Goal: Task Accomplishment & Management: Complete application form

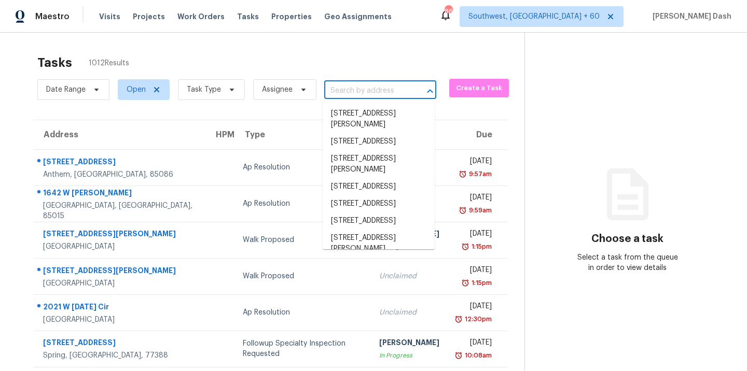
click at [347, 93] on input "text" at bounding box center [365, 91] width 83 height 16
paste input "975 Manchester Pl, Atlanta, GA 30328"
type input "975 Manchester Pl, Atlanta, GA 30328"
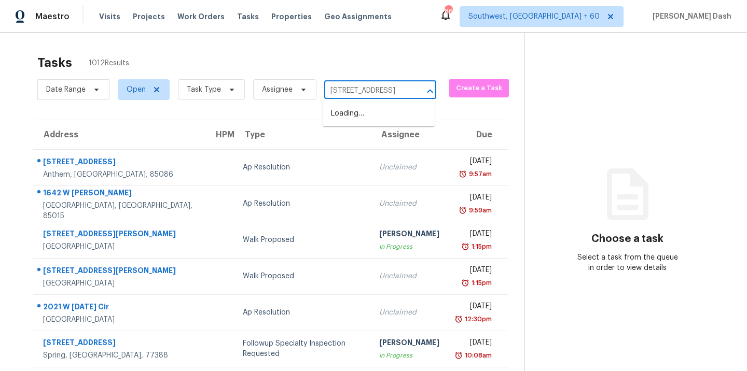
scroll to position [0, 51]
click at [361, 108] on li "975 Manchester Pl, Atlanta, GA 30328" at bounding box center [378, 113] width 112 height 17
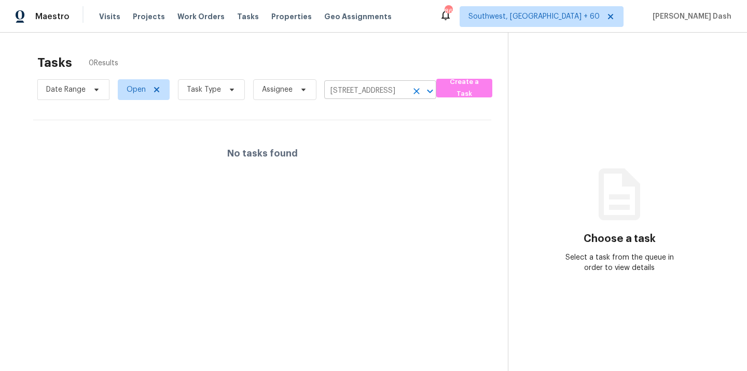
click at [351, 91] on input "975 Manchester Pl, Atlanta, GA 30328" at bounding box center [365, 91] width 83 height 16
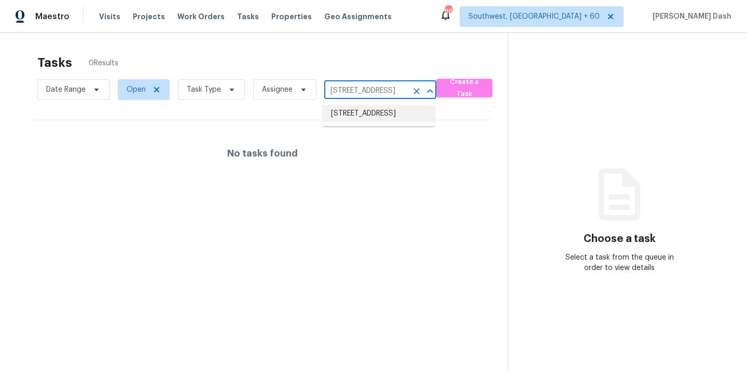
click at [363, 87] on input "975 Manchester Pl, Atlanta, GA 30328" at bounding box center [365, 91] width 83 height 16
click at [404, 93] on input "975 Manchester Pl, Atlanta, GA 30328" at bounding box center [365, 91] width 83 height 16
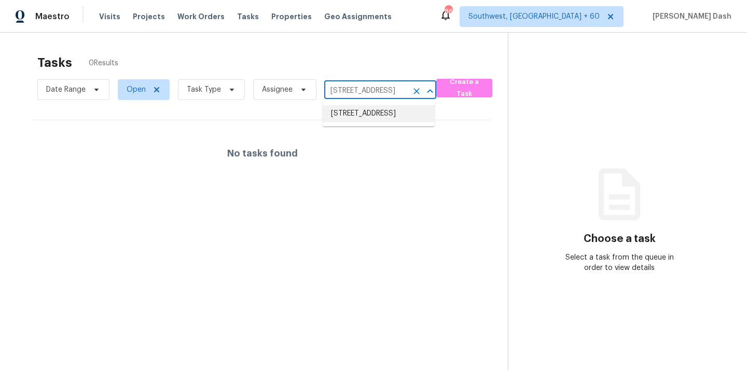
click at [404, 93] on input "975 Manchester Pl, Atlanta, GA 30328" at bounding box center [365, 91] width 83 height 16
paste input "2214 Big Bend Dr, Carrollton, TX 75007"
type input "2214 Big Bend Dr, Carrollton, TX 75007"
click at [385, 122] on li "2214 Big Bend Dr, Carrollton, TX 75007" at bounding box center [378, 113] width 112 height 17
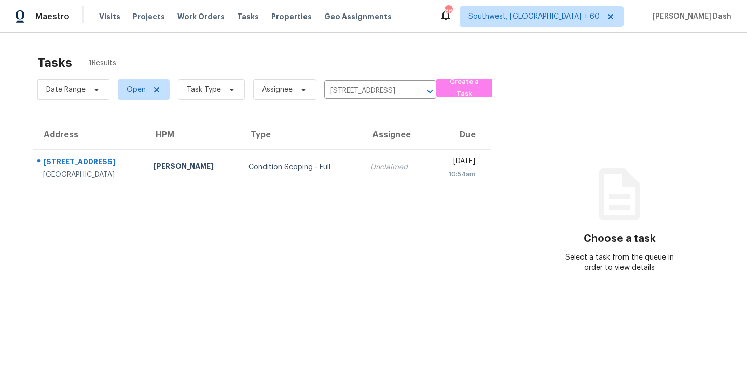
click at [274, 159] on td "Condition Scoping - Full" at bounding box center [301, 167] width 122 height 36
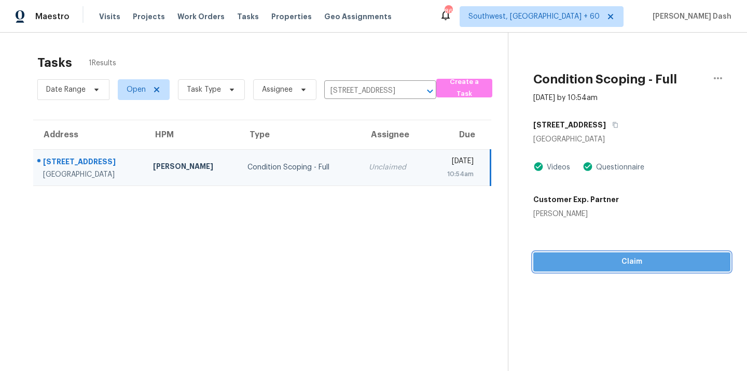
click at [607, 262] on span "Claim" at bounding box center [631, 262] width 180 height 13
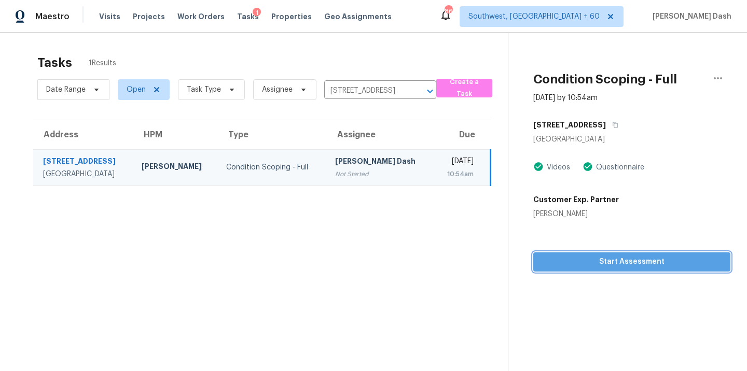
click at [606, 258] on span "Start Assessment" at bounding box center [631, 262] width 180 height 13
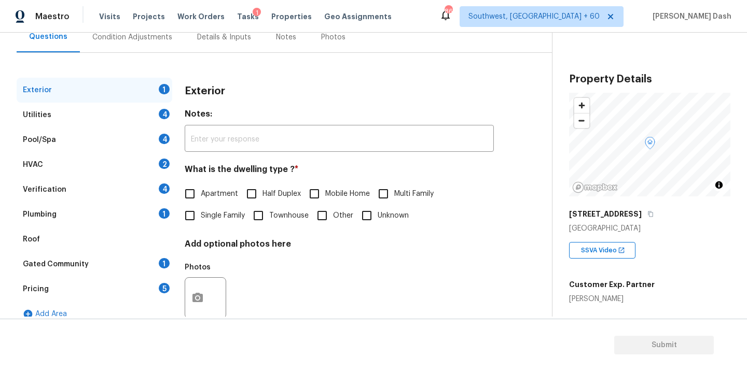
scroll to position [128, 0]
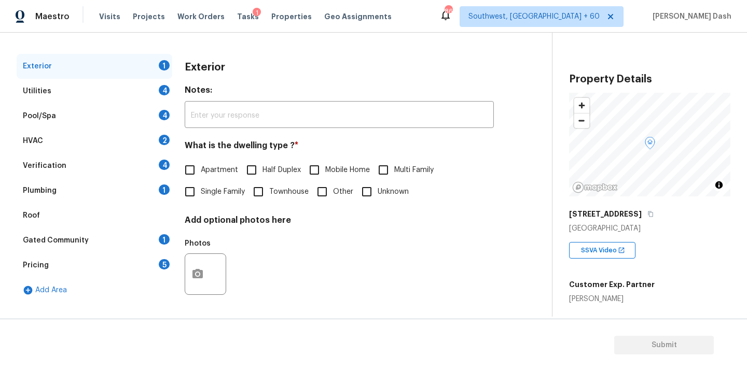
click at [204, 198] on label "Single Family" at bounding box center [212, 192] width 66 height 22
click at [201, 198] on input "Single Family" at bounding box center [190, 192] width 22 height 22
checkbox input "true"
click at [148, 89] on div "Utilities 4" at bounding box center [95, 91] width 156 height 25
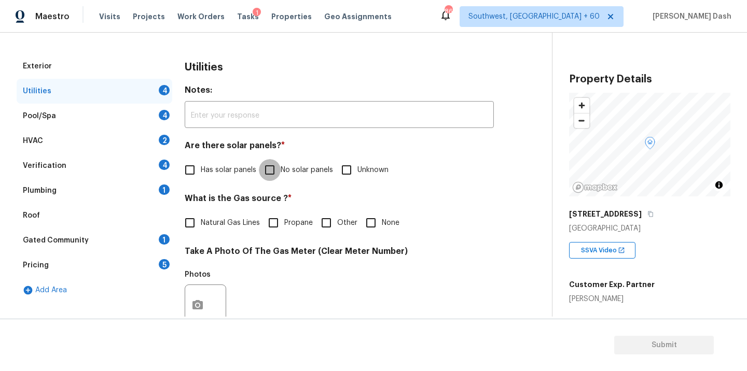
click at [277, 168] on input "No solar panels" at bounding box center [270, 170] width 22 height 22
checkbox input "true"
click at [194, 227] on input "Natural Gas Lines" at bounding box center [190, 224] width 22 height 22
checkbox input "true"
click at [335, 226] on input "Other" at bounding box center [326, 223] width 22 height 22
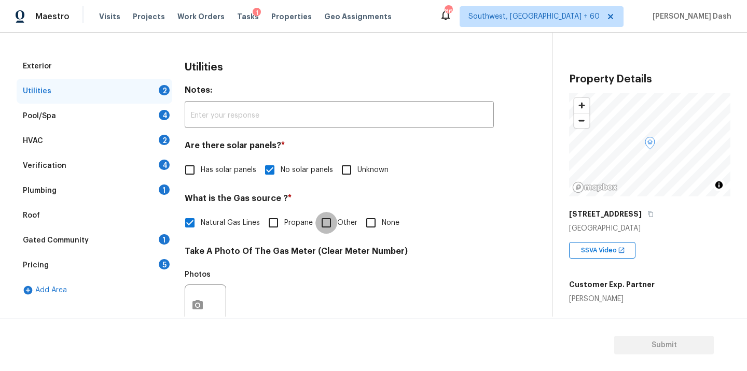
checkbox input "true"
checkbox input "false"
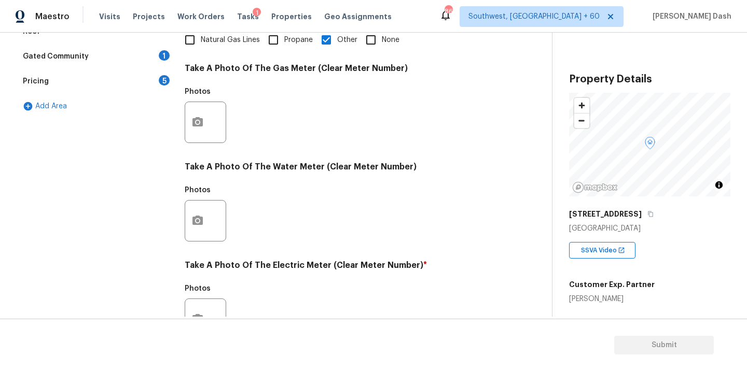
scroll to position [387, 0]
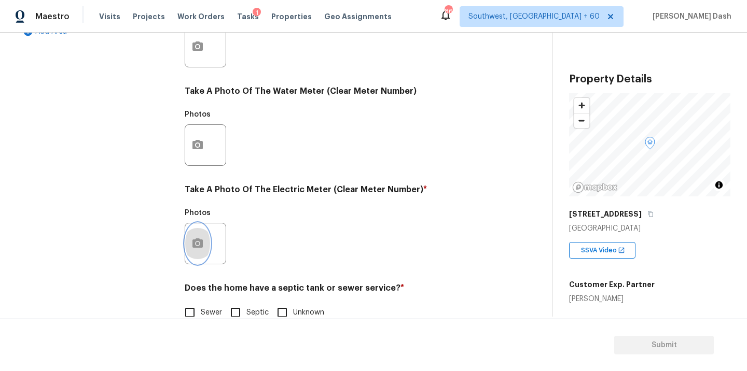
click at [200, 249] on icon "button" at bounding box center [197, 243] width 12 height 12
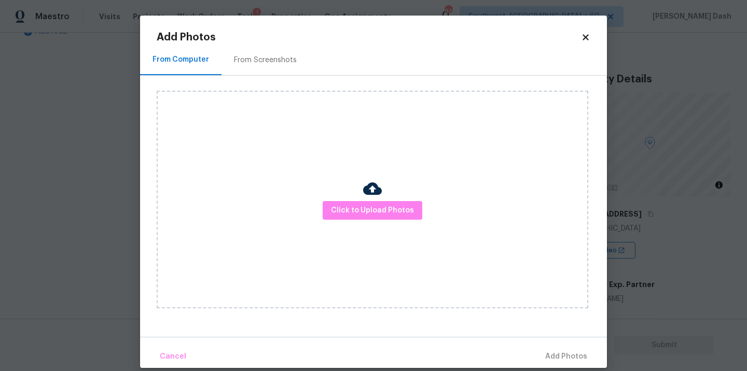
click at [367, 223] on div "Click to Upload Photos" at bounding box center [372, 200] width 431 height 218
click at [367, 213] on span "Click to Upload Photos" at bounding box center [372, 210] width 83 height 13
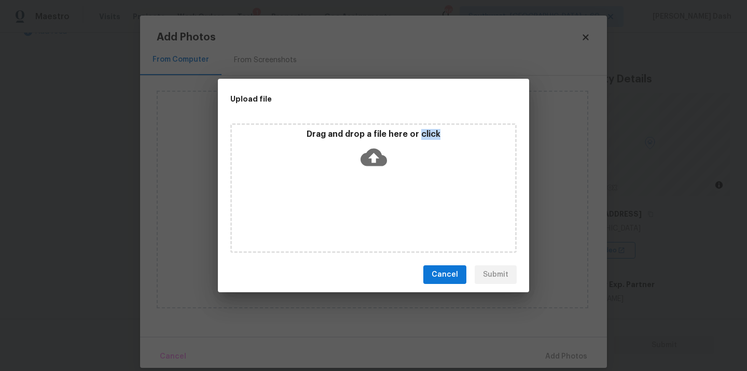
click at [367, 213] on div "Drag and drop a file here or click" at bounding box center [373, 188] width 286 height 130
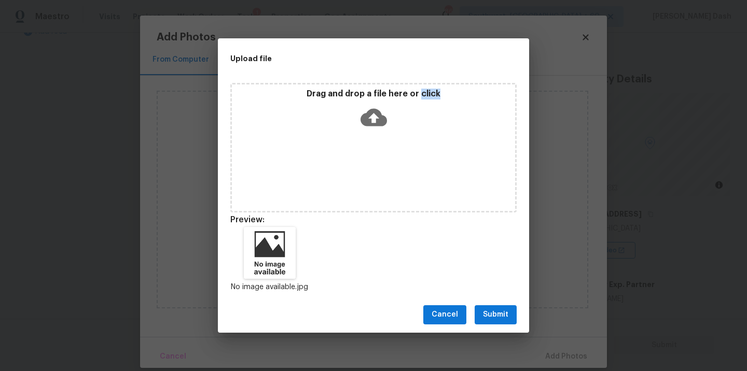
click at [495, 305] on button "Submit" at bounding box center [495, 314] width 42 height 19
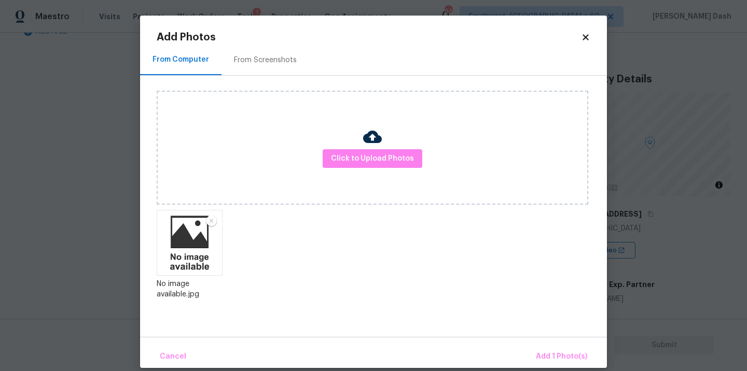
click at [543, 345] on div "Cancel Add 1 Photo(s)" at bounding box center [373, 352] width 467 height 31
click at [553, 360] on span "Add 1 Photo(s)" at bounding box center [561, 356] width 51 height 13
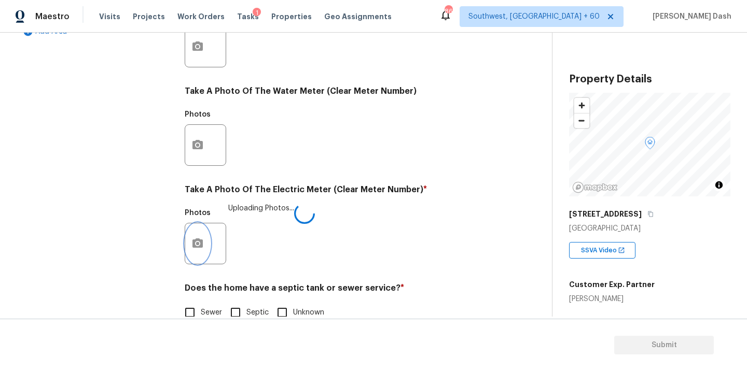
scroll to position [409, 0]
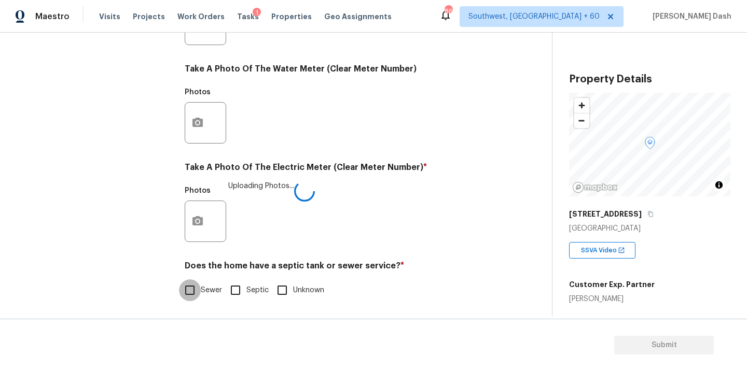
click at [199, 291] on input "Sewer" at bounding box center [190, 290] width 22 height 22
checkbox input "true"
click at [137, 216] on div "Exterior Utilities Pool/Spa 4 HVAC 2 Verification 4 Plumbing 1 Roof Gated Commu…" at bounding box center [95, 43] width 156 height 541
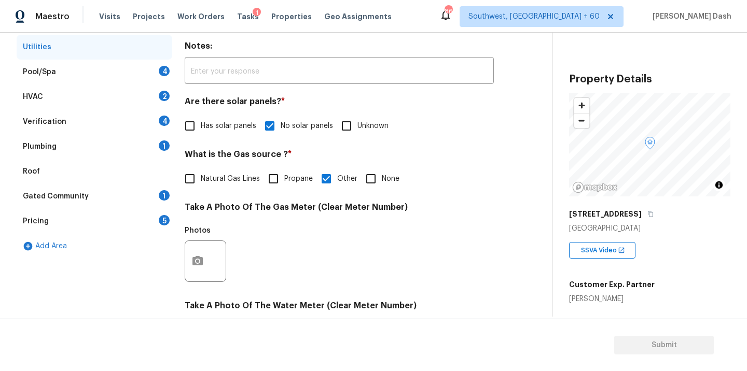
scroll to position [133, 0]
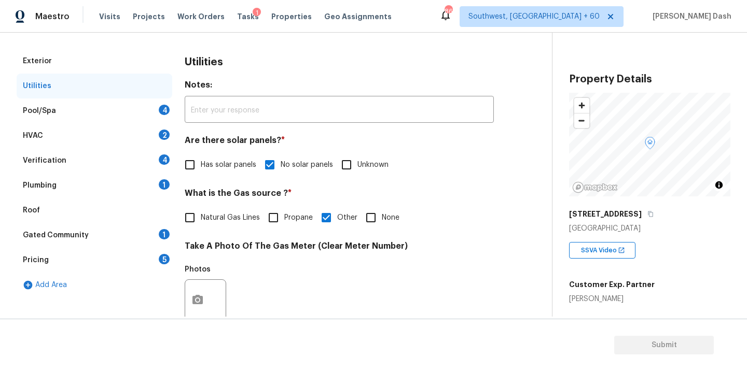
click at [142, 113] on div "Pool/Spa 4" at bounding box center [95, 111] width 156 height 25
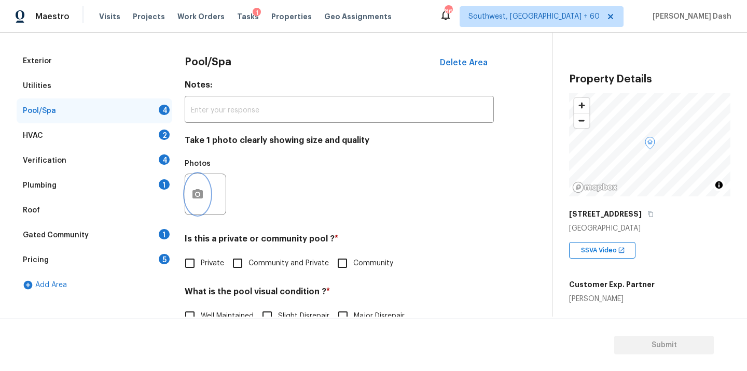
click at [198, 190] on icon "button" at bounding box center [197, 193] width 10 height 9
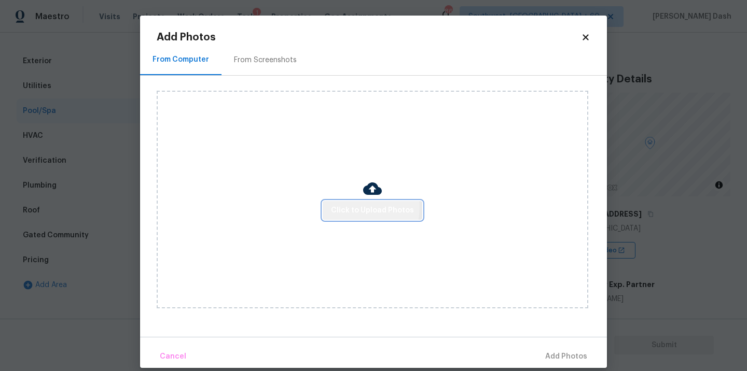
click at [352, 207] on span "Click to Upload Photos" at bounding box center [372, 210] width 83 height 13
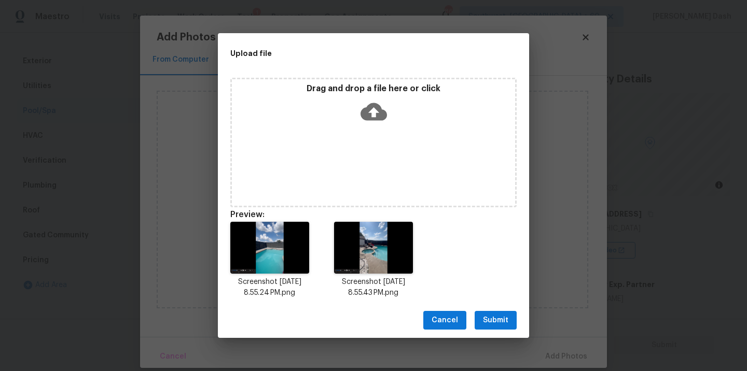
click at [500, 326] on span "Submit" at bounding box center [495, 320] width 25 height 13
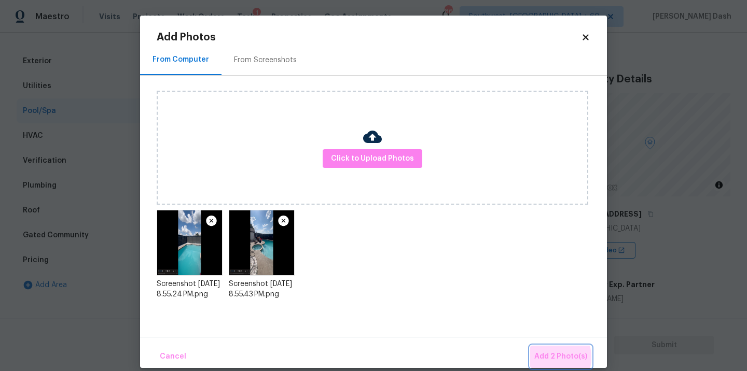
click at [544, 358] on span "Add 2 Photo(s)" at bounding box center [560, 356] width 53 height 13
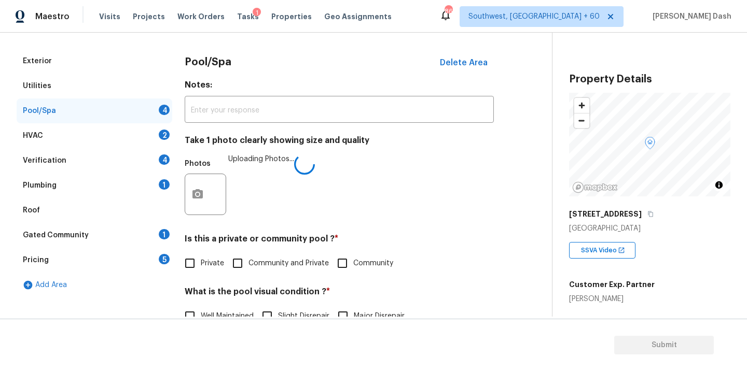
click at [208, 259] on span "Private" at bounding box center [212, 263] width 23 height 11
click at [201, 259] on input "Private" at bounding box center [190, 263] width 22 height 22
checkbox input "true"
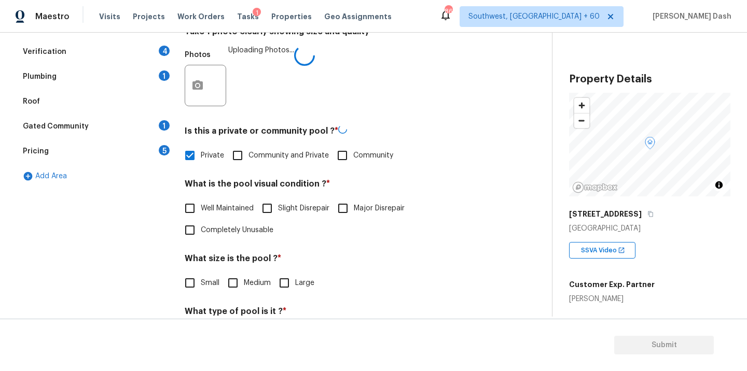
click at [240, 207] on span "Well Maintained" at bounding box center [227, 208] width 53 height 11
click at [201, 207] on input "Well Maintained" at bounding box center [190, 209] width 22 height 22
checkbox input "true"
click at [231, 280] on input "Medium" at bounding box center [233, 282] width 22 height 22
checkbox input "true"
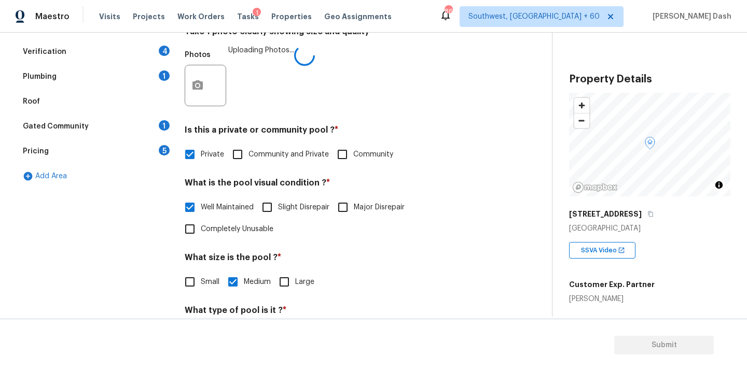
scroll to position [308, 0]
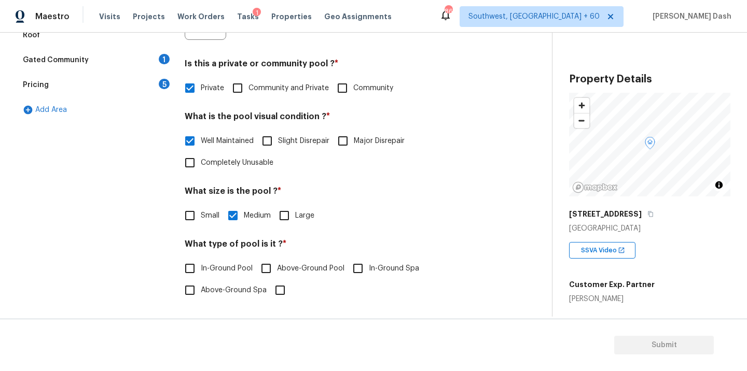
click at [193, 266] on input "In-Ground Pool" at bounding box center [190, 269] width 22 height 22
checkbox input "true"
click at [377, 272] on span "In-Ground Spa" at bounding box center [394, 268] width 50 height 11
click at [369, 272] on input "In-Ground Spa" at bounding box center [358, 269] width 22 height 22
checkbox input "true"
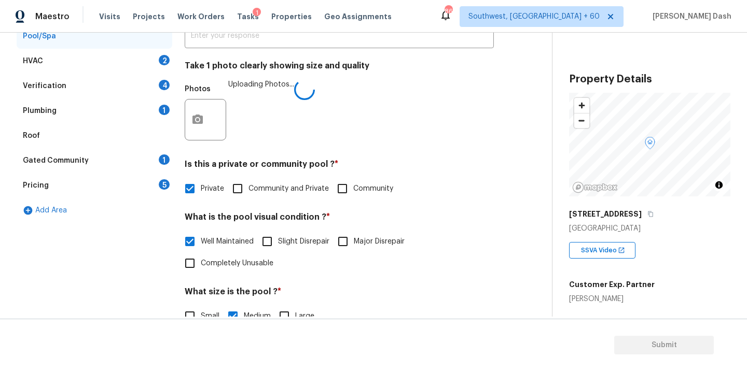
scroll to position [150, 0]
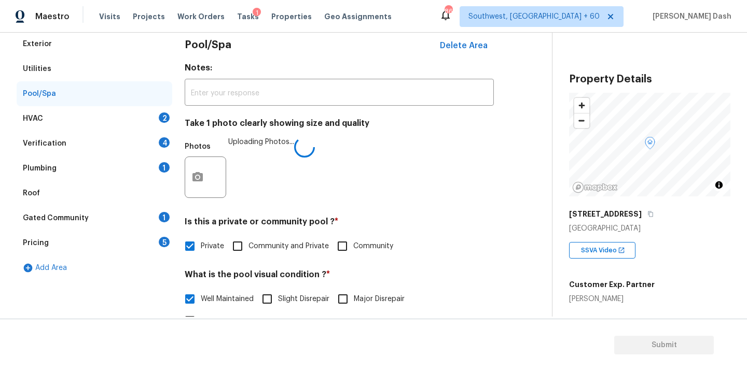
click at [130, 117] on div "HVAC 2" at bounding box center [95, 118] width 156 height 25
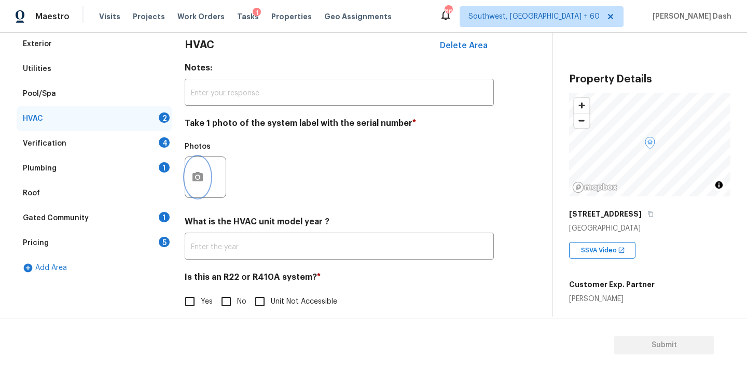
click at [203, 180] on icon "button" at bounding box center [197, 177] width 12 height 12
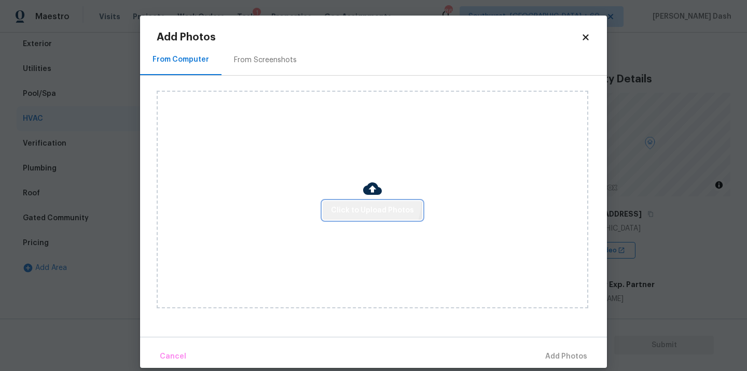
click at [369, 202] on button "Click to Upload Photos" at bounding box center [372, 210] width 100 height 19
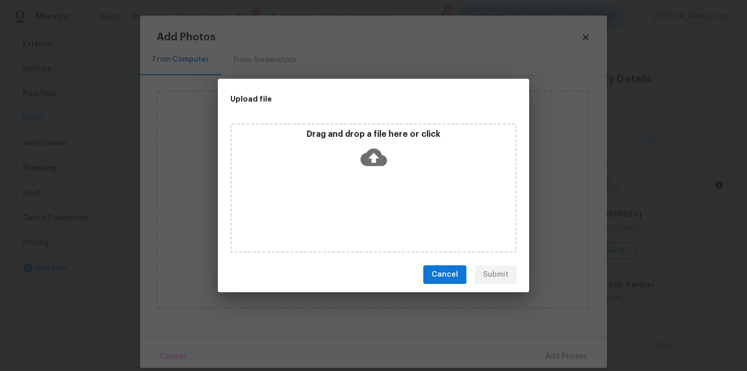
click at [369, 203] on div "Drag and drop a file here or click" at bounding box center [373, 188] width 286 height 130
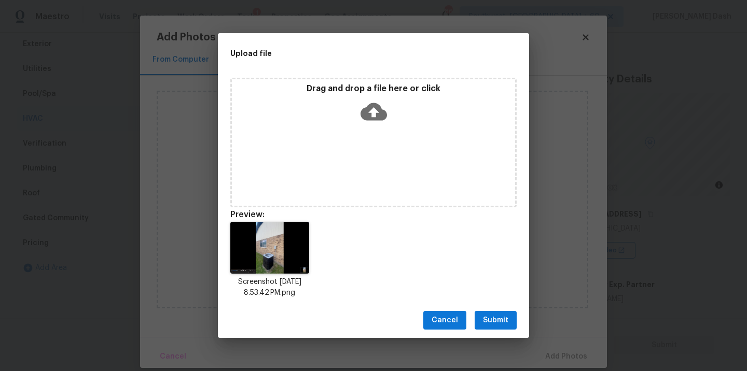
click at [500, 321] on span "Submit" at bounding box center [495, 320] width 25 height 13
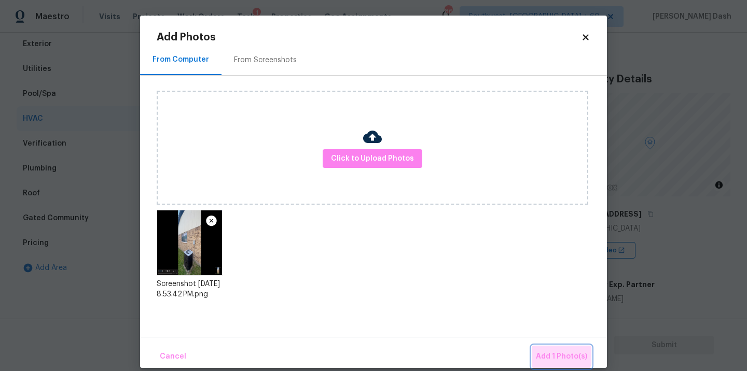
click at [556, 354] on span "Add 1 Photo(s)" at bounding box center [561, 356] width 51 height 13
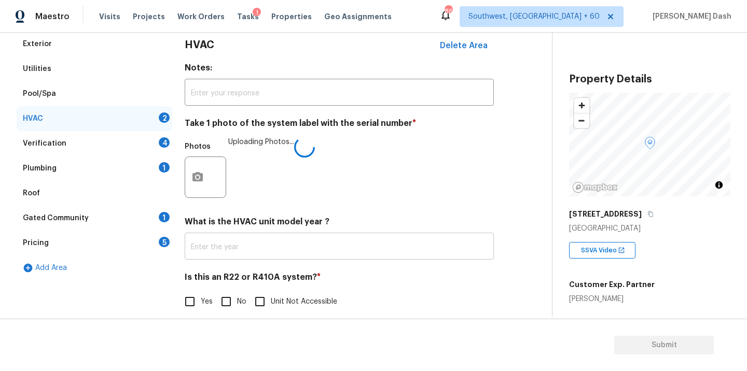
click at [200, 245] on input "text" at bounding box center [339, 247] width 309 height 24
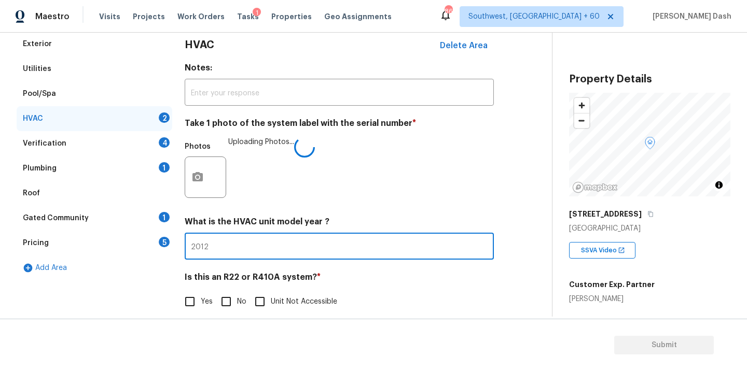
type input "2012"
click at [221, 298] on input "No" at bounding box center [226, 302] width 22 height 22
checkbox input "true"
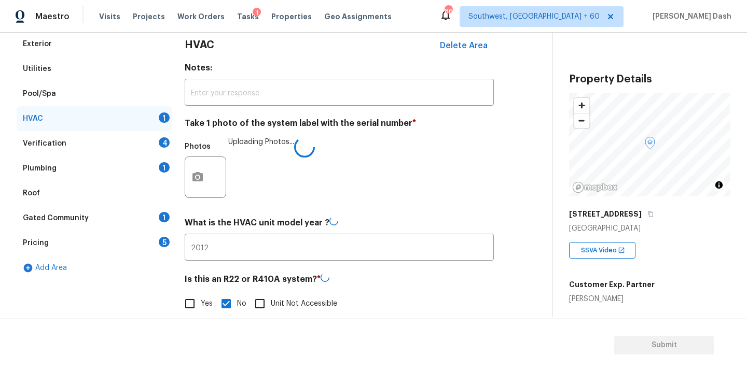
click at [199, 303] on input "Yes" at bounding box center [190, 304] width 22 height 22
checkbox input "true"
checkbox input "false"
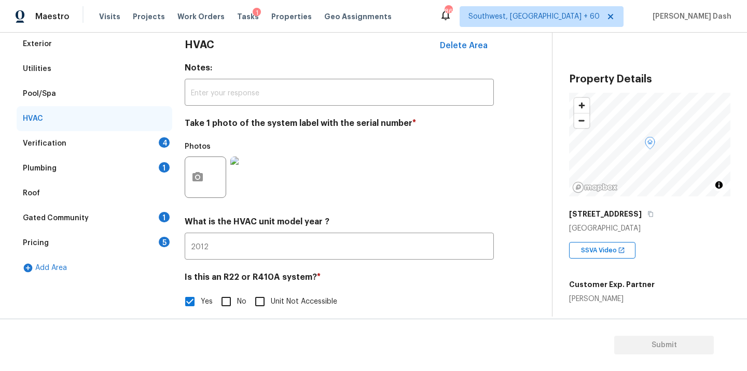
click at [157, 136] on div "Verification 4" at bounding box center [95, 143] width 156 height 25
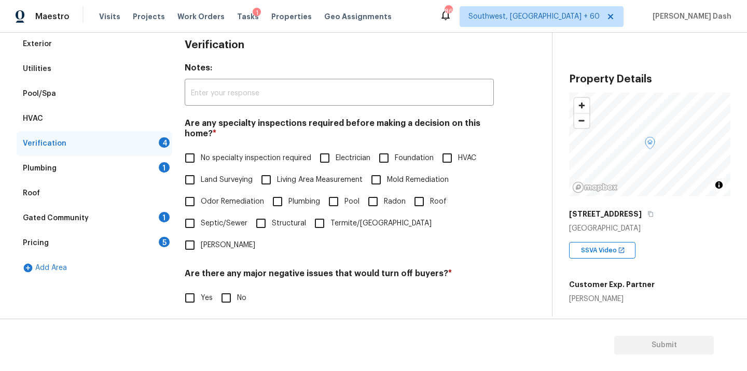
click at [214, 162] on span "No specialty inspection required" at bounding box center [256, 158] width 110 height 11
click at [201, 162] on input "No specialty inspection required" at bounding box center [190, 158] width 22 height 22
checkbox input "true"
click at [231, 288] on input "No" at bounding box center [226, 299] width 22 height 22
checkbox input "true"
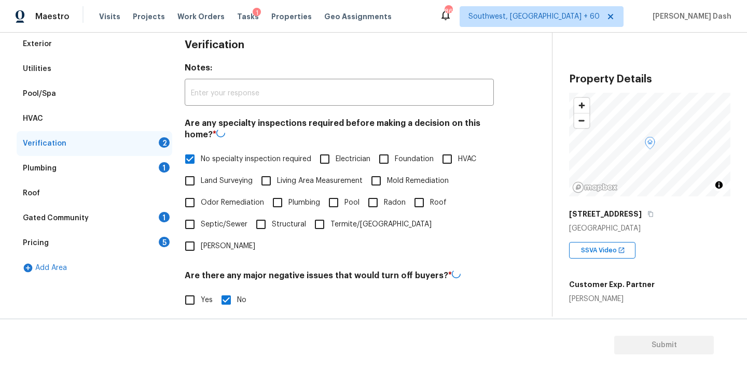
scroll to position [255, 0]
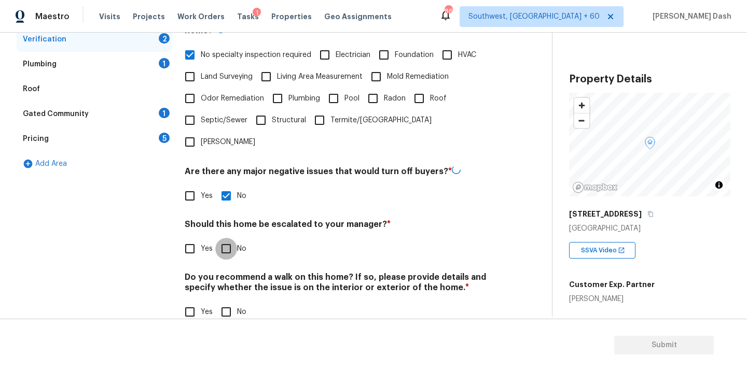
click at [225, 238] on input "No" at bounding box center [226, 249] width 22 height 22
checkbox input "true"
click at [231, 303] on div "Verification Notes: ​ Are any specialty inspections required before making a de…" at bounding box center [339, 131] width 309 height 409
click at [222, 302] on input "No" at bounding box center [226, 313] width 22 height 22
checkbox input "true"
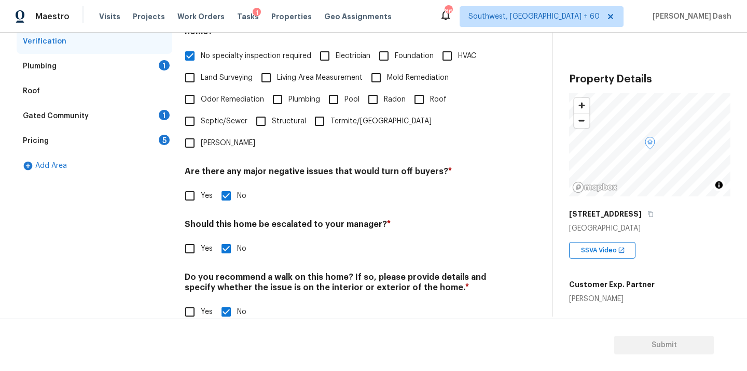
click at [162, 65] on div "1" at bounding box center [164, 65] width 11 height 10
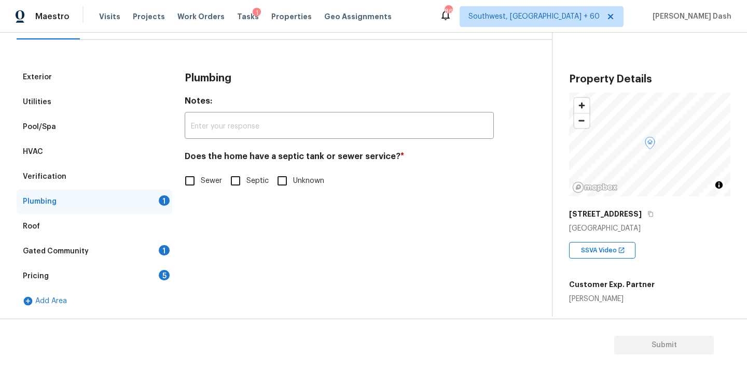
click at [199, 181] on input "Sewer" at bounding box center [190, 181] width 22 height 22
checkbox input "true"
click at [150, 244] on div "Gated Community 1" at bounding box center [95, 251] width 156 height 25
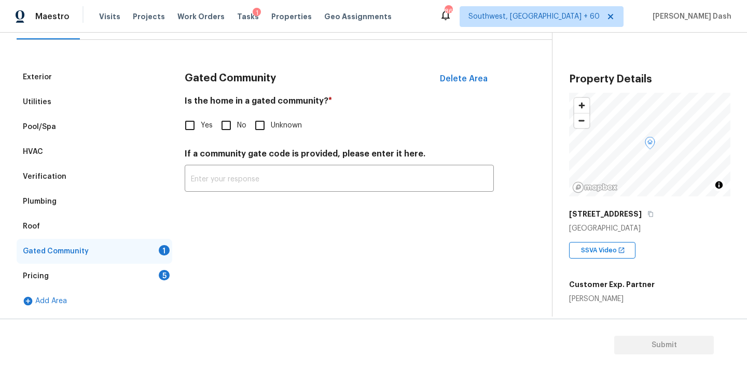
click at [227, 130] on input "No" at bounding box center [226, 126] width 22 height 22
checkbox input "true"
click at [168, 276] on div "5" at bounding box center [164, 275] width 11 height 10
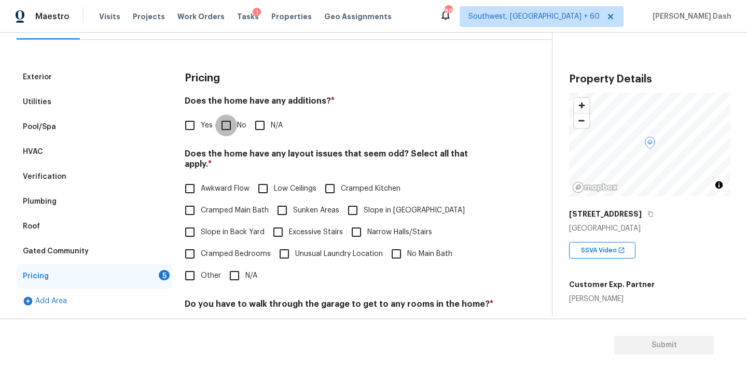
click at [219, 131] on input "No" at bounding box center [226, 126] width 22 height 22
checkbox input "true"
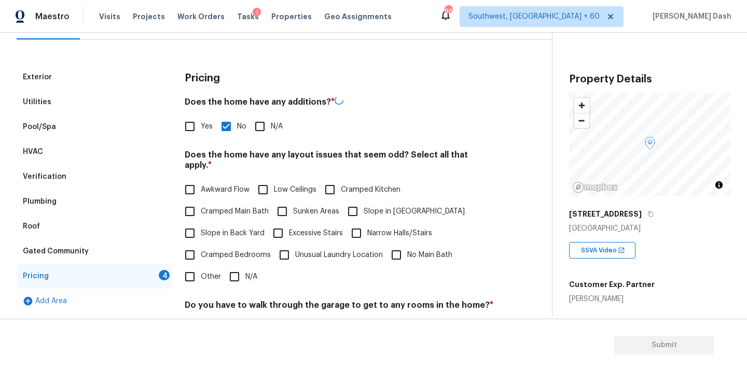
click at [231, 268] on input "N/A" at bounding box center [234, 277] width 22 height 22
checkbox input "true"
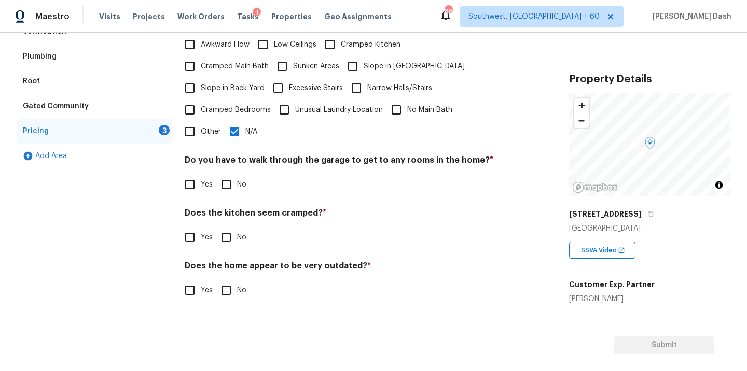
scroll to position [251, 0]
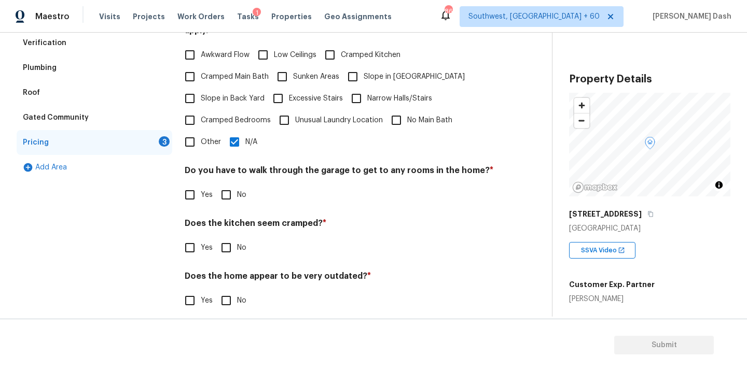
click at [233, 191] on input "No" at bounding box center [226, 195] width 22 height 22
checkbox input "true"
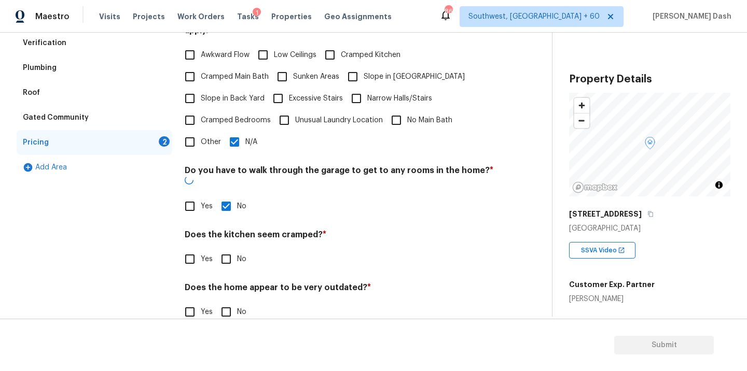
click at [233, 249] on div "Pricing Does the home have any additions? * Yes No N/A Does the home have any l…" at bounding box center [339, 133] width 309 height 404
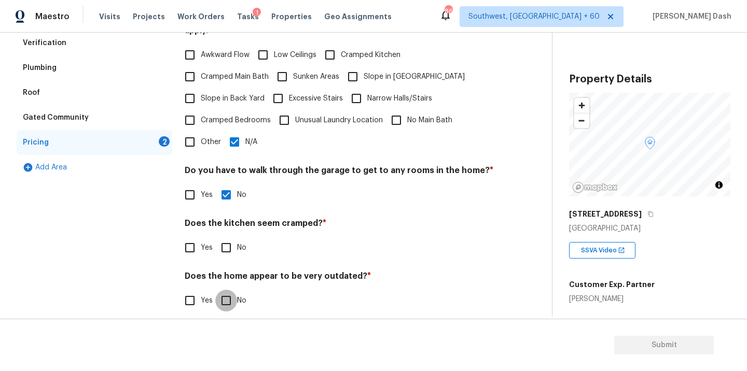
click at [233, 290] on input "No" at bounding box center [226, 301] width 22 height 22
checkbox input "true"
click at [233, 251] on div "Pricing Does the home have any additions? * Yes No N/A Does the home have any l…" at bounding box center [339, 128] width 309 height 394
click at [232, 243] on input "No" at bounding box center [226, 248] width 22 height 22
checkbox input "true"
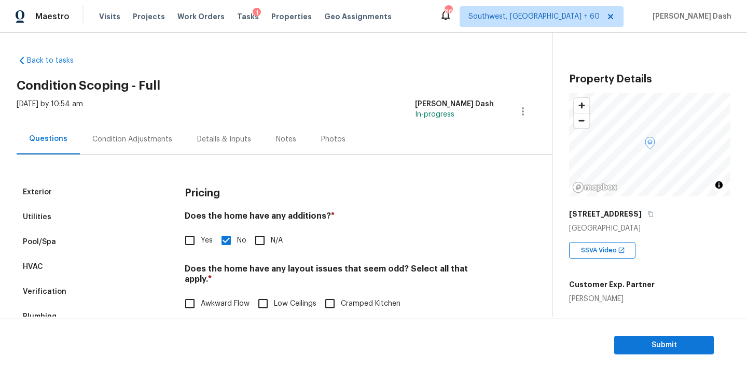
scroll to position [0, 0]
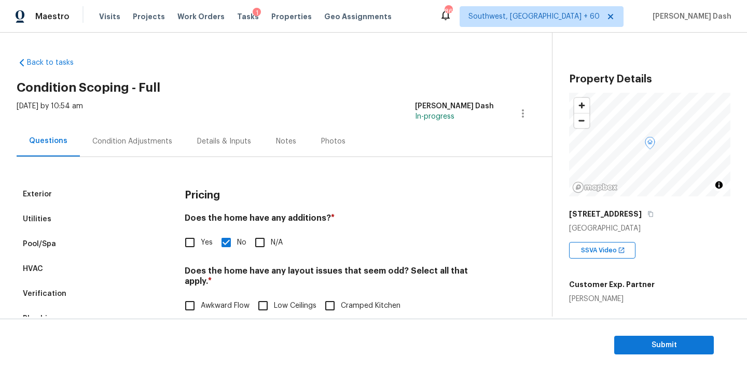
click at [147, 142] on div "Condition Adjustments" at bounding box center [132, 141] width 80 height 10
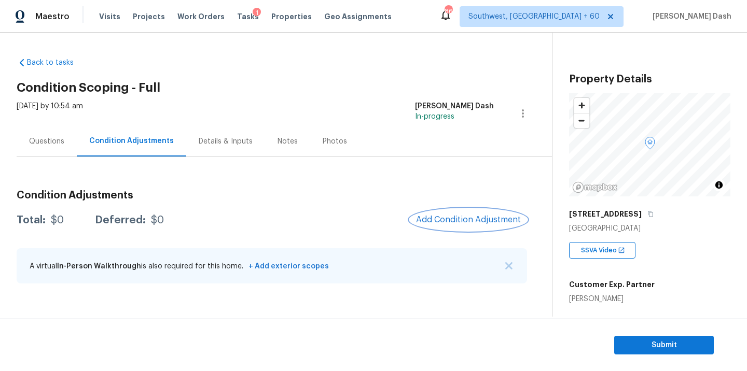
click at [452, 226] on button "Add Condition Adjustment" at bounding box center [468, 220] width 117 height 22
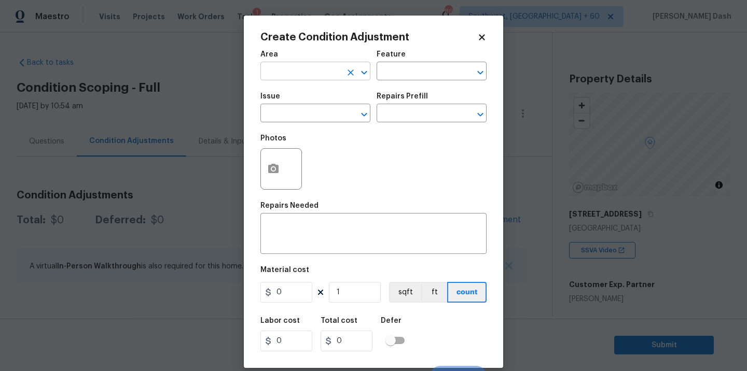
click at [313, 72] on input "text" at bounding box center [300, 72] width 81 height 16
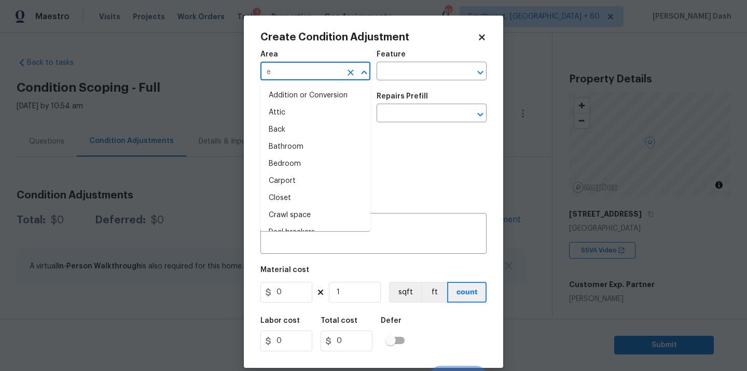
type input "ex"
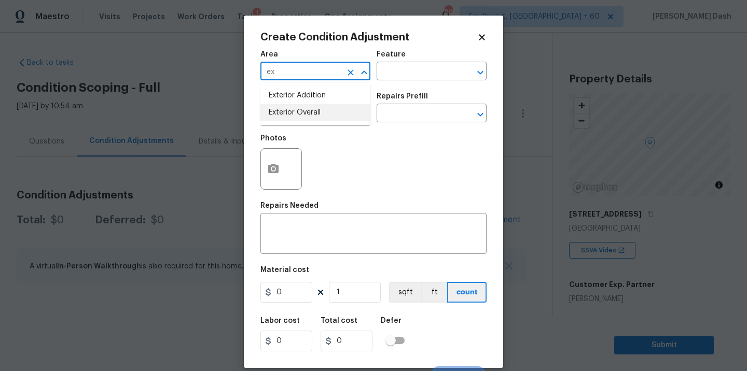
click at [295, 113] on li "Exterior Overall" at bounding box center [315, 112] width 110 height 17
type input "Exterior Overall"
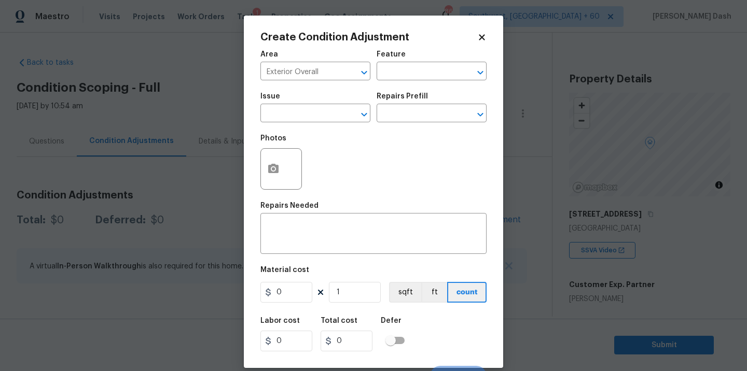
click at [414, 89] on div "Issue ​ Repairs Prefill ​" at bounding box center [373, 108] width 226 height 42
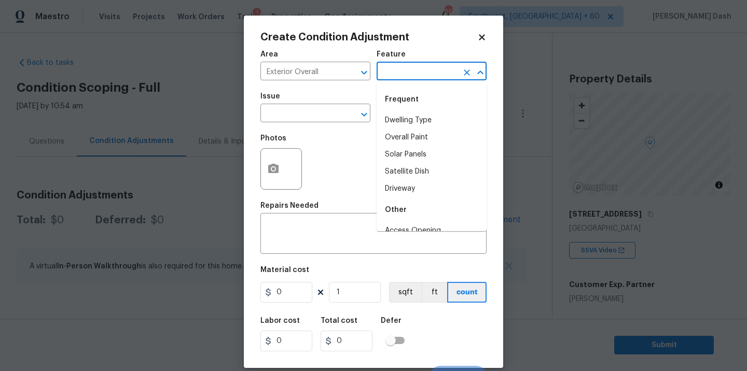
click at [414, 77] on input "text" at bounding box center [416, 72] width 81 height 16
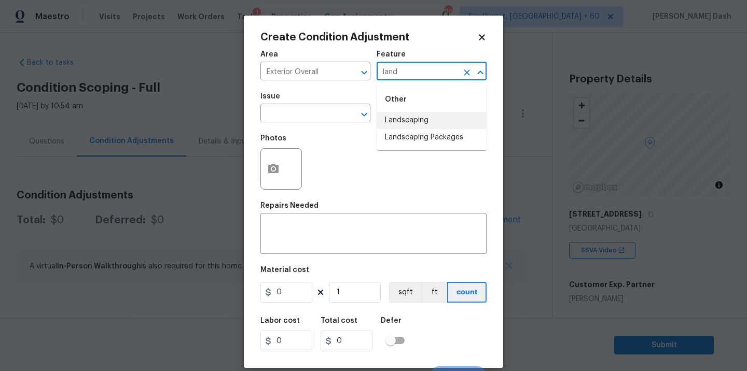
click at [406, 127] on li "Landscaping" at bounding box center [431, 120] width 110 height 17
type input "Landscaping"
click at [324, 117] on input "text" at bounding box center [300, 114] width 81 height 16
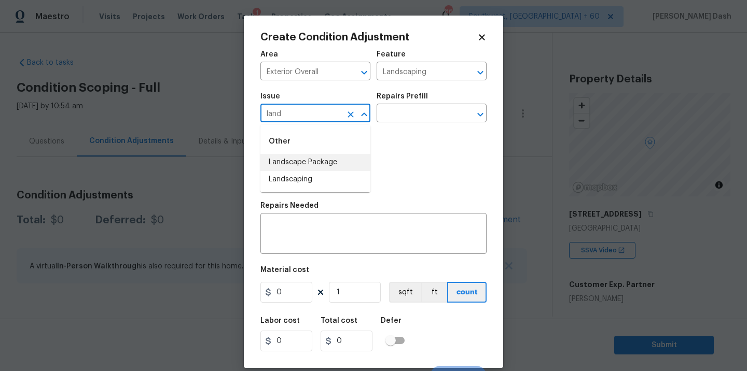
click at [284, 171] on li "Landscaping" at bounding box center [315, 179] width 110 height 17
type input "Landscaping"
click at [390, 114] on input "text" at bounding box center [416, 114] width 81 height 16
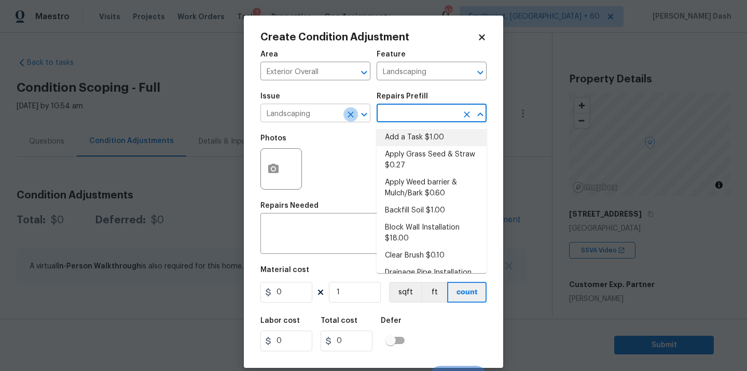
click at [347, 116] on icon "Clear" at bounding box center [350, 114] width 10 height 10
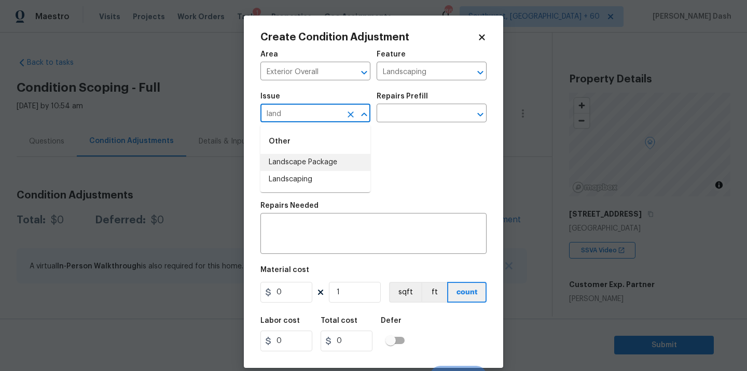
click at [346, 167] on li "Landscape Package" at bounding box center [315, 162] width 110 height 17
type input "Landscape Package"
click at [418, 110] on input "text" at bounding box center [416, 114] width 81 height 16
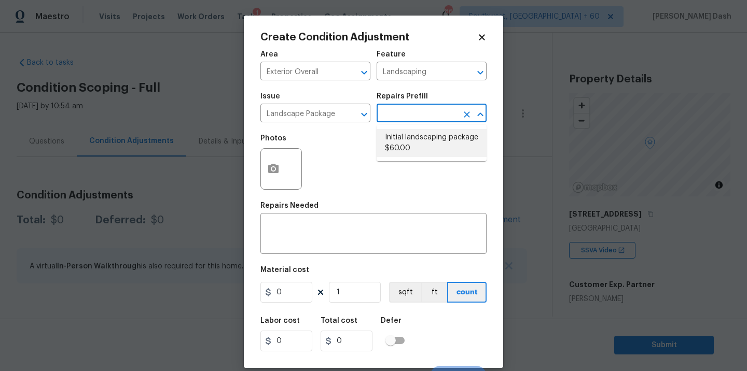
click at [414, 135] on li "Initial landscaping package $60.00" at bounding box center [431, 143] width 110 height 28
type input "Home Readiness Packages"
type textarea "Mowing of grass up to 6" in height. Mow, edge along driveways & sidewalks, trim…"
type input "60"
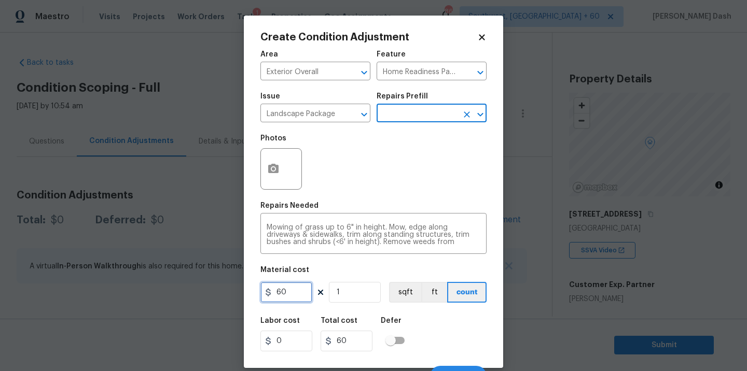
click at [297, 293] on input "60" at bounding box center [286, 292] width 52 height 21
type input "300"
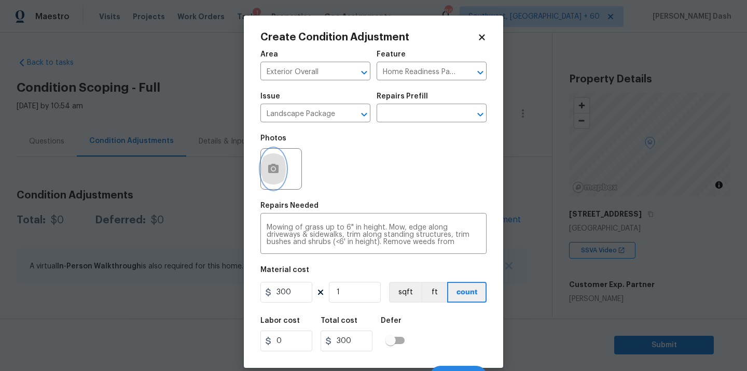
click at [277, 182] on button "button" at bounding box center [273, 169] width 25 height 40
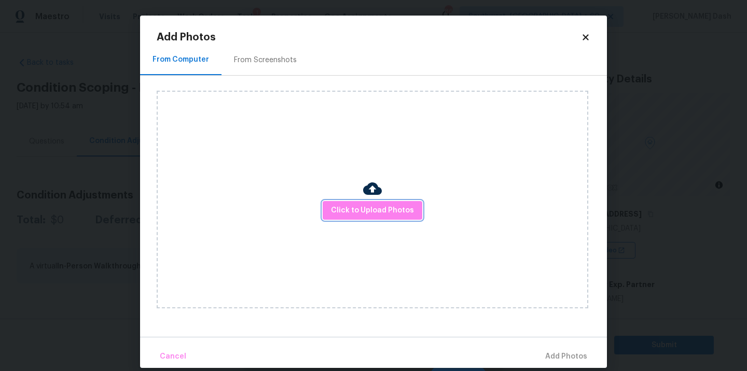
click at [335, 206] on span "Click to Upload Photos" at bounding box center [372, 210] width 83 height 13
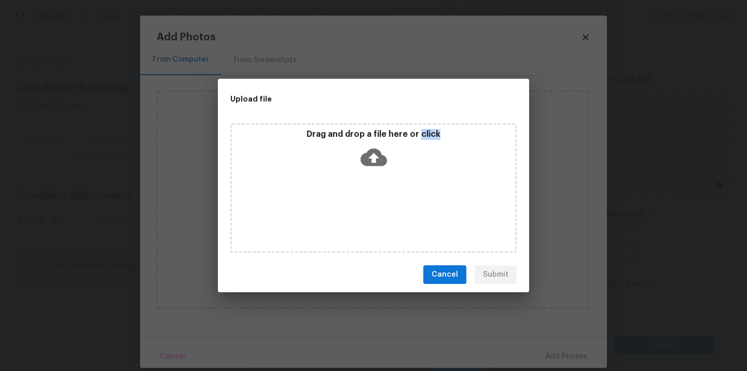
click at [335, 206] on div "Drag and drop a file here or click" at bounding box center [373, 188] width 286 height 130
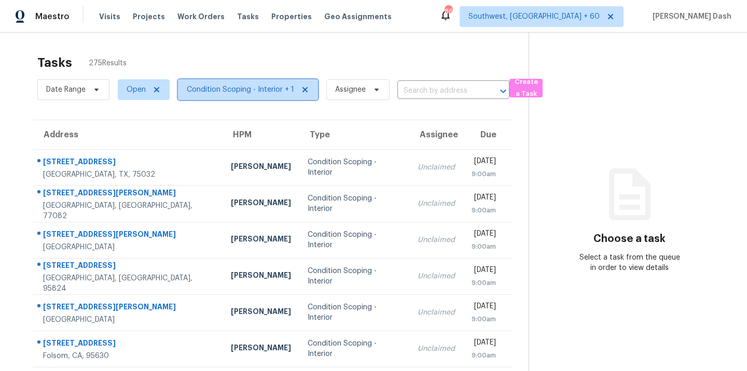
click at [274, 93] on span "Condition Scoping - Interior + 1" at bounding box center [240, 90] width 107 height 10
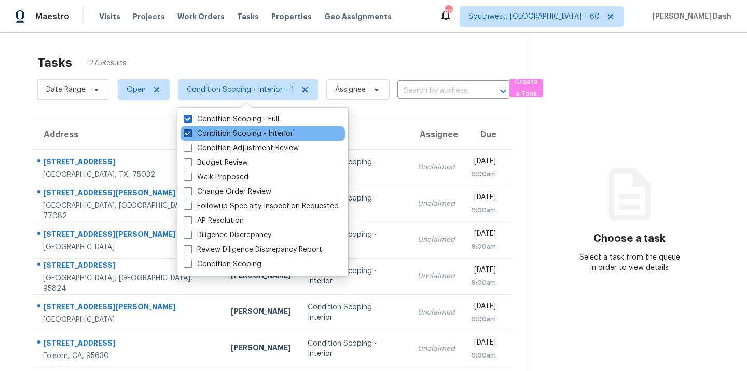
click at [255, 132] on label "Condition Scoping - Interior" at bounding box center [238, 134] width 109 height 10
click at [190, 132] on input "Condition Scoping - Interior" at bounding box center [187, 132] width 7 height 7
checkbox input "false"
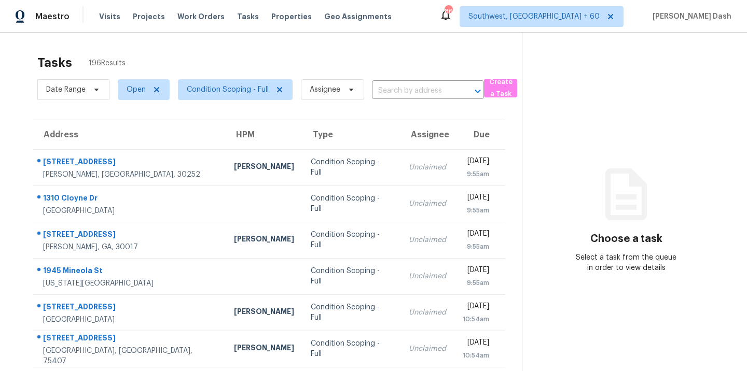
click at [326, 54] on div "Tasks 196 Results" at bounding box center [279, 62] width 484 height 27
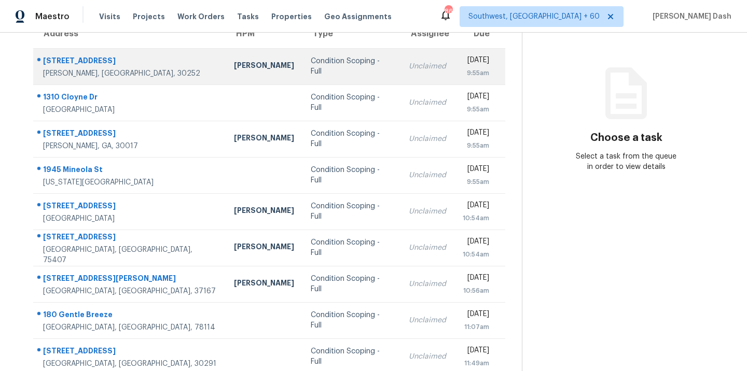
scroll to position [168, 0]
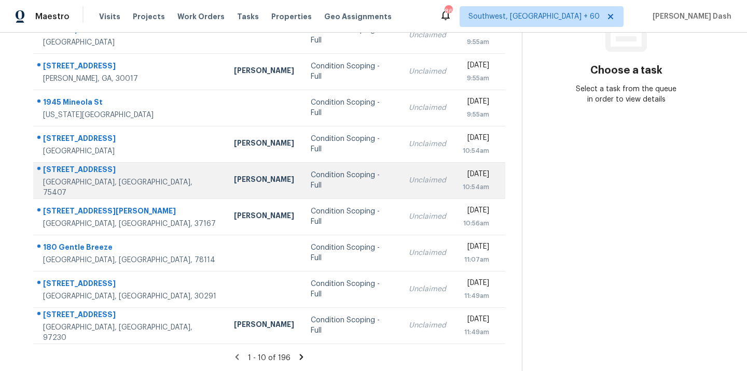
click at [318, 186] on td "Condition Scoping - Full" at bounding box center [351, 180] width 98 height 36
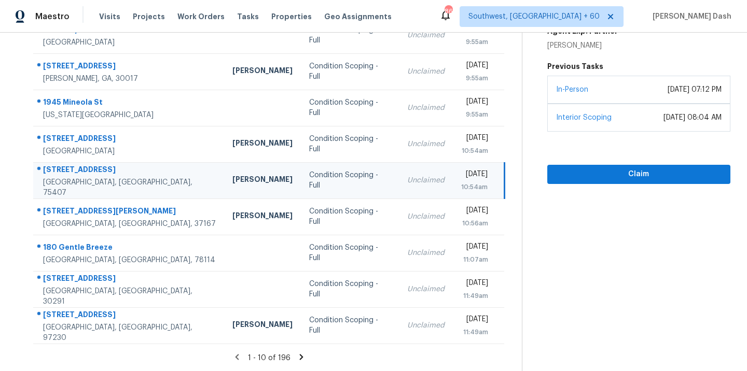
scroll to position [0, 0]
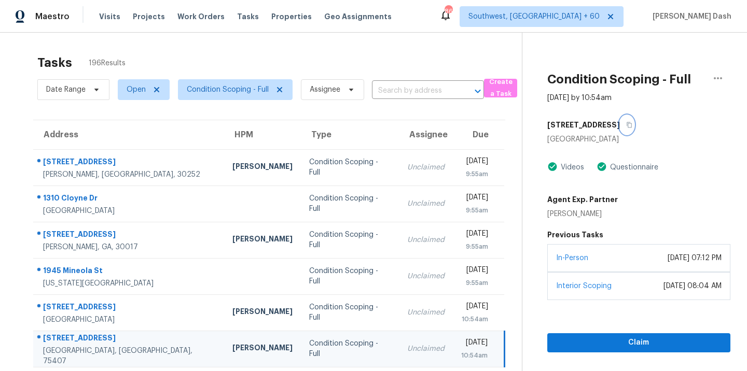
click at [632, 127] on icon "button" at bounding box center [629, 125] width 6 height 6
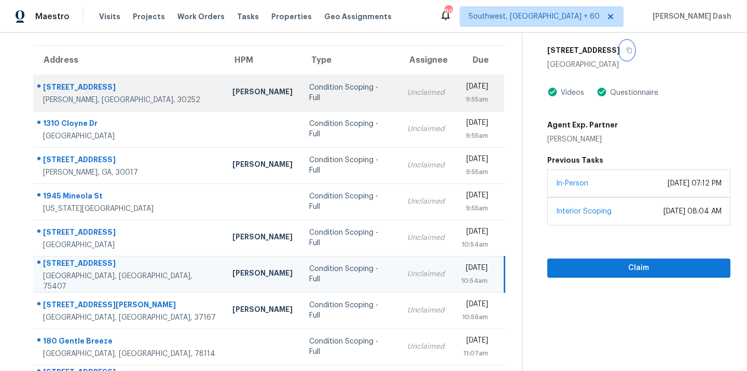
scroll to position [32, 0]
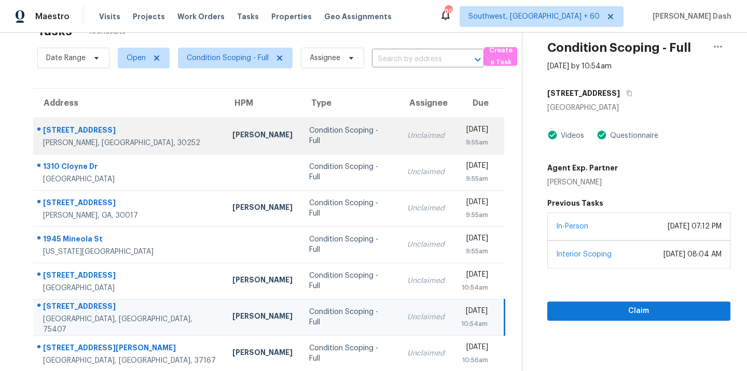
click at [232, 130] on div "Wesley Brooks" at bounding box center [262, 136] width 60 height 13
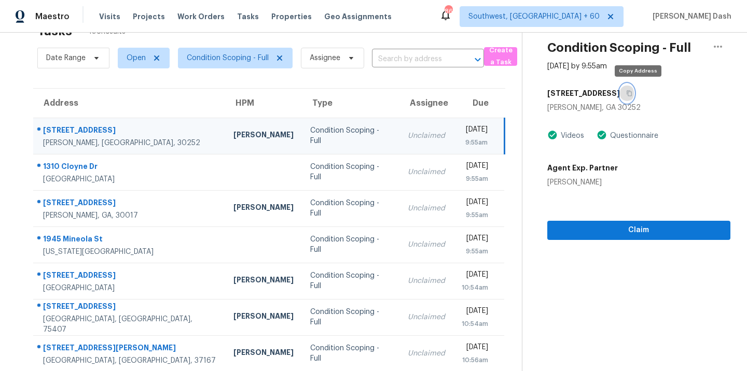
click at [634, 99] on button "button" at bounding box center [627, 93] width 14 height 19
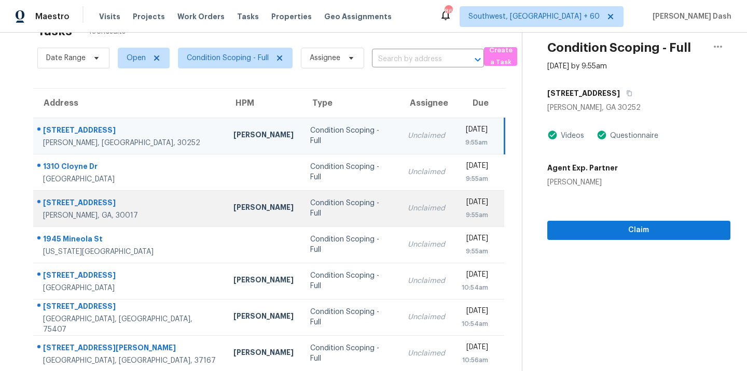
click at [399, 215] on td "Unclaimed" at bounding box center [426, 208] width 54 height 36
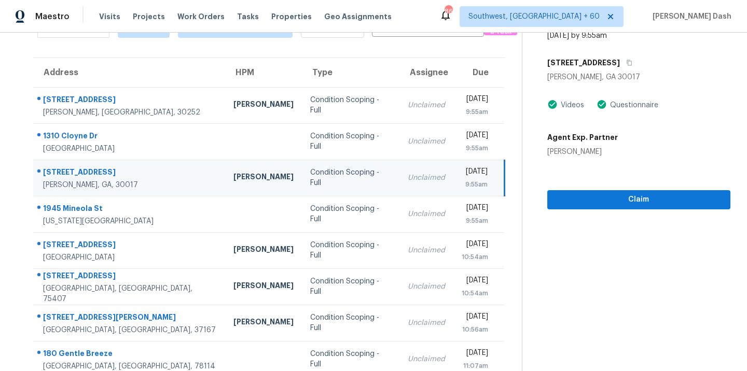
scroll to position [63, 0]
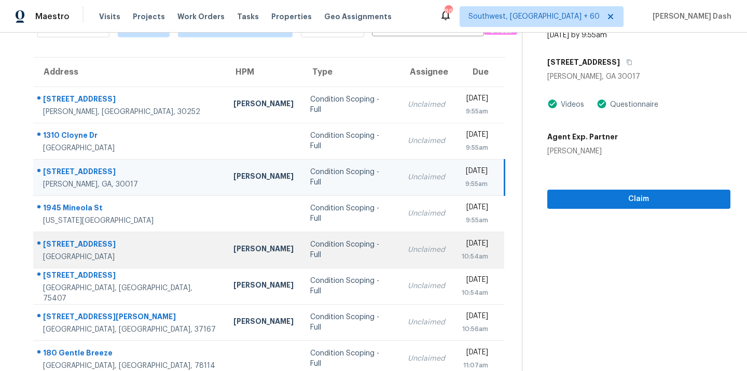
click at [407, 245] on div "Unclaimed" at bounding box center [425, 250] width 37 height 10
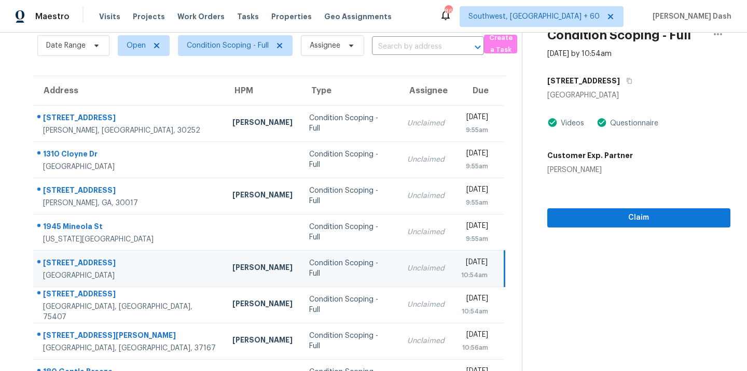
scroll to position [45, 0]
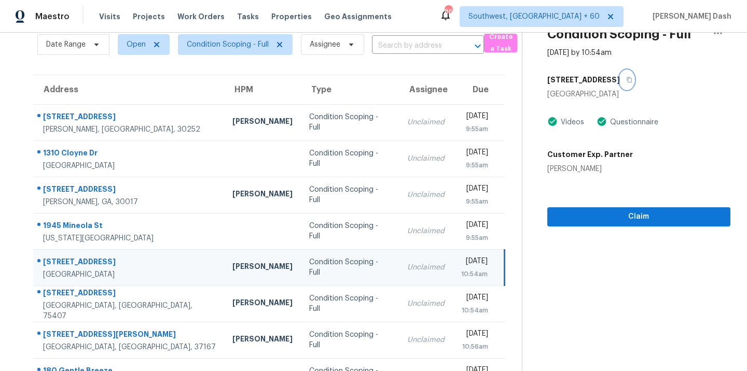
click at [626, 78] on icon "button" at bounding box center [629, 80] width 6 height 6
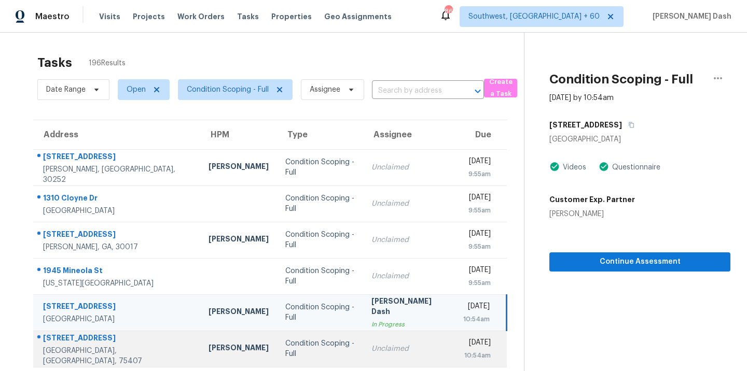
scroll to position [116, 0]
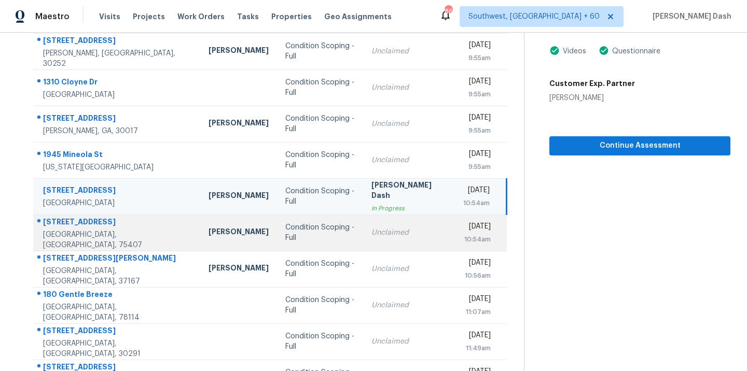
click at [320, 225] on td "Condition Scoping - Full" at bounding box center [320, 233] width 86 height 36
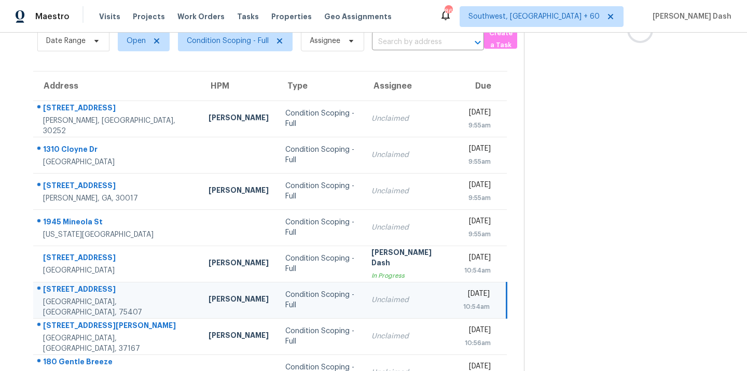
scroll to position [3, 0]
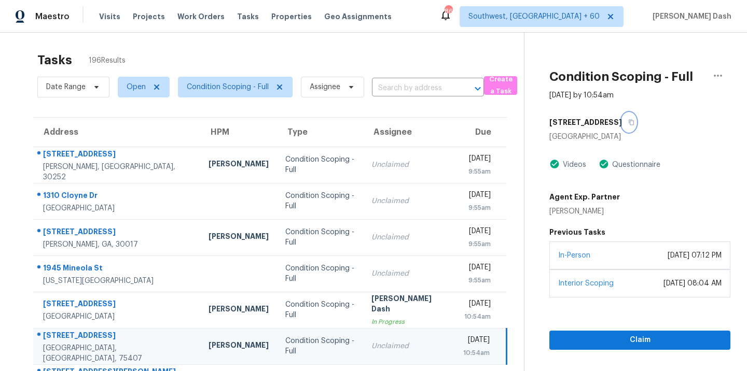
click at [634, 122] on icon "button" at bounding box center [631, 122] width 6 height 6
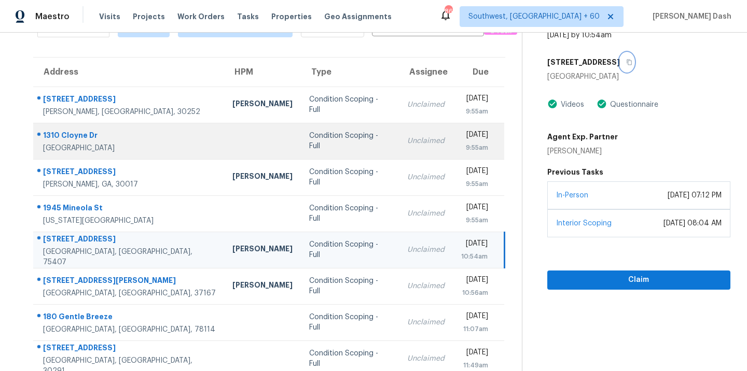
scroll to position [69, 0]
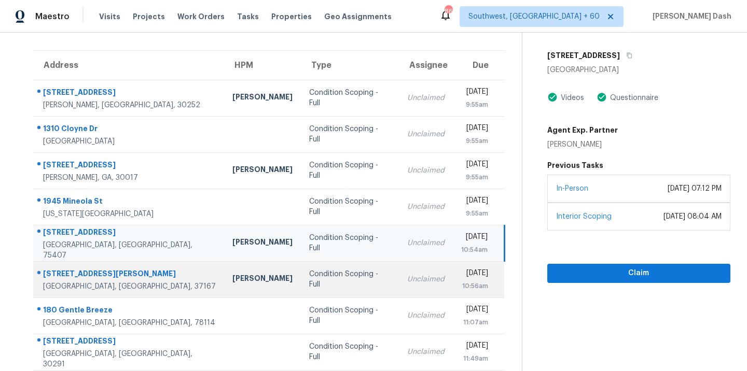
click at [312, 279] on div "Condition Scoping - Full" at bounding box center [349, 279] width 81 height 21
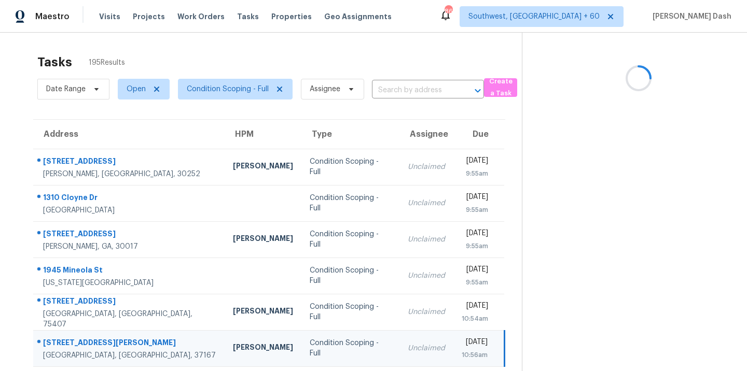
scroll to position [0, 0]
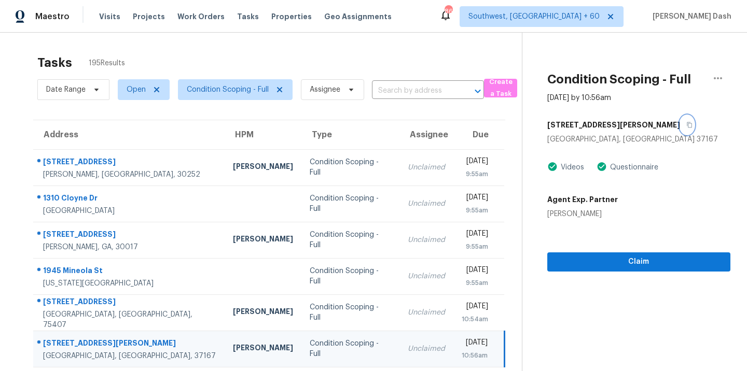
click at [686, 127] on icon "button" at bounding box center [689, 125] width 6 height 6
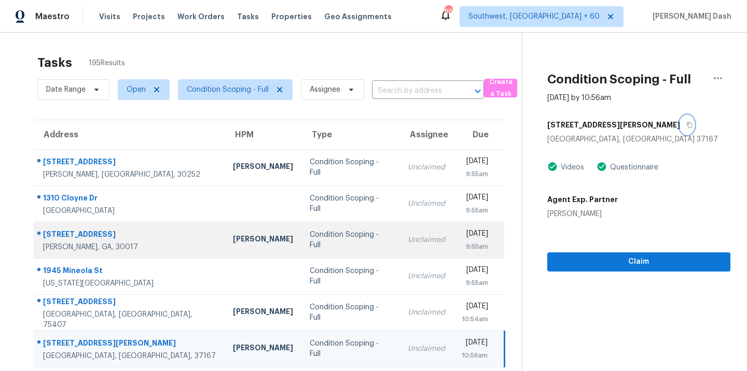
scroll to position [168, 0]
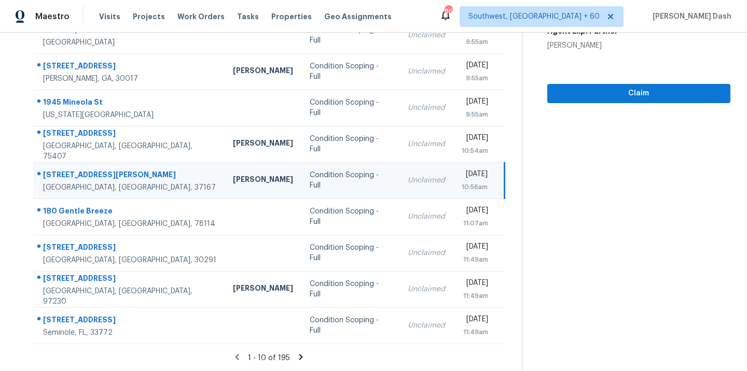
click at [306, 362] on div "1 - 10 of 195" at bounding box center [269, 358] width 505 height 11
click at [302, 356] on icon at bounding box center [300, 357] width 9 height 9
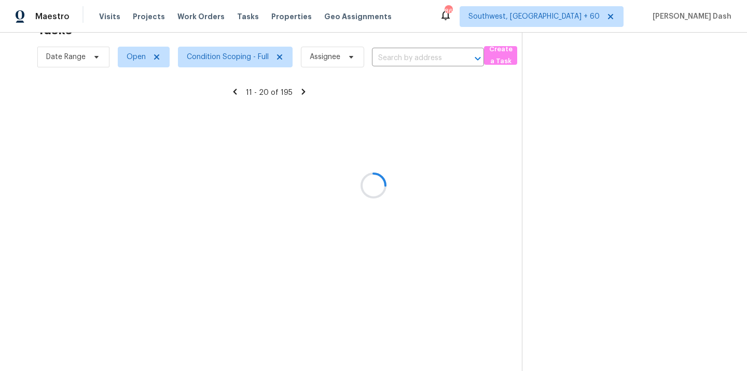
scroll to position [33, 0]
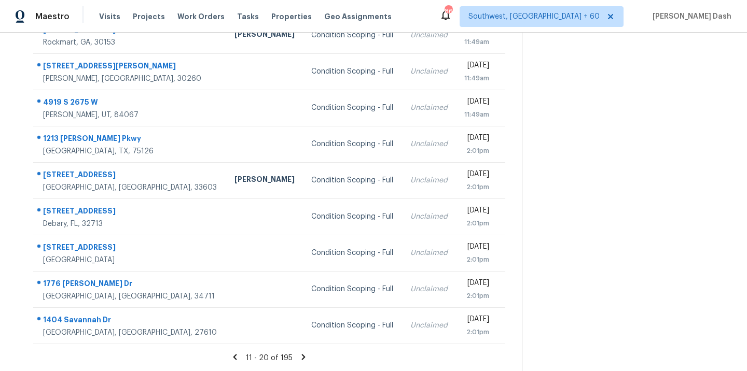
click at [302, 356] on icon at bounding box center [304, 357] width 4 height 6
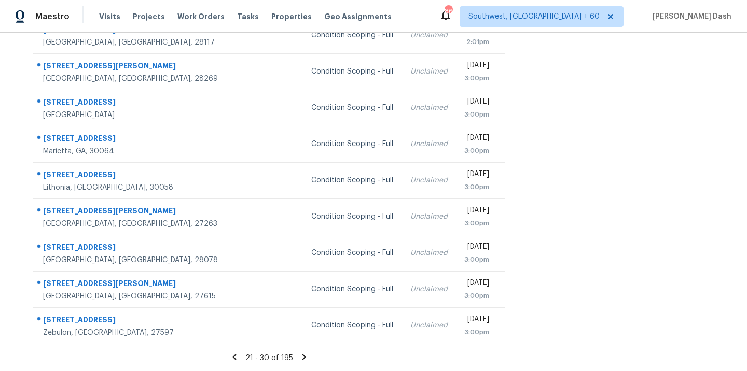
click at [302, 356] on icon at bounding box center [304, 357] width 4 height 6
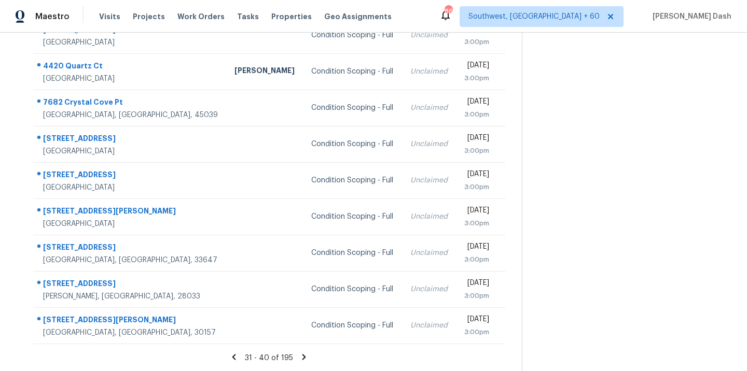
click at [302, 356] on icon at bounding box center [304, 357] width 4 height 6
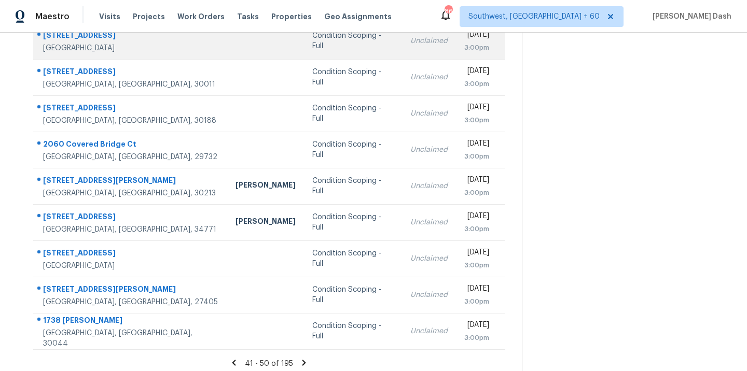
scroll to position [168, 0]
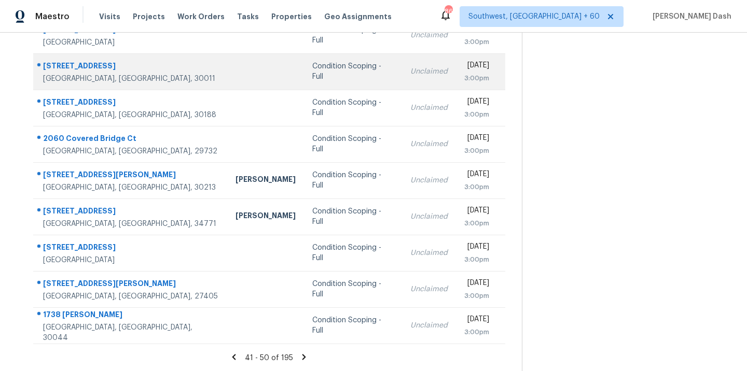
click at [312, 68] on div "Condition Scoping - Full" at bounding box center [352, 71] width 81 height 21
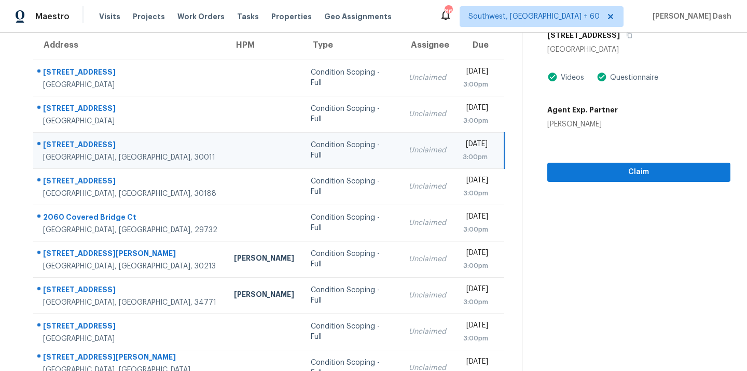
scroll to position [53, 0]
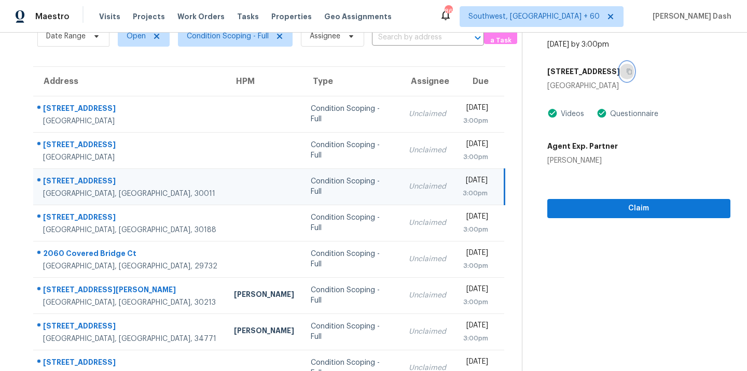
click at [626, 68] on icon "button" at bounding box center [629, 71] width 6 height 6
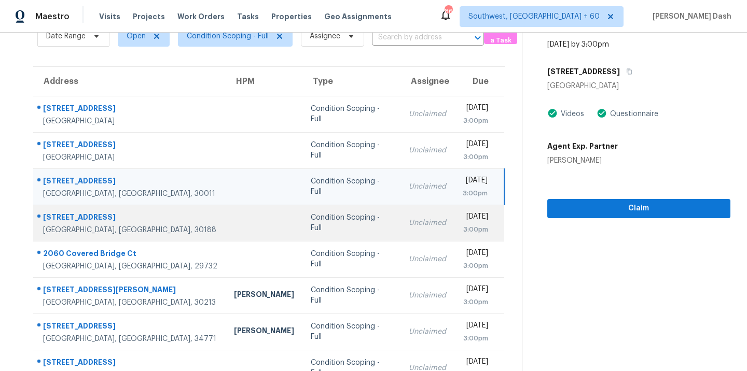
click at [311, 222] on div "Condition Scoping - Full" at bounding box center [351, 223] width 81 height 21
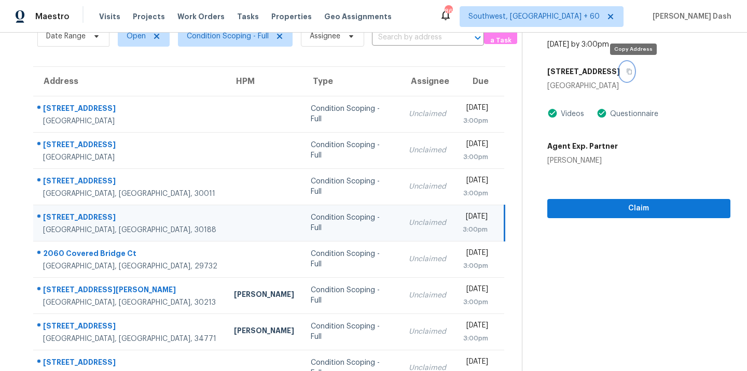
click at [634, 75] on button "button" at bounding box center [627, 71] width 14 height 19
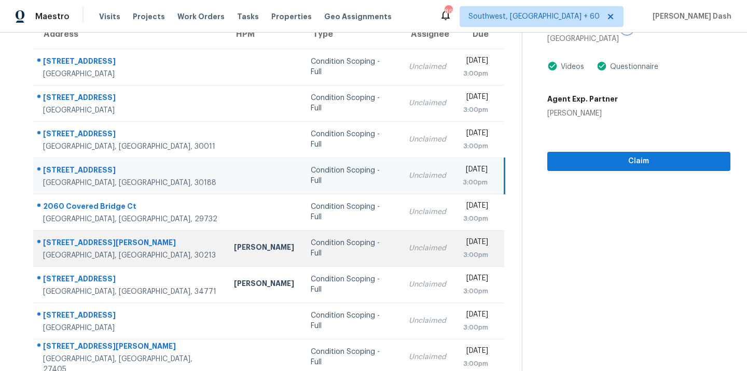
scroll to position [104, 0]
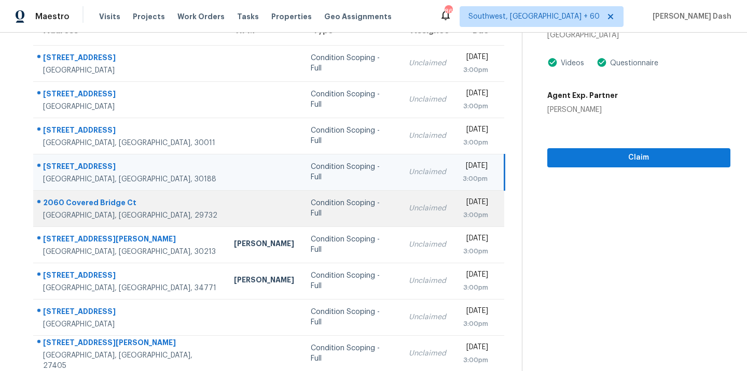
click at [302, 214] on td "Condition Scoping - Full" at bounding box center [350, 208] width 97 height 36
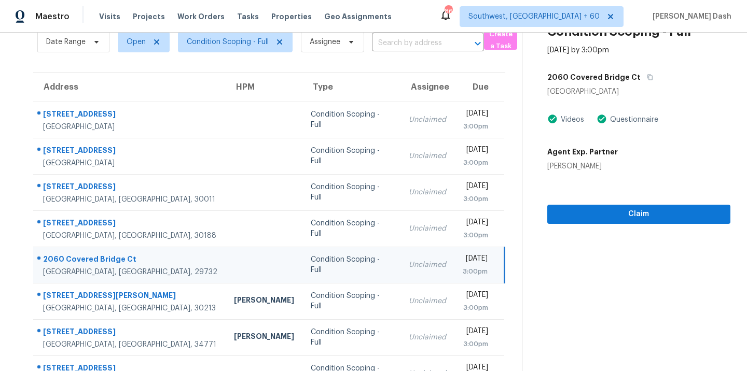
scroll to position [48, 0]
click at [646, 74] on icon "button" at bounding box center [649, 77] width 6 height 6
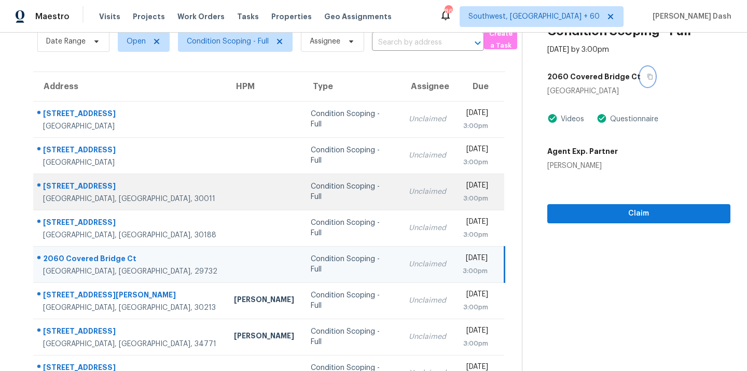
scroll to position [134, 0]
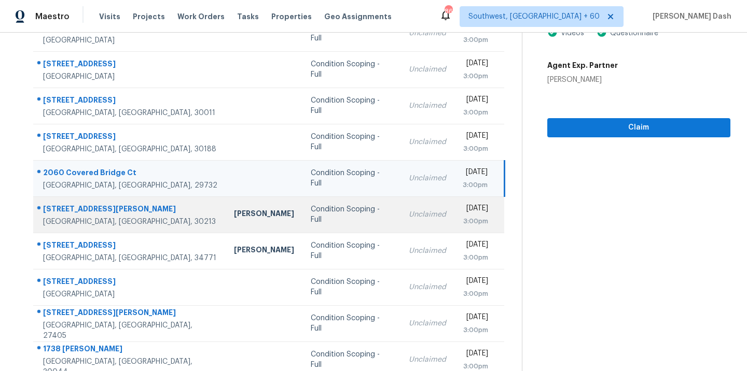
click at [311, 212] on div "Condition Scoping - Full" at bounding box center [351, 214] width 81 height 21
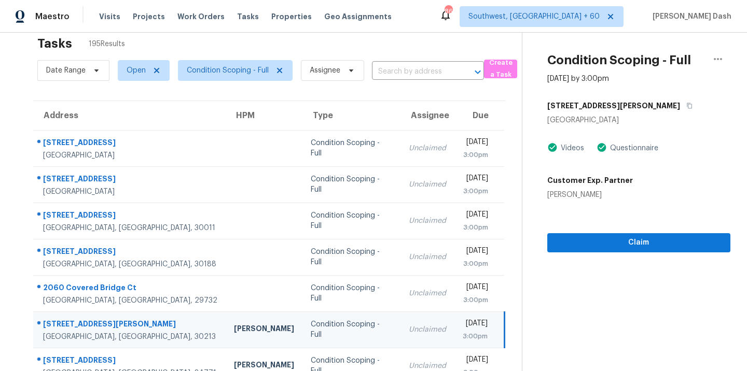
scroll to position [7, 0]
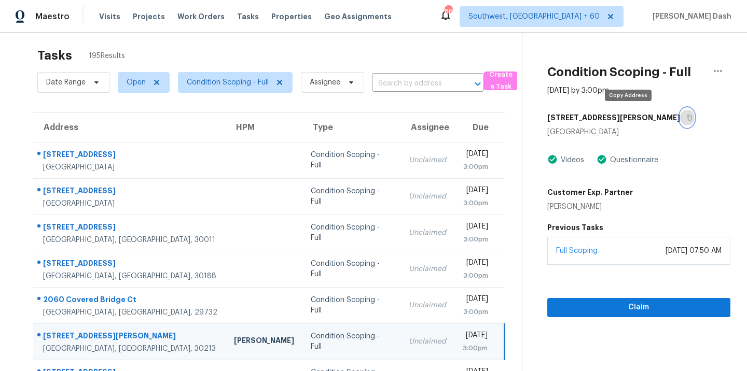
click at [680, 114] on button "button" at bounding box center [687, 117] width 14 height 19
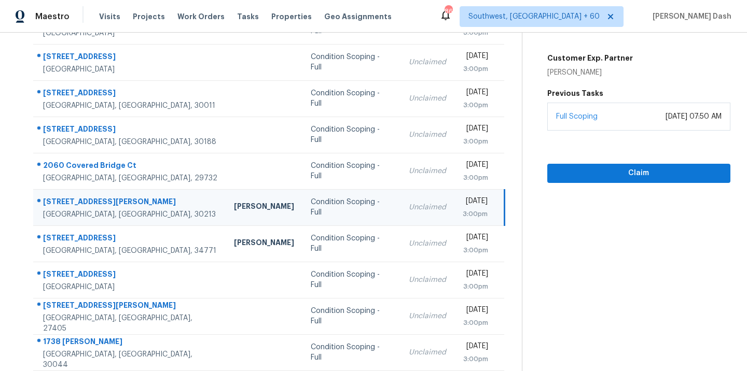
scroll to position [152, 0]
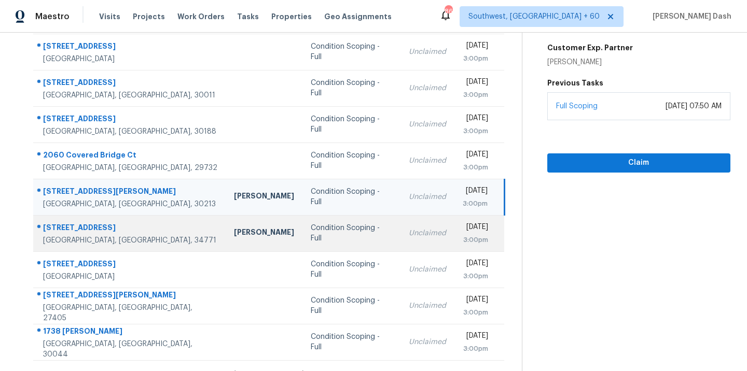
click at [236, 221] on td "Samuel Rivera" at bounding box center [264, 233] width 77 height 36
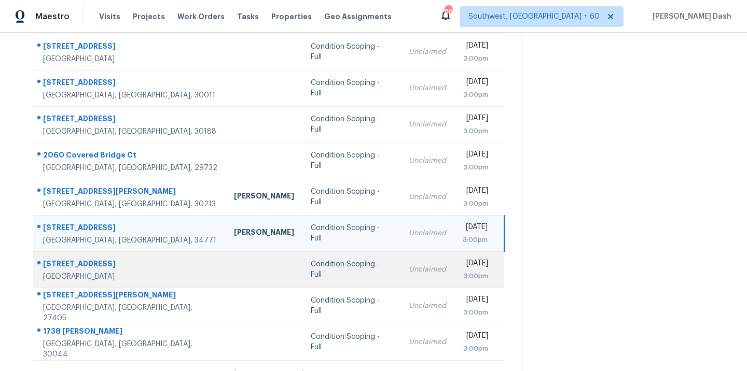
click at [311, 270] on div "Condition Scoping - Full" at bounding box center [351, 269] width 81 height 21
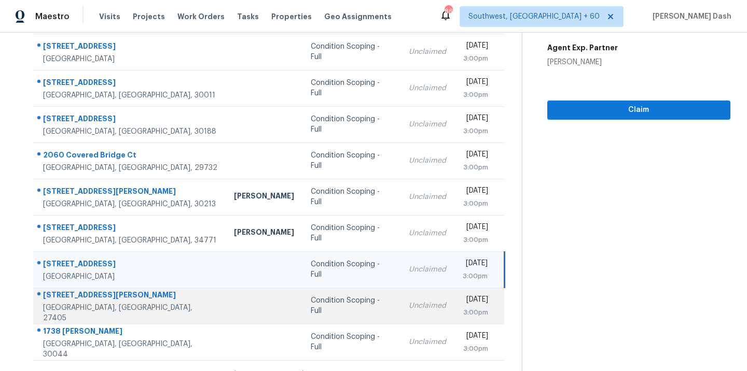
click at [302, 297] on td "Condition Scoping - Full" at bounding box center [350, 306] width 97 height 36
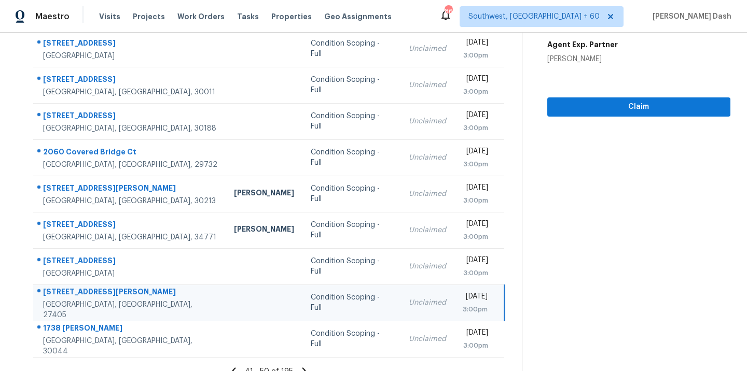
scroll to position [0, 0]
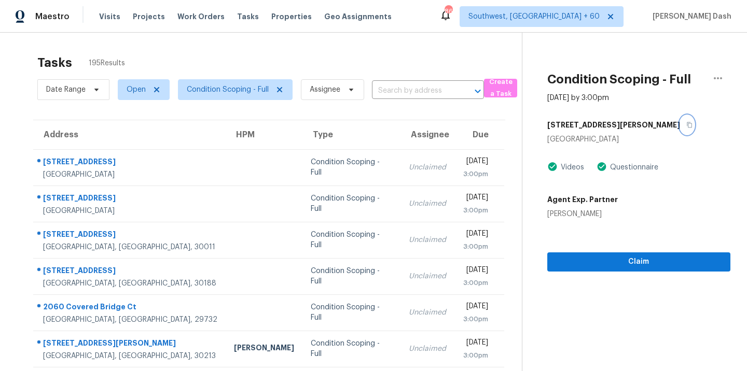
click at [686, 122] on icon "button" at bounding box center [688, 125] width 5 height 6
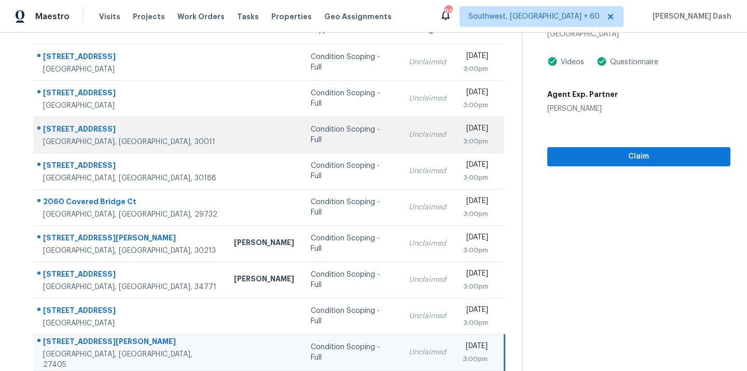
scroll to position [168, 0]
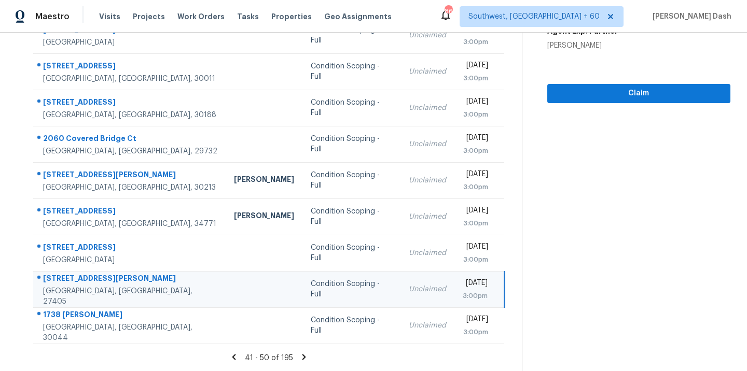
click at [303, 357] on icon at bounding box center [304, 357] width 4 height 6
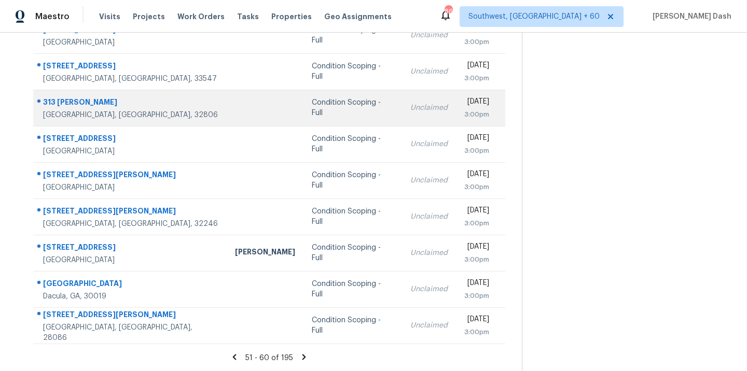
scroll to position [0, 0]
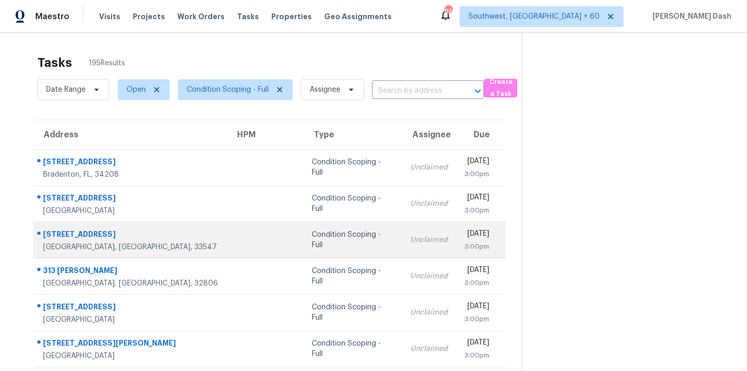
click at [303, 222] on td "Condition Scoping - Full" at bounding box center [352, 240] width 99 height 36
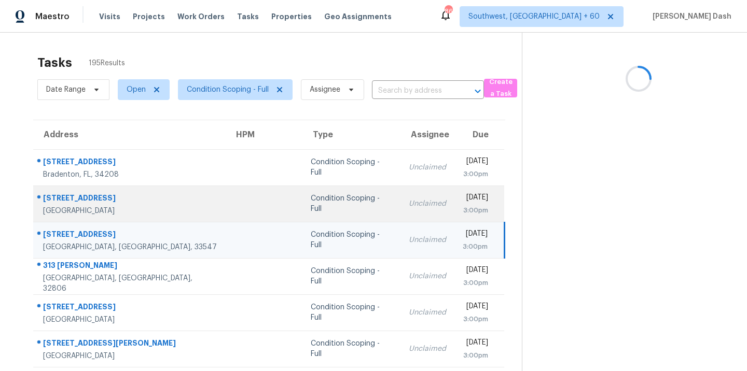
click at [311, 207] on div "Condition Scoping - Full" at bounding box center [351, 203] width 81 height 21
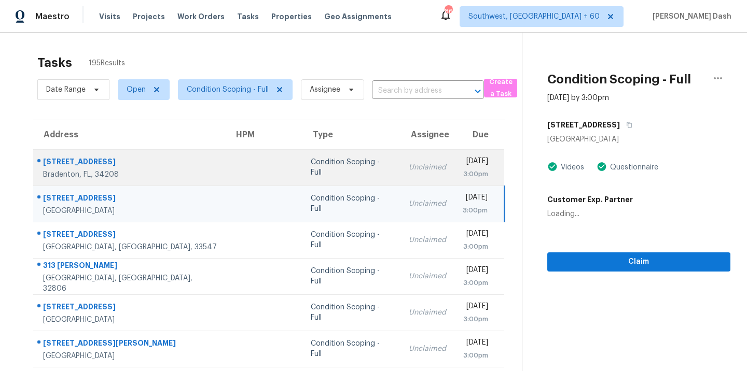
click at [302, 174] on td "Condition Scoping - Full" at bounding box center [351, 167] width 98 height 36
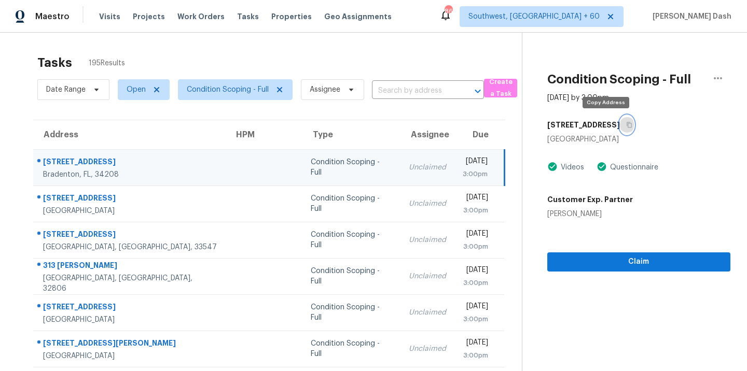
click at [620, 129] on button "button" at bounding box center [627, 125] width 14 height 19
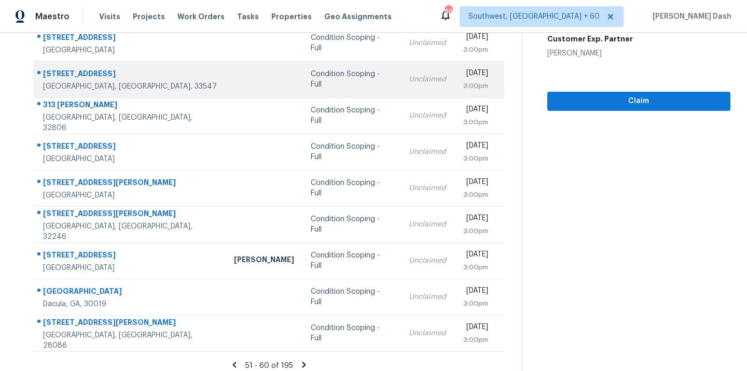
scroll to position [168, 0]
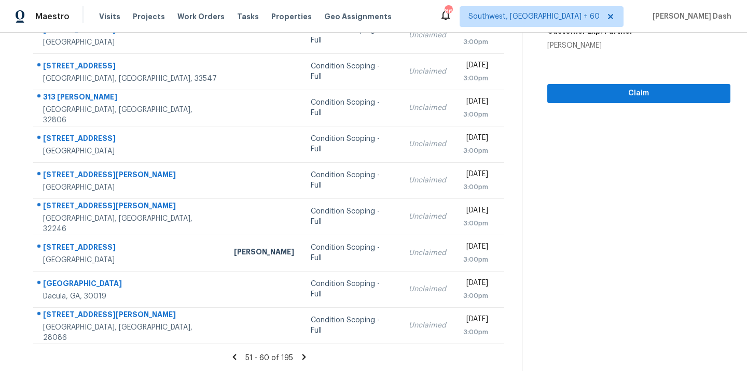
click at [303, 355] on icon at bounding box center [304, 357] width 4 height 6
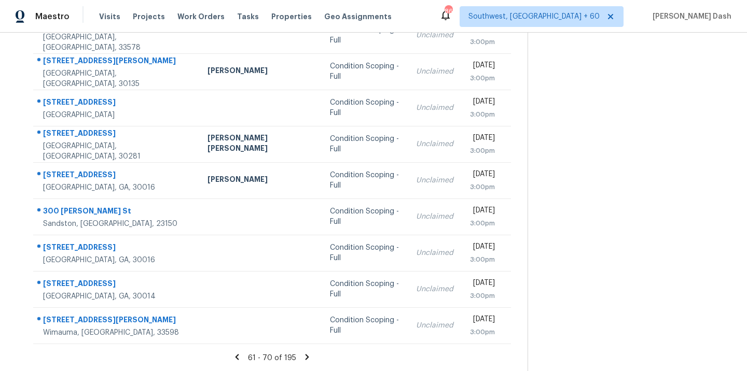
click at [302, 358] on icon at bounding box center [306, 357] width 9 height 9
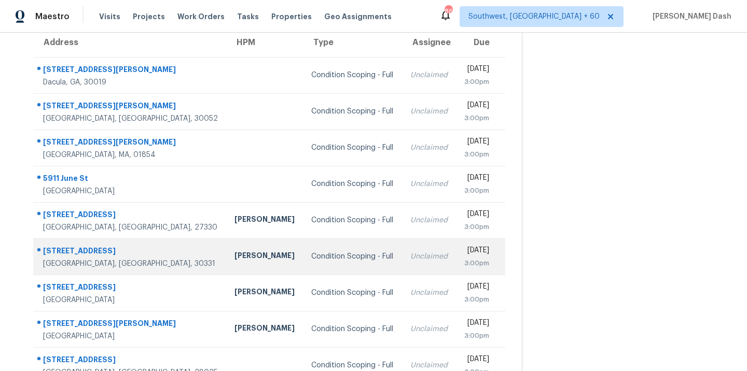
scroll to position [91, 0]
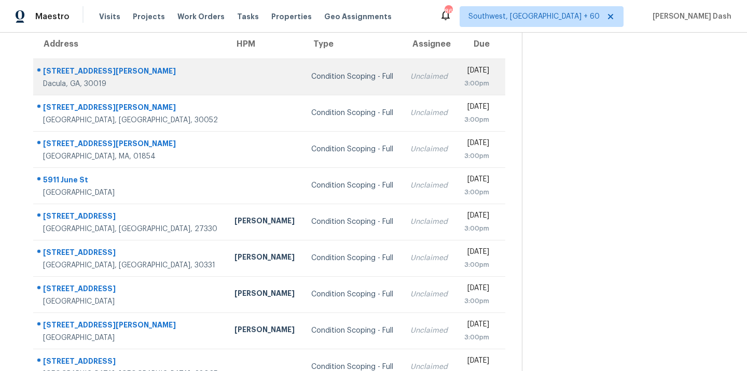
click at [303, 85] on td "Condition Scoping - Full" at bounding box center [352, 77] width 99 height 36
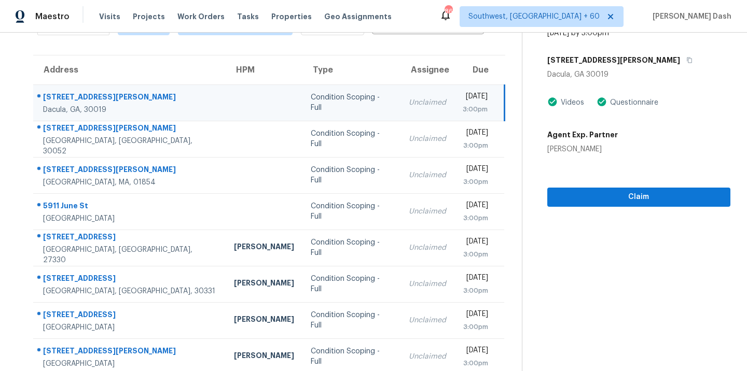
scroll to position [48, 0]
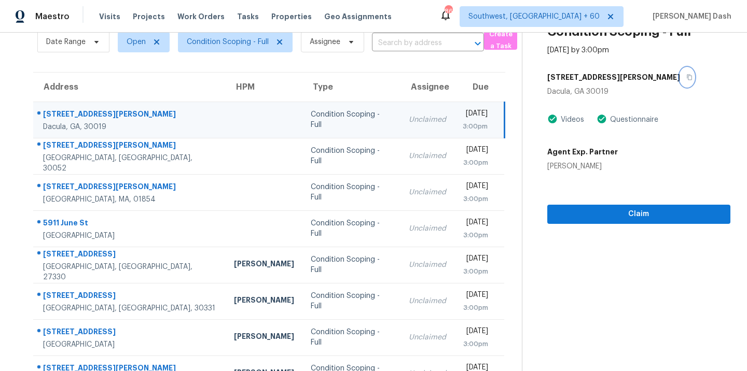
click at [686, 78] on icon "button" at bounding box center [688, 78] width 5 height 6
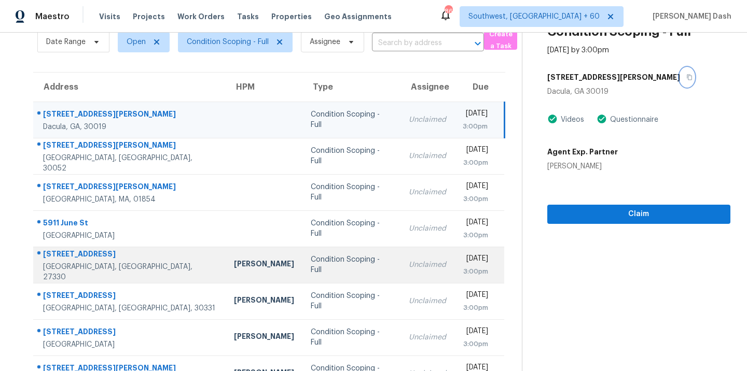
scroll to position [74, 0]
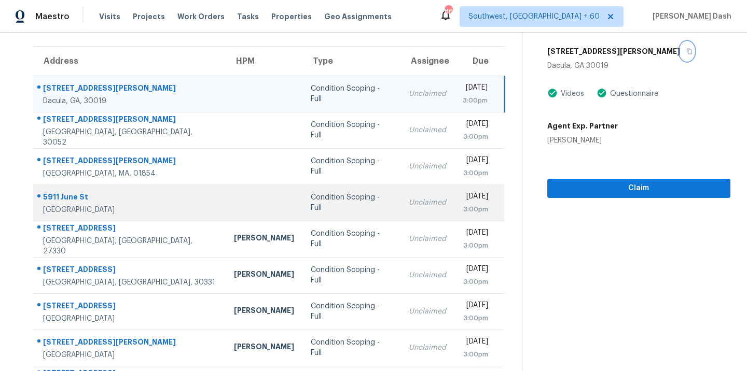
scroll to position [168, 0]
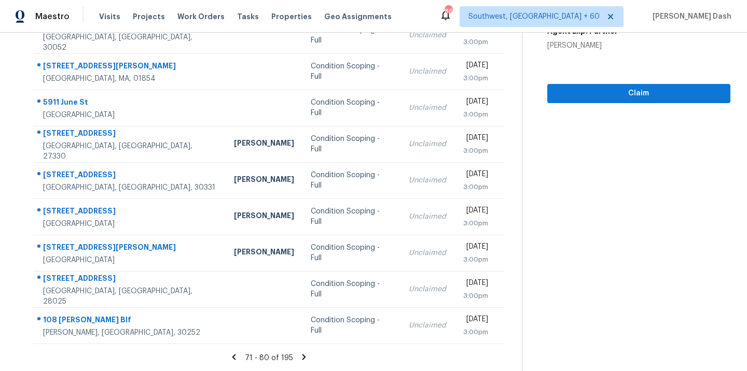
click at [303, 357] on icon at bounding box center [304, 357] width 4 height 6
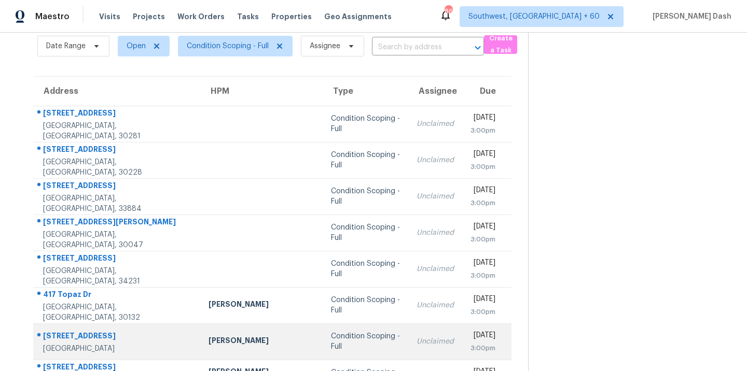
scroll to position [42, 0]
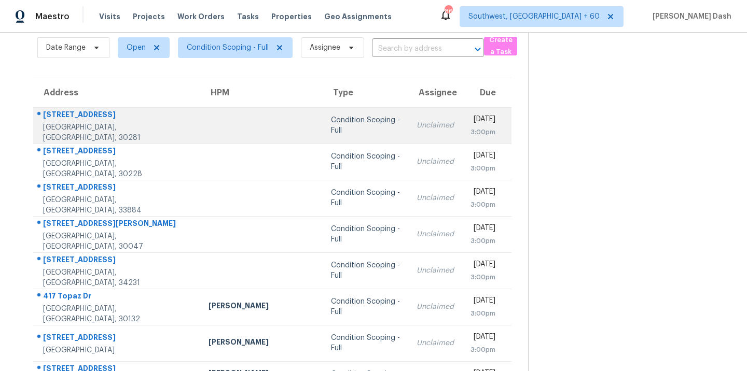
click at [251, 136] on td at bounding box center [261, 125] width 122 height 36
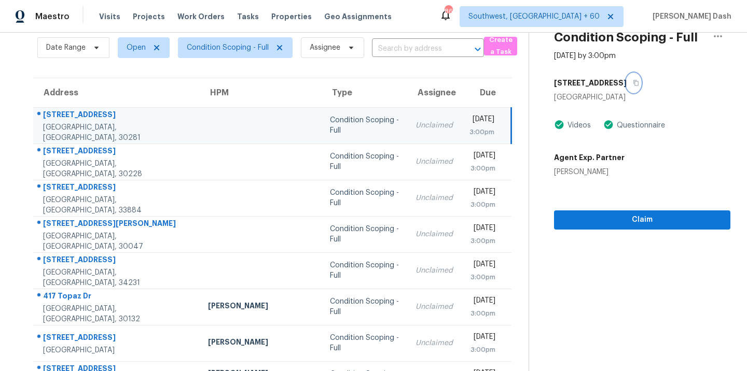
click at [626, 78] on button "button" at bounding box center [633, 83] width 14 height 19
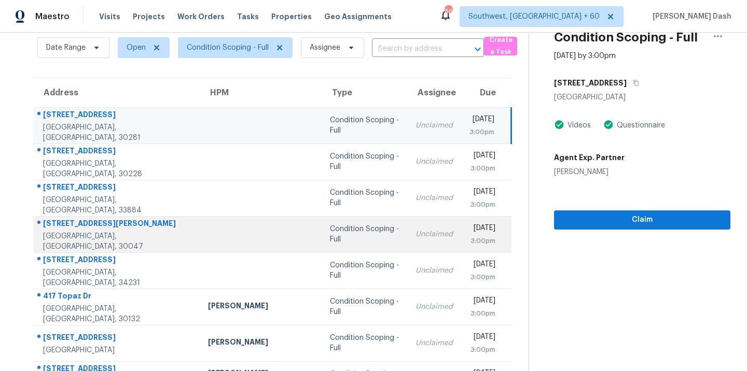
click at [326, 222] on td "Condition Scoping - Full" at bounding box center [364, 234] width 86 height 36
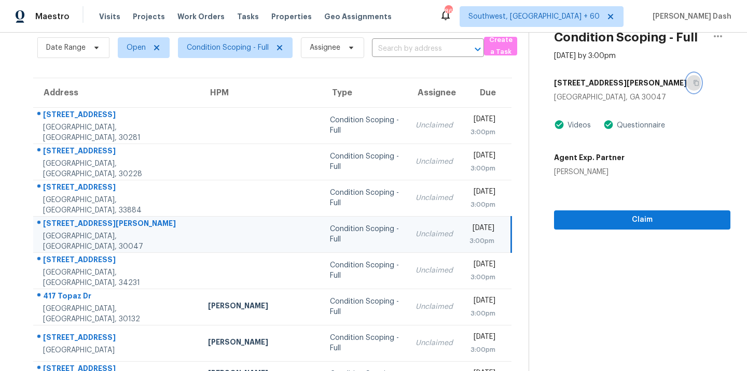
click at [693, 82] on icon "button" at bounding box center [695, 83] width 5 height 6
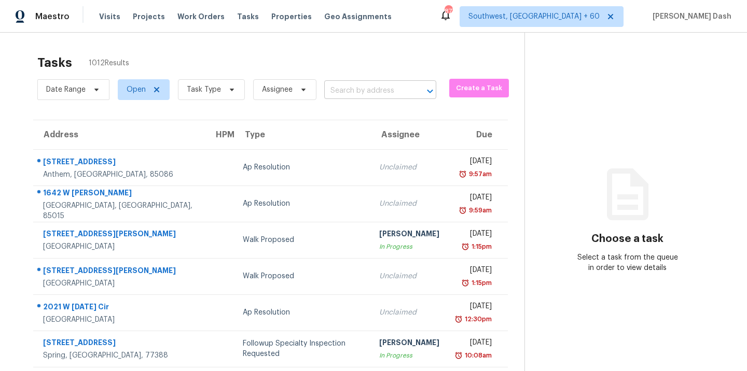
click at [341, 90] on input "text" at bounding box center [365, 91] width 83 height 16
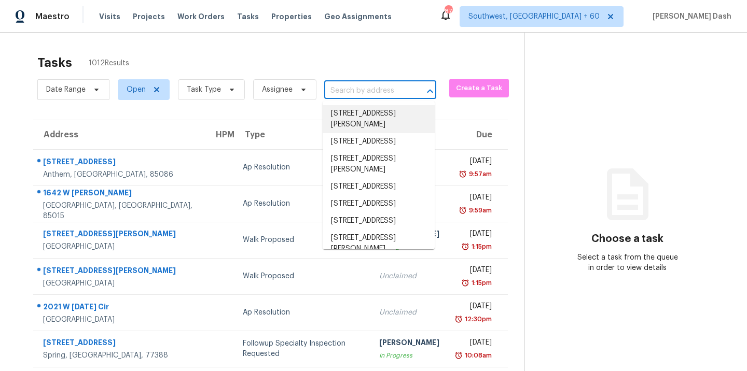
paste input "2170 Thorndale Dr SW, Lilburn, GA 30047"
type input "2170 Thorndale Dr SW, Lilburn, GA 30047"
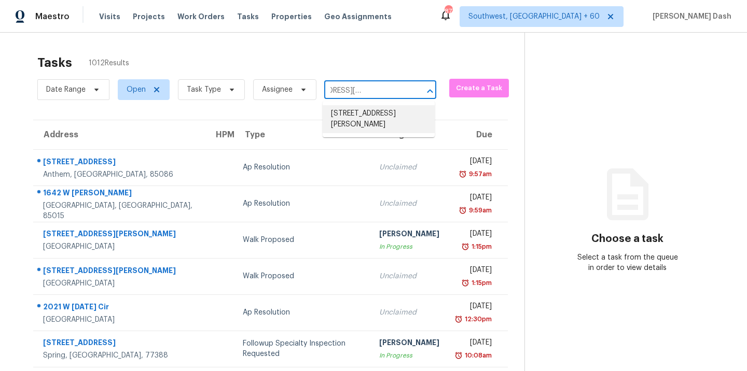
click at [353, 108] on li "2170 Thorndale Dr SW, Lilburn, GA 30047" at bounding box center [378, 119] width 112 height 28
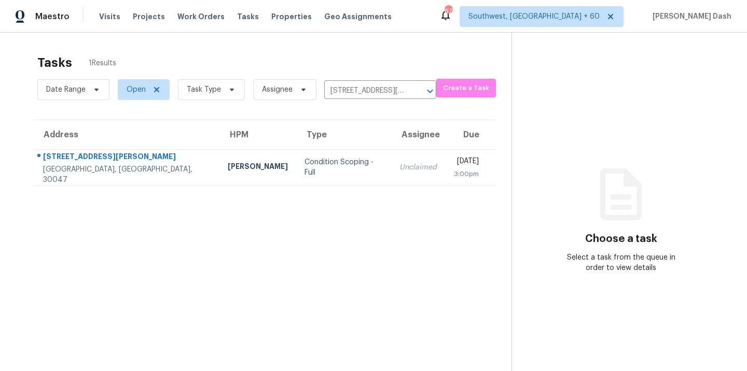
click at [296, 156] on td "Condition Scoping - Full" at bounding box center [343, 167] width 95 height 36
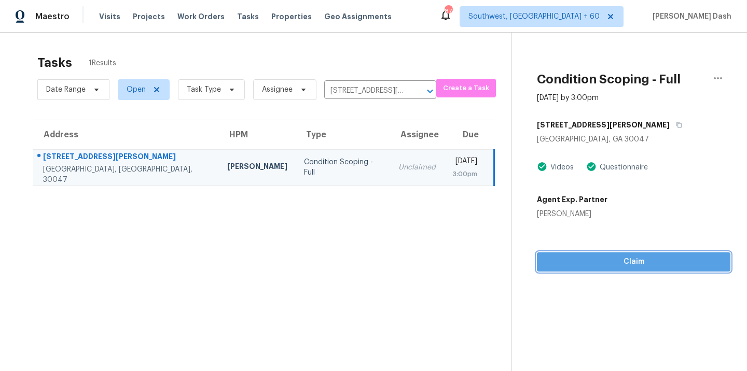
click at [626, 255] on button "Claim" at bounding box center [633, 261] width 193 height 19
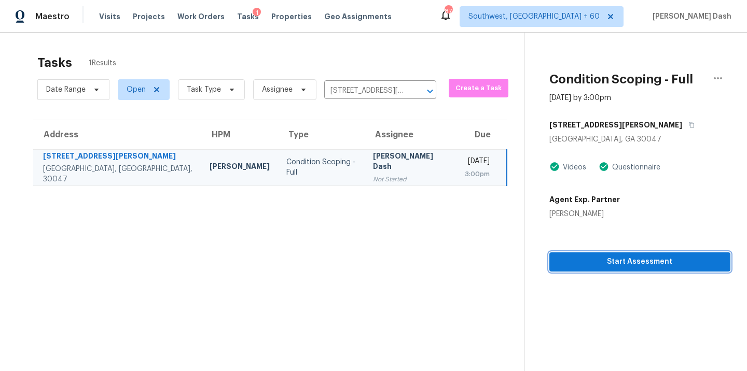
click at [620, 261] on span "Start Assessment" at bounding box center [639, 262] width 164 height 13
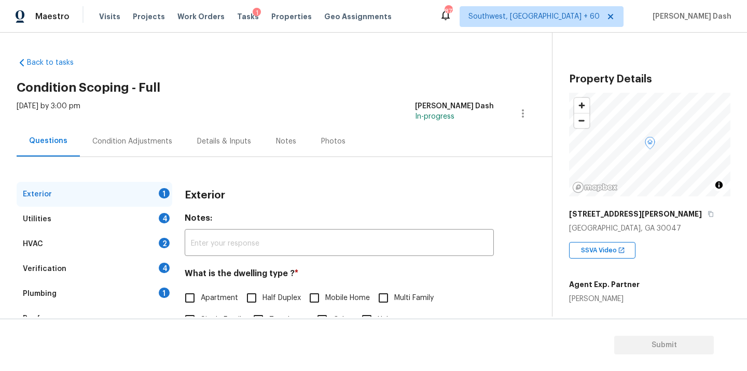
click at [577, 301] on div "Katie Villasenor" at bounding box center [604, 299] width 71 height 10
copy div "Katie Villasenor"
click at [252, 14] on div "1" at bounding box center [256, 13] width 8 height 10
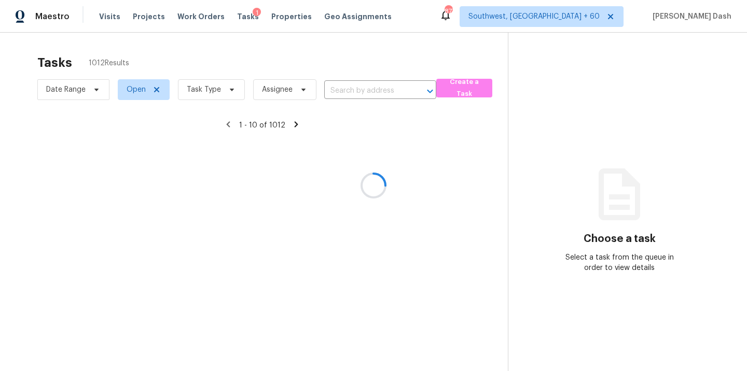
click at [239, 14] on div at bounding box center [373, 185] width 747 height 371
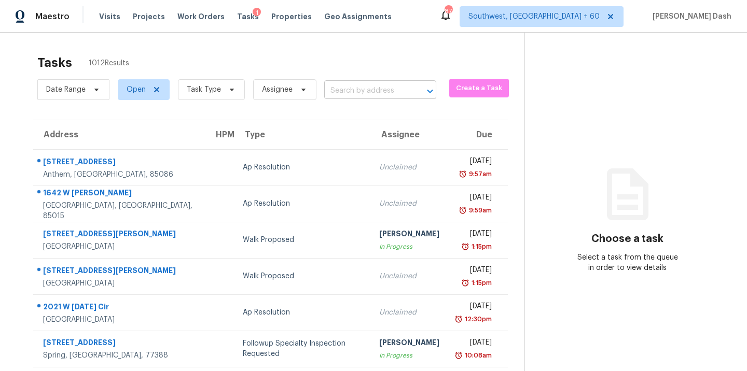
click at [389, 93] on input "text" at bounding box center [365, 91] width 83 height 16
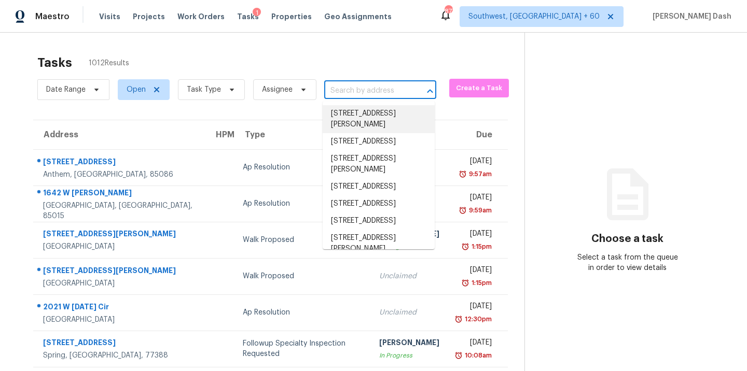
paste input "3911 Brianna Dr, Powder Springs, GA 30127"
type input "3911 Brianna Dr, Powder Springs, GA 30127"
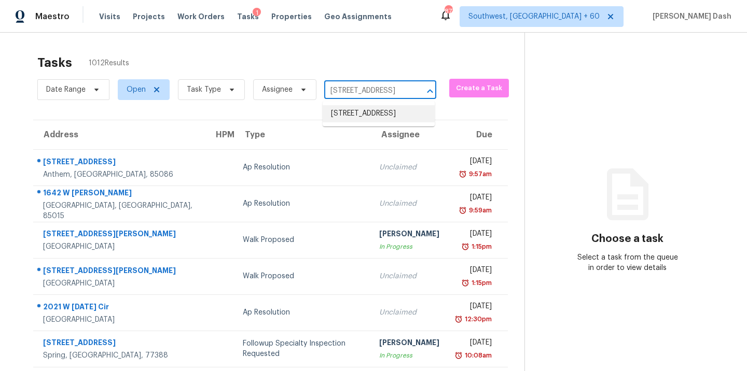
click at [355, 108] on li "3911 Brianna Dr, Powder Springs, GA 30127" at bounding box center [378, 113] width 112 height 17
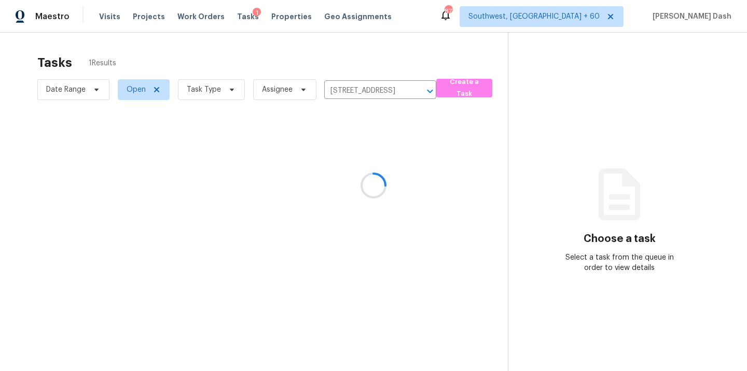
click at [260, 179] on div at bounding box center [373, 185] width 747 height 371
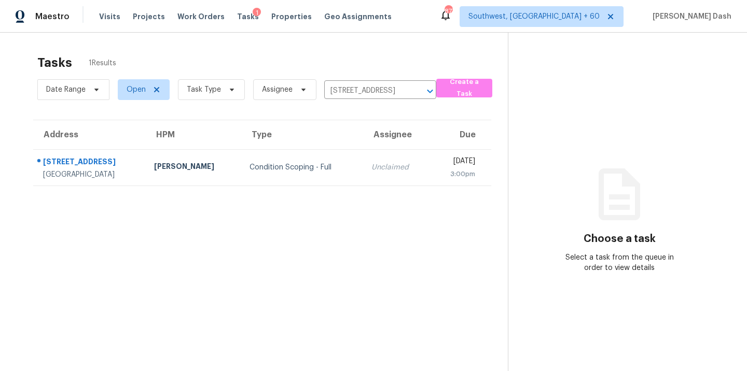
click at [260, 179] on td "Condition Scoping - Full" at bounding box center [302, 167] width 122 height 36
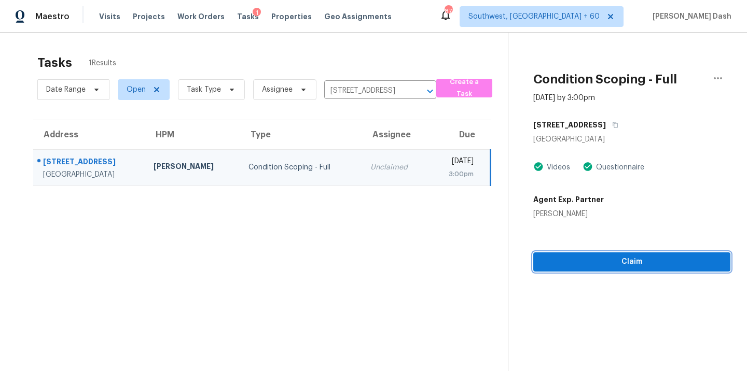
click at [637, 269] on button "Claim" at bounding box center [631, 261] width 197 height 19
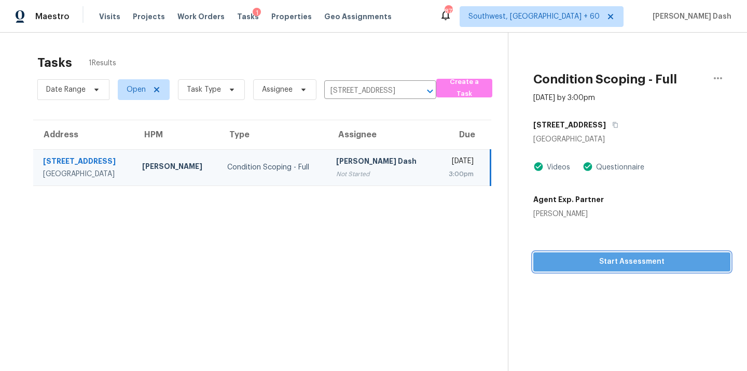
click at [613, 258] on span "Start Assessment" at bounding box center [631, 262] width 180 height 13
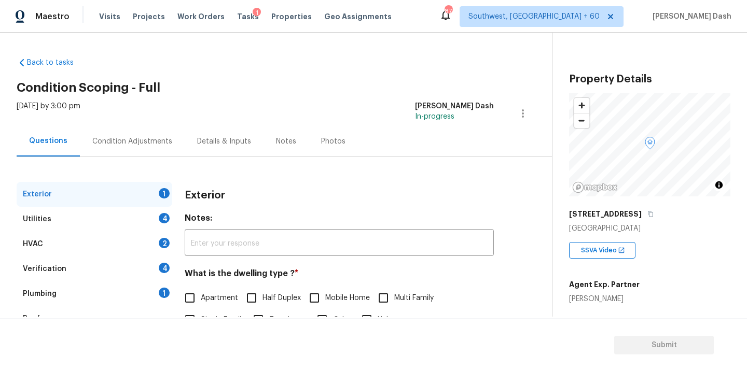
scroll to position [92, 0]
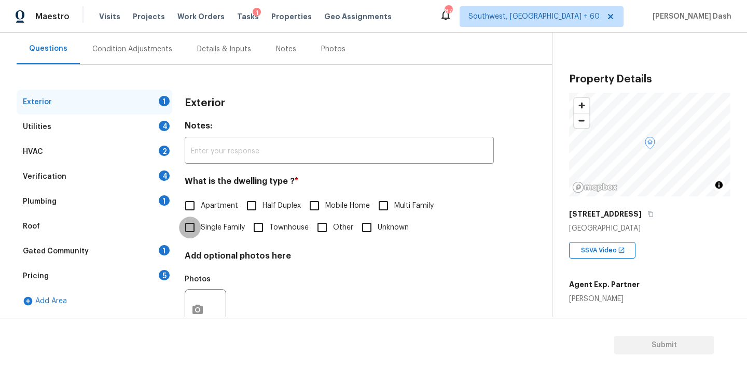
click at [193, 224] on input "Single Family" at bounding box center [190, 228] width 22 height 22
checkbox input "true"
click at [156, 118] on div "Utilities 4" at bounding box center [95, 127] width 156 height 25
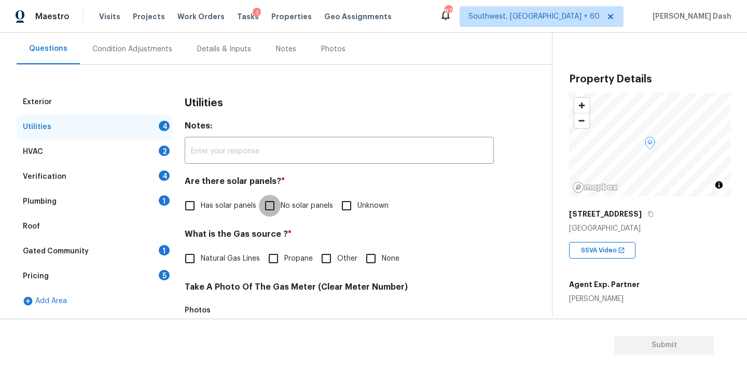
click at [272, 204] on input "No solar panels" at bounding box center [270, 206] width 22 height 22
checkbox input "true"
click at [311, 256] on span "Propane" at bounding box center [298, 259] width 29 height 11
click at [284, 256] on input "Propane" at bounding box center [273, 259] width 22 height 22
checkbox input "true"
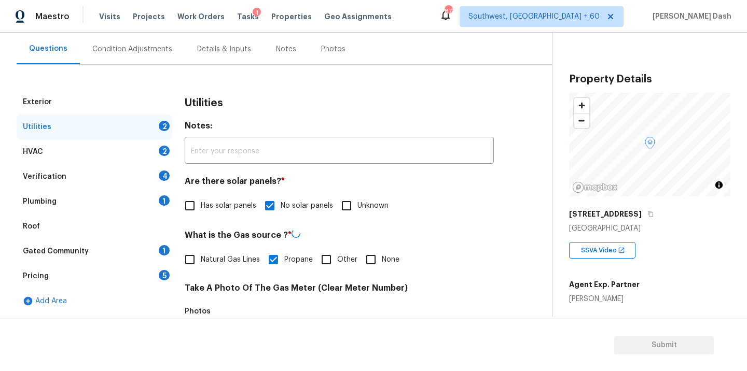
click at [327, 256] on input "Other" at bounding box center [326, 260] width 22 height 22
checkbox input "true"
checkbox input "false"
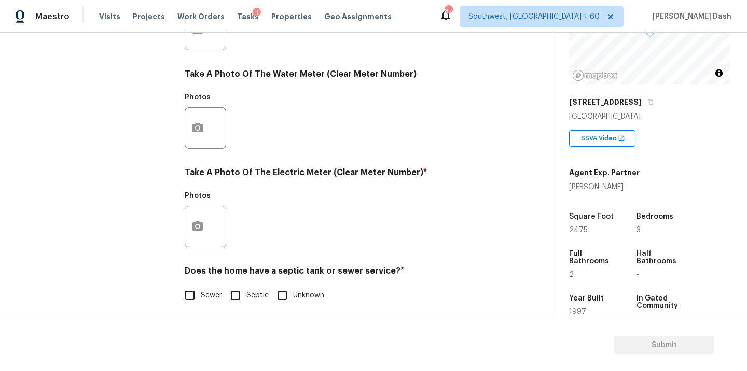
scroll to position [409, 0]
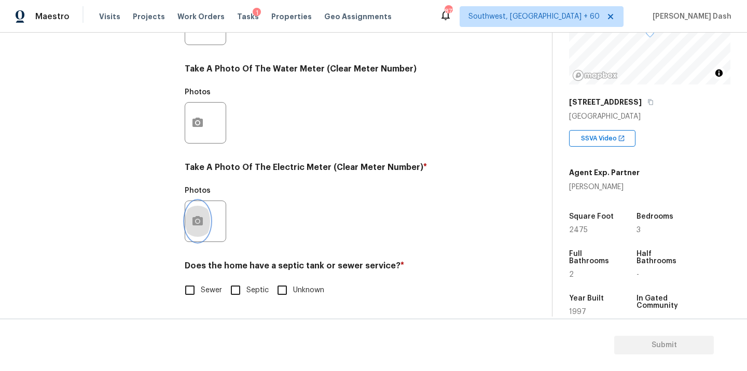
click at [200, 212] on button "button" at bounding box center [197, 221] width 25 height 40
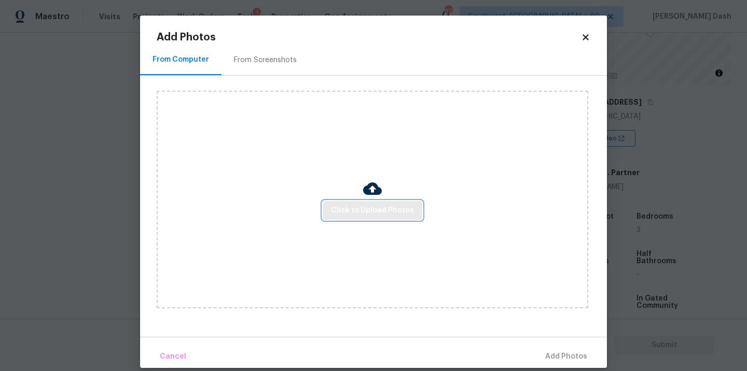
click at [354, 208] on span "Click to Upload Photos" at bounding box center [372, 210] width 83 height 13
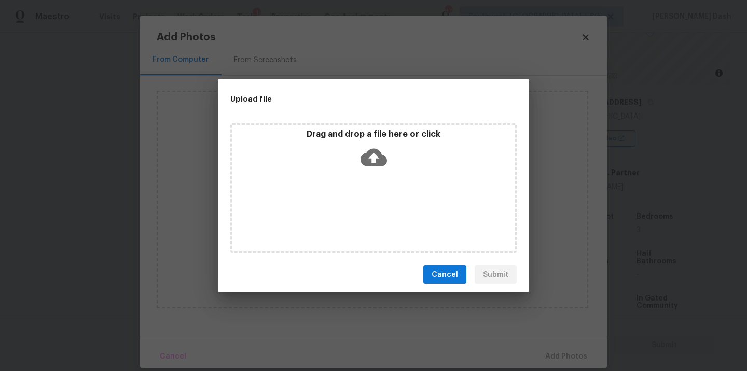
click at [354, 208] on div "Drag and drop a file here or click" at bounding box center [373, 188] width 286 height 130
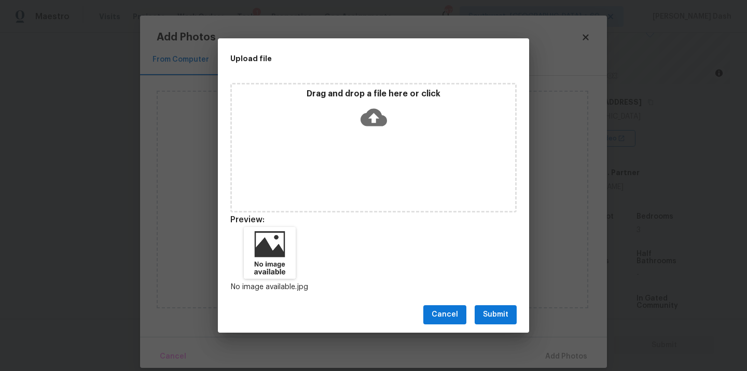
click at [509, 316] on button "Submit" at bounding box center [495, 314] width 42 height 19
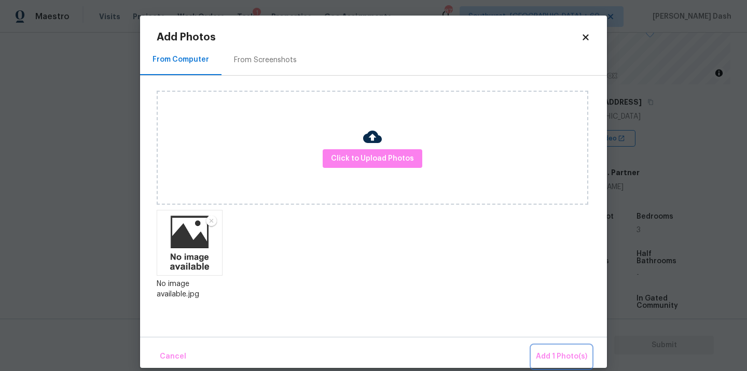
click at [543, 349] on button "Add 1 Photo(s)" at bounding box center [561, 357] width 60 height 22
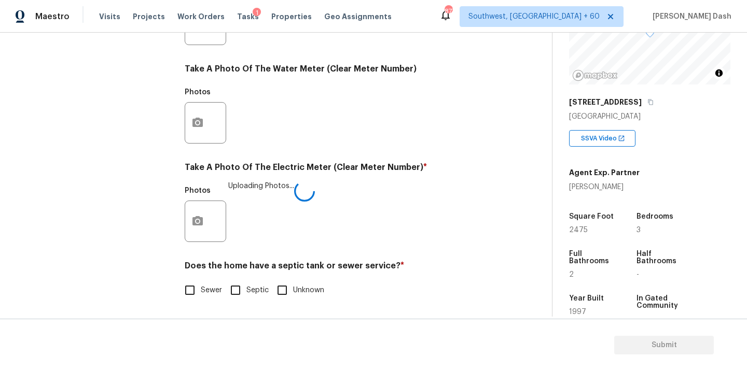
click at [187, 279] on div "Does the home have a septic tank or sewer service? * Sewer Septic Unknown" at bounding box center [339, 281] width 309 height 40
click at [194, 295] on input "Sewer" at bounding box center [190, 290] width 22 height 22
checkbox input "true"
click at [138, 221] on div "Exterior Utilities 1 HVAC 2 Verification 4 Plumbing 1 Roof Gated Community 1 Pr…" at bounding box center [95, 44] width 156 height 542
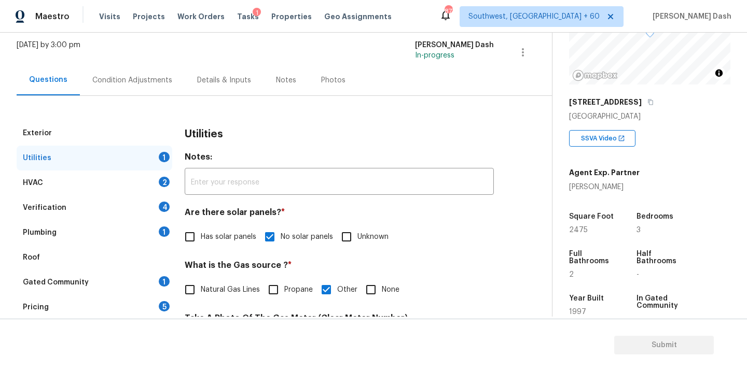
scroll to position [53, 0]
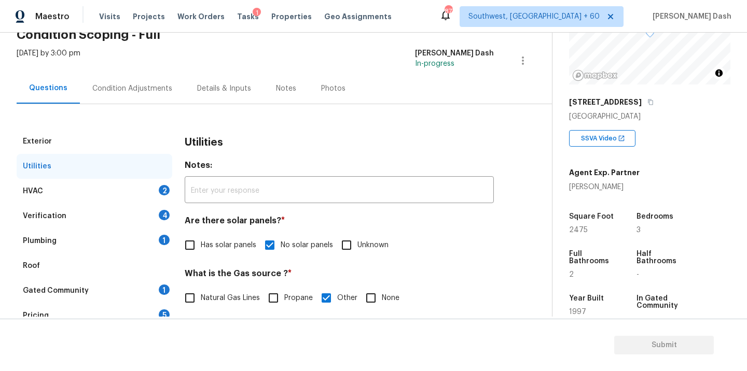
click at [147, 186] on div "HVAC 2" at bounding box center [95, 191] width 156 height 25
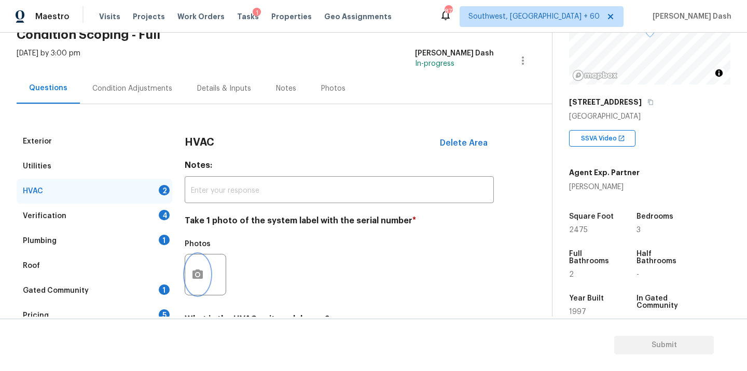
click at [206, 272] on button "button" at bounding box center [197, 275] width 25 height 40
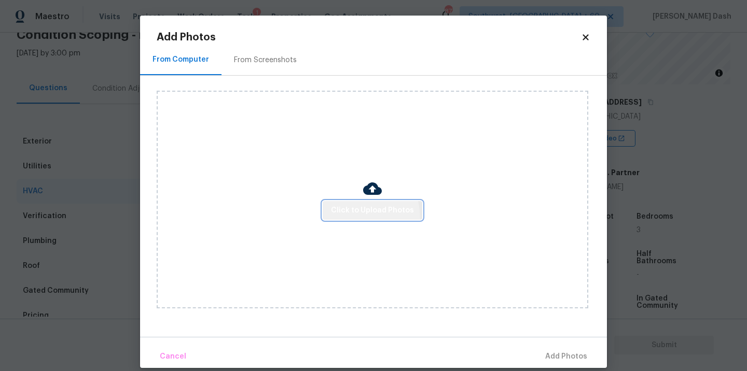
click at [340, 219] on button "Click to Upload Photos" at bounding box center [372, 210] width 100 height 19
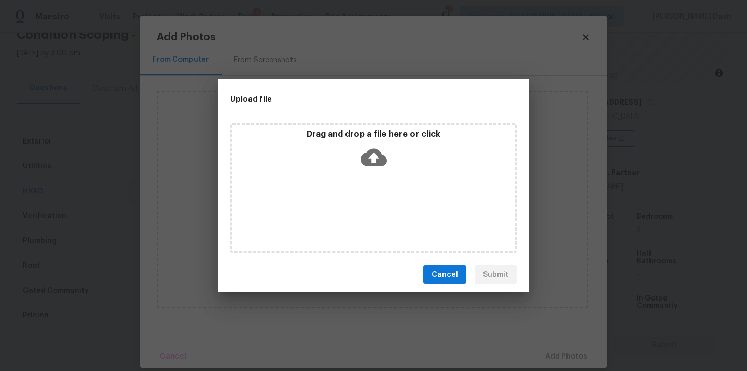
click at [340, 219] on div "Drag and drop a file here or click" at bounding box center [373, 188] width 286 height 130
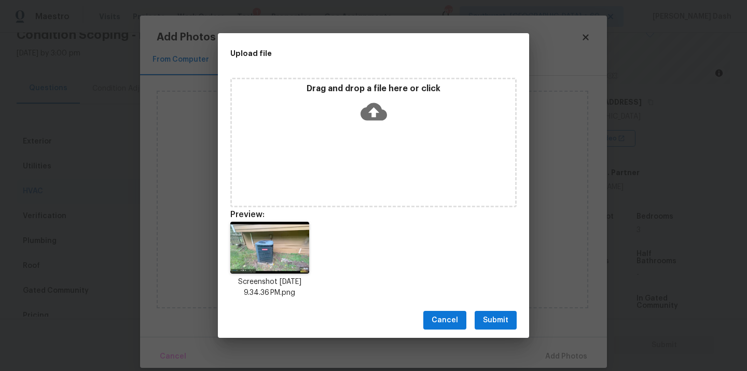
click at [508, 325] on span "Submit" at bounding box center [495, 320] width 25 height 13
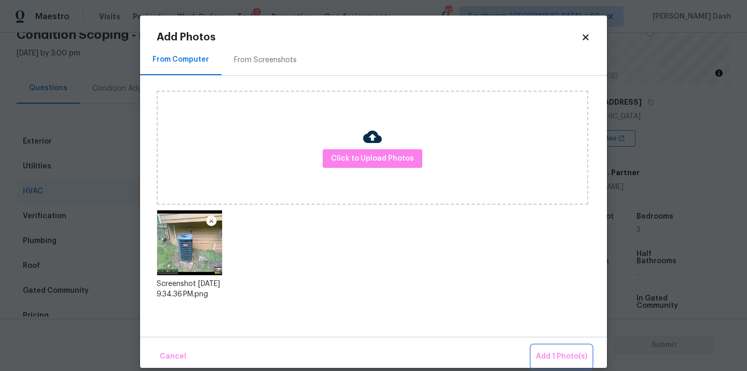
click at [558, 366] on button "Add 1 Photo(s)" at bounding box center [561, 357] width 60 height 22
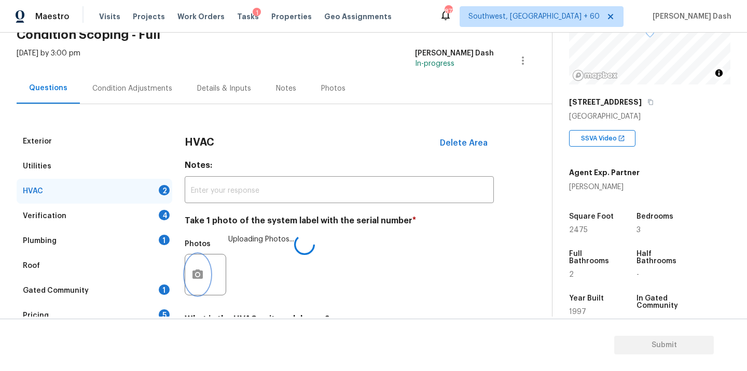
scroll to position [162, 0]
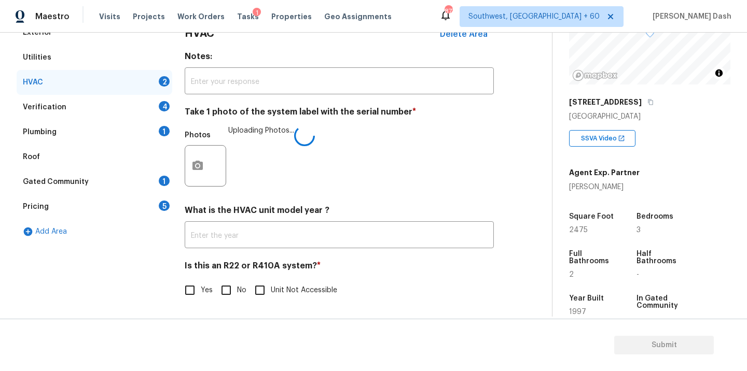
click at [188, 285] on input "Yes" at bounding box center [190, 290] width 22 height 22
checkbox input "true"
click at [232, 290] on input "No" at bounding box center [226, 291] width 22 height 22
checkbox input "true"
click at [194, 290] on input "Yes" at bounding box center [190, 290] width 22 height 22
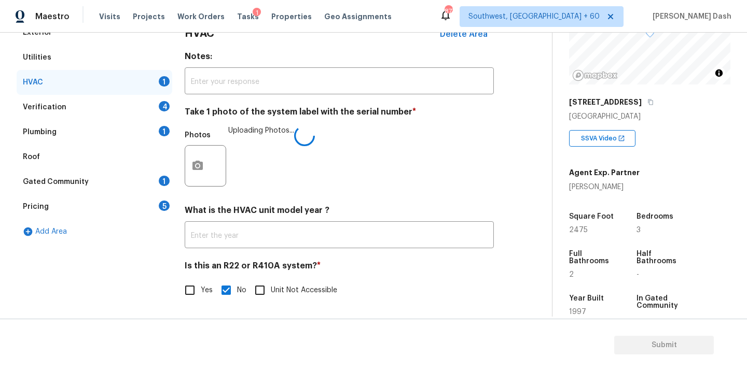
checkbox input "true"
checkbox input "false"
click at [153, 107] on div "Verification 4" at bounding box center [95, 107] width 156 height 25
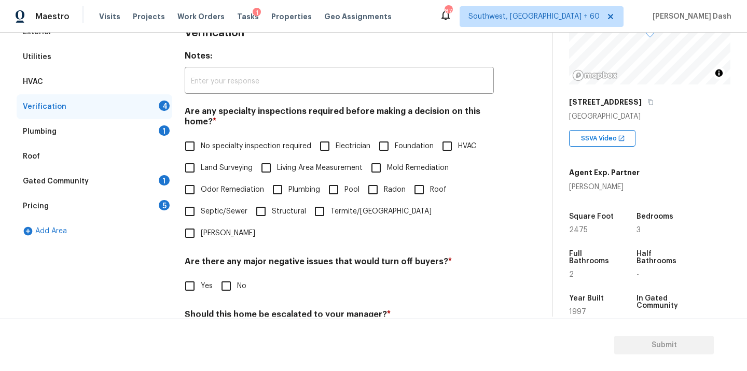
click at [226, 150] on span "No specialty inspection required" at bounding box center [256, 146] width 110 height 11
click at [201, 150] on input "No specialty inspection required" at bounding box center [190, 146] width 22 height 22
checkbox input "true"
click at [228, 275] on input "No" at bounding box center [226, 286] width 22 height 22
checkbox input "true"
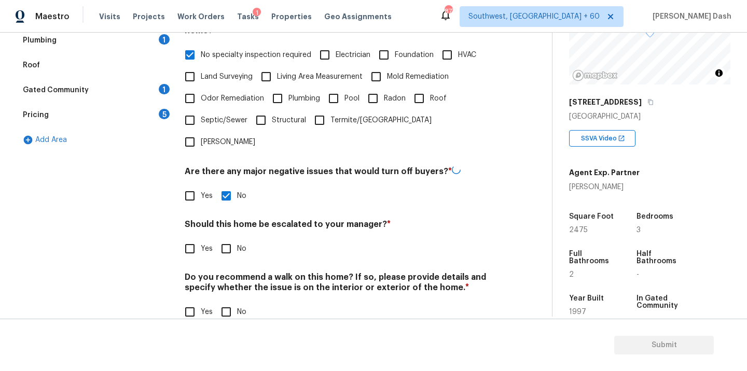
scroll to position [252, 0]
click at [237, 238] on label "No" at bounding box center [230, 249] width 31 height 22
click at [237, 238] on input "No" at bounding box center [226, 249] width 22 height 22
checkbox input "true"
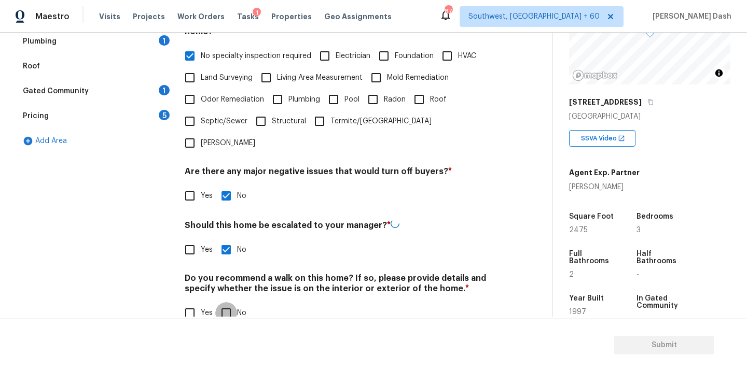
click at [228, 302] on input "No" at bounding box center [226, 313] width 22 height 22
checkbox input "true"
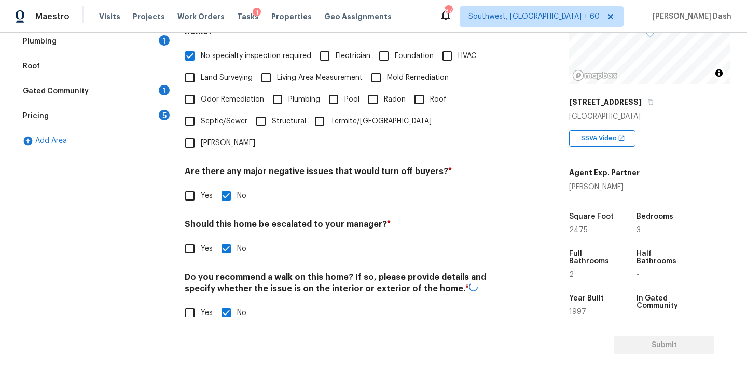
click at [148, 167] on div "Exterior Utilities HVAC Verification Plumbing 1 Roof Gated Community 1 Pricing …" at bounding box center [95, 132] width 156 height 407
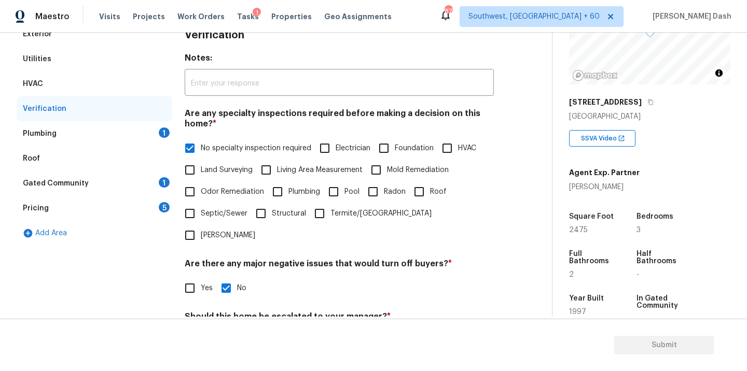
scroll to position [231, 0]
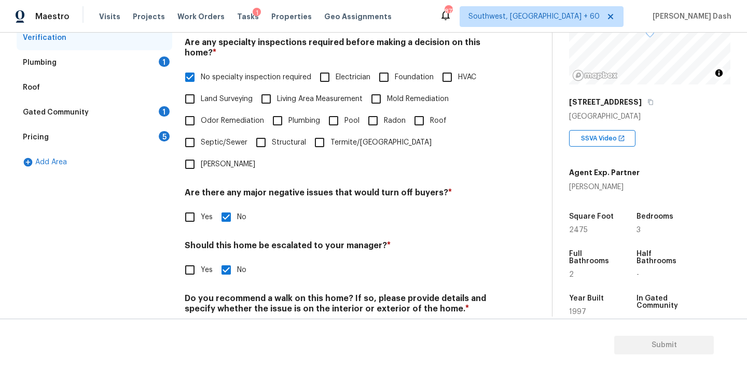
click at [191, 259] on input "Yes" at bounding box center [190, 270] width 22 height 22
checkbox input "true"
checkbox input "false"
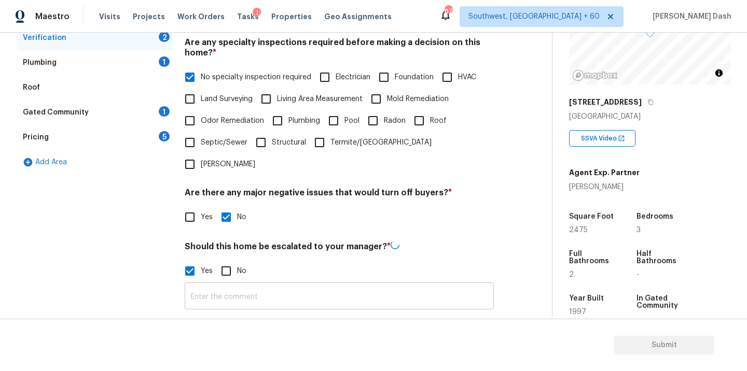
click at [219, 285] on input "text" at bounding box center [339, 297] width 309 height 24
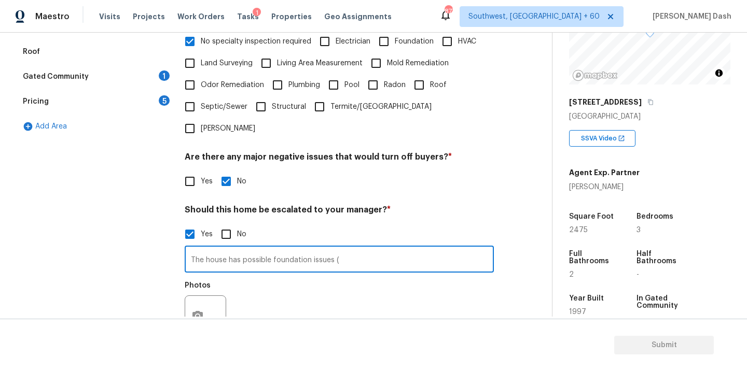
scroll to position [299, 0]
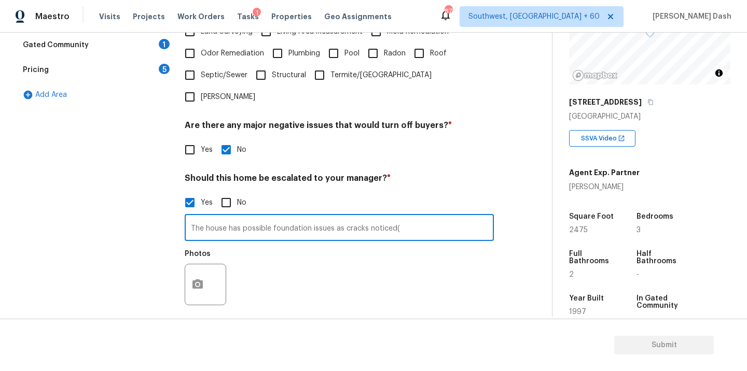
type input "The house has possible foundation issues as cracks noticed("
click at [197, 264] on button "button" at bounding box center [197, 284] width 25 height 40
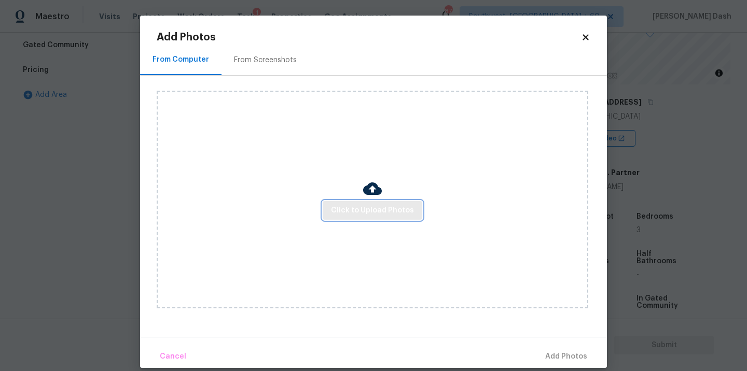
click at [334, 205] on span "Click to Upload Photos" at bounding box center [372, 210] width 83 height 13
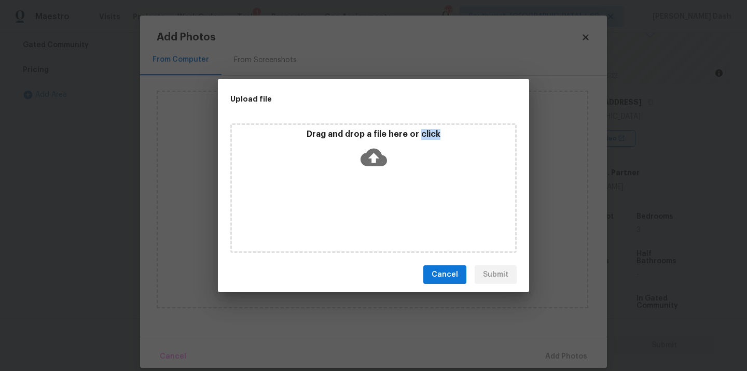
click at [334, 205] on div "Drag and drop a file here or click" at bounding box center [373, 188] width 286 height 130
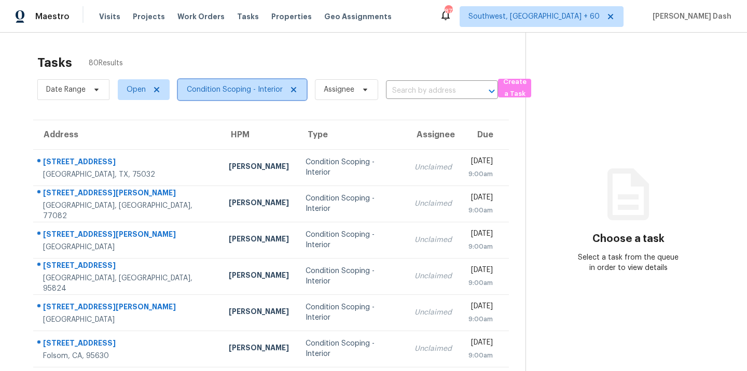
click at [221, 89] on span "Condition Scoping - Interior" at bounding box center [235, 90] width 96 height 10
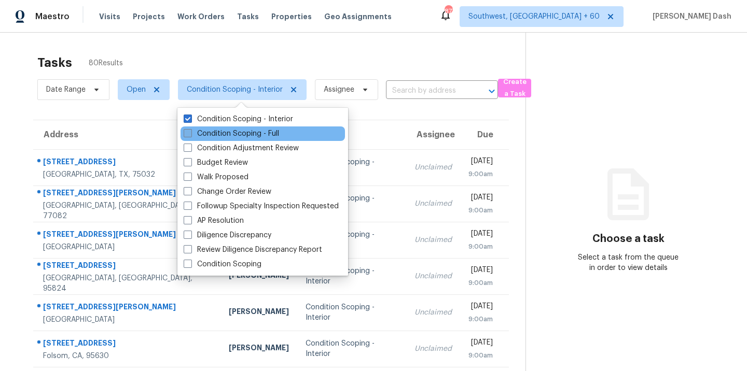
click at [216, 133] on label "Condition Scoping - Full" at bounding box center [231, 134] width 95 height 10
click at [190, 133] on input "Condition Scoping - Full" at bounding box center [187, 132] width 7 height 7
checkbox input "true"
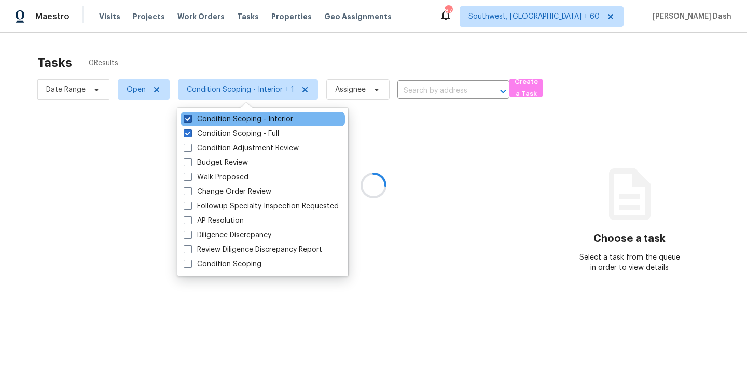
click at [221, 122] on label "Condition Scoping - Interior" at bounding box center [238, 119] width 109 height 10
click at [190, 121] on input "Condition Scoping - Interior" at bounding box center [187, 117] width 7 height 7
checkbox input "false"
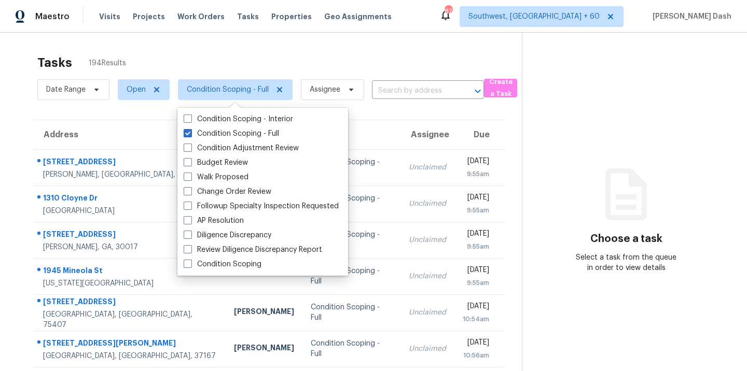
click at [416, 51] on div "Tasks 194 Results" at bounding box center [279, 62] width 484 height 27
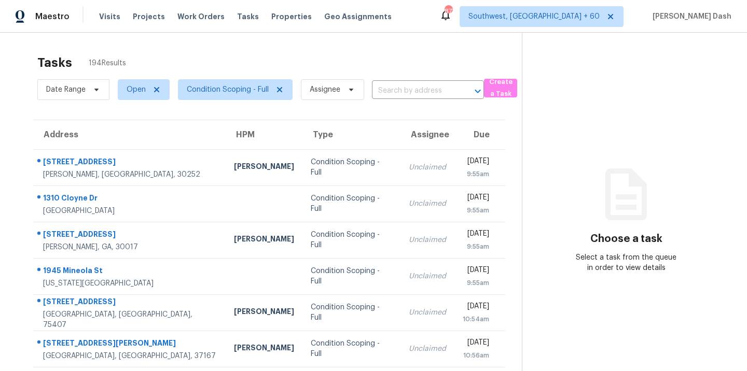
scroll to position [168, 0]
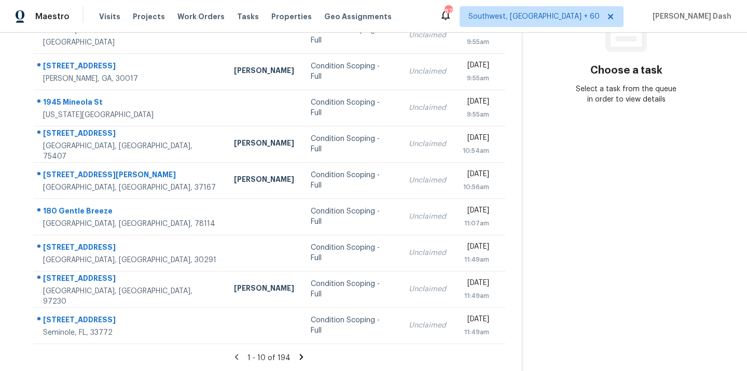
click at [298, 360] on icon at bounding box center [301, 357] width 9 height 9
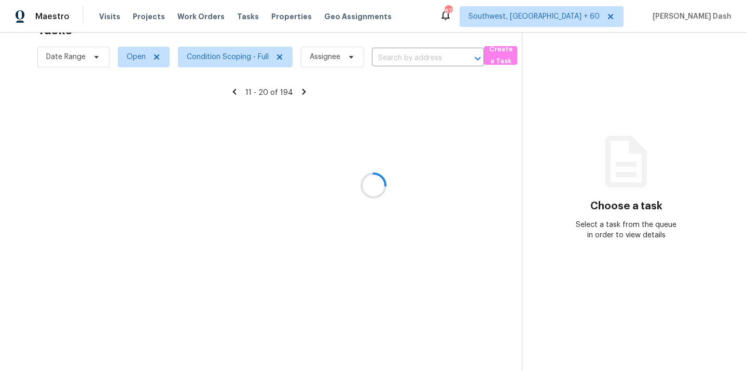
scroll to position [33, 0]
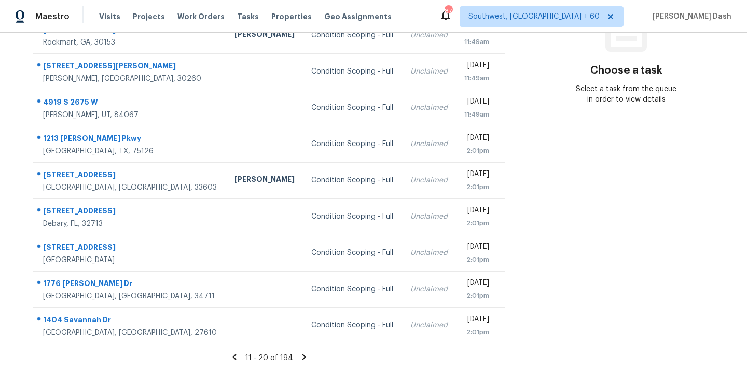
click at [299, 359] on icon at bounding box center [303, 357] width 9 height 9
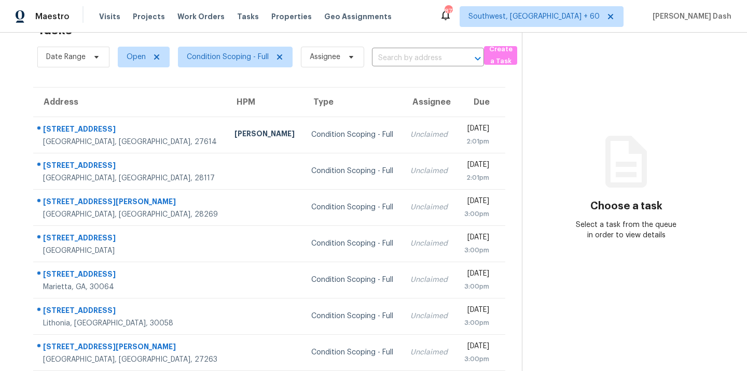
scroll to position [168, 0]
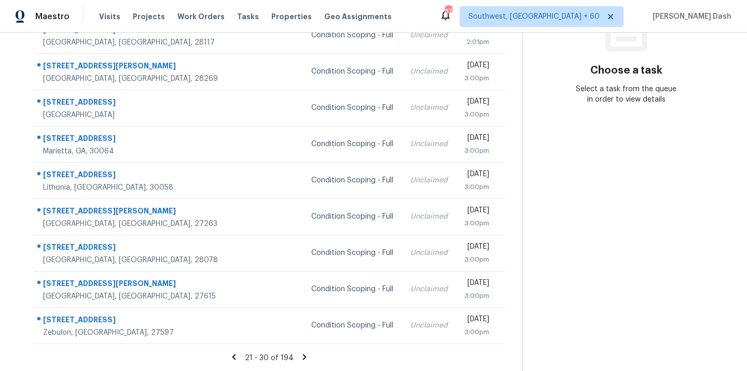
click at [300, 359] on icon at bounding box center [304, 357] width 9 height 9
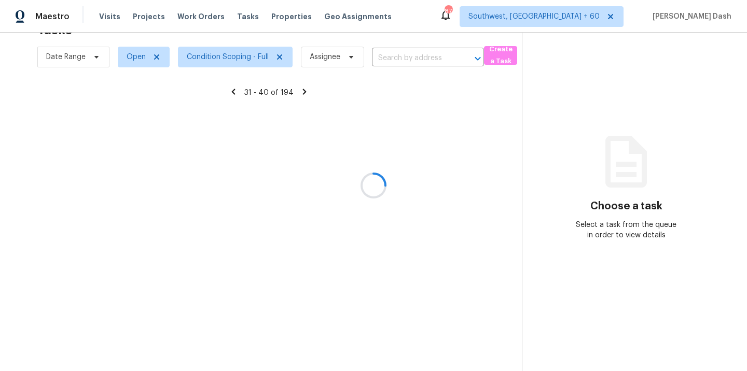
scroll to position [33, 0]
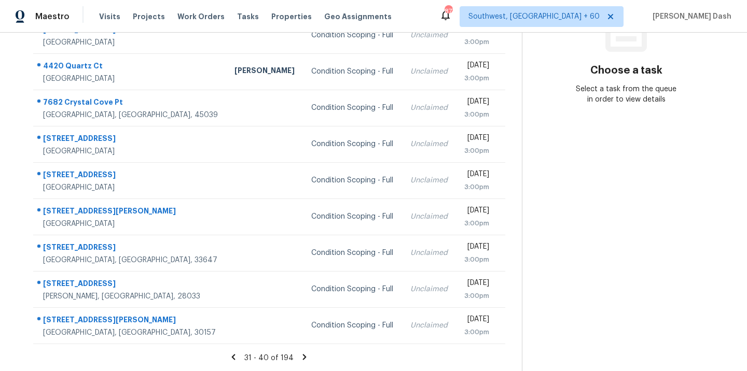
click at [300, 359] on icon at bounding box center [304, 357] width 9 height 9
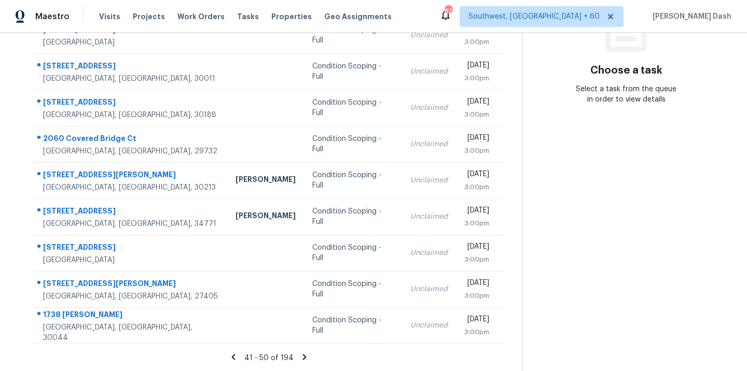
click at [300, 359] on icon at bounding box center [304, 357] width 9 height 9
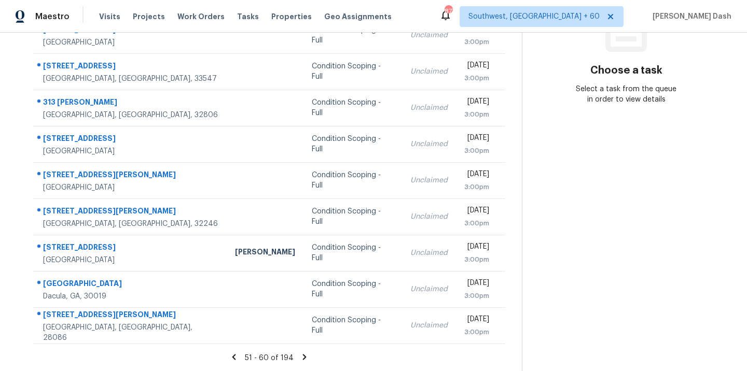
click at [300, 359] on icon at bounding box center [304, 357] width 9 height 9
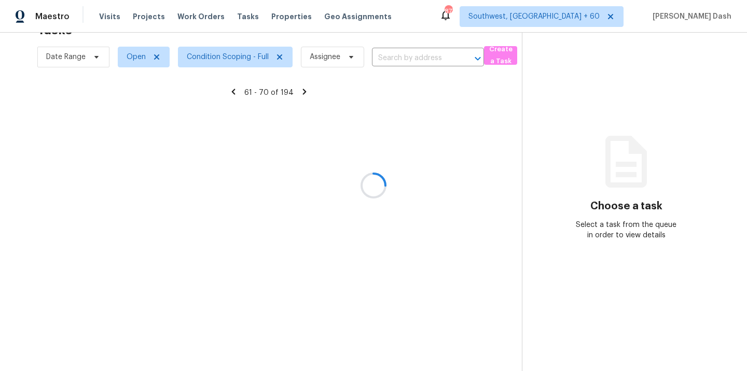
click at [299, 359] on div at bounding box center [373, 185] width 747 height 371
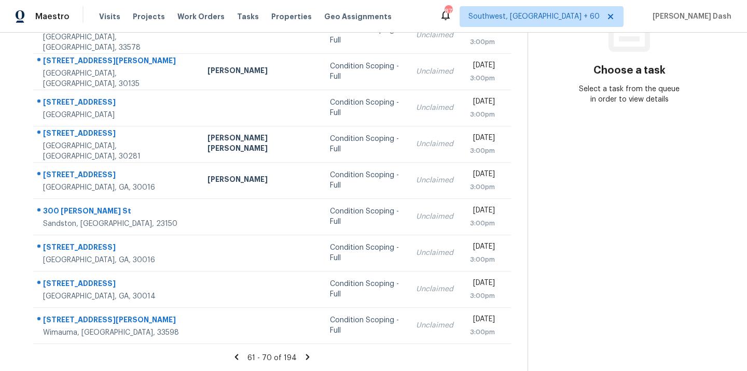
click at [303, 359] on icon at bounding box center [307, 357] width 9 height 9
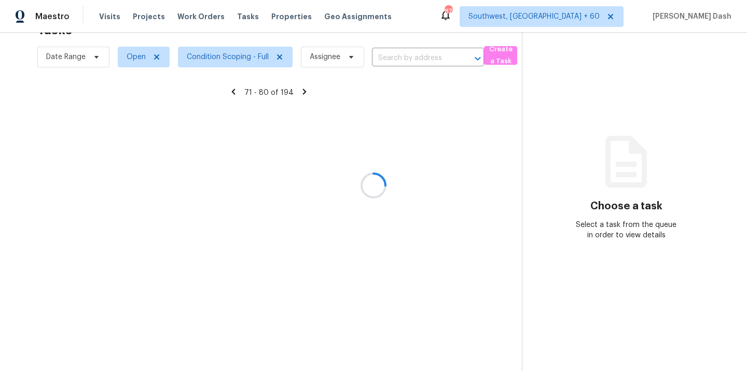
click at [299, 359] on div at bounding box center [373, 185] width 747 height 371
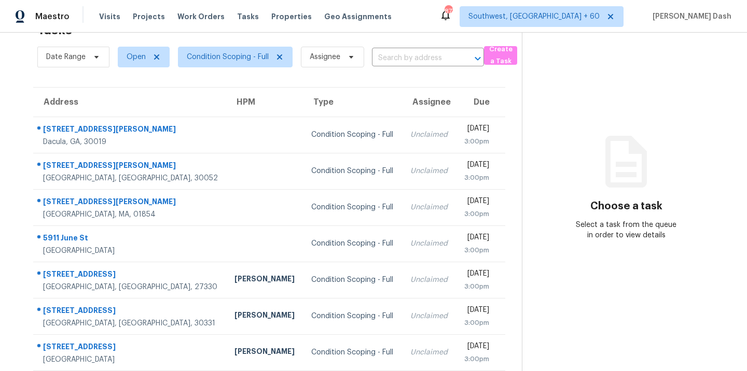
scroll to position [168, 0]
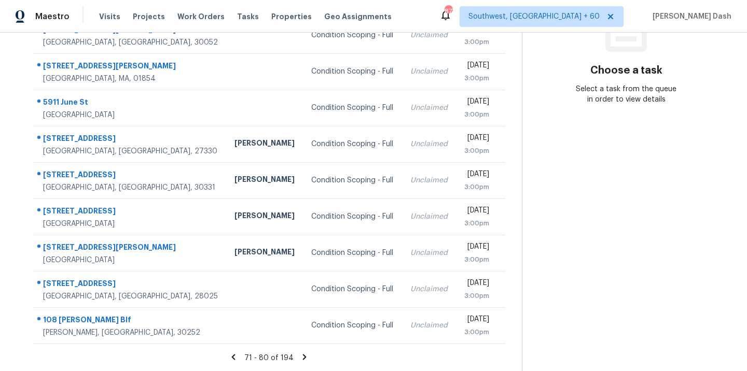
click at [300, 359] on icon at bounding box center [304, 357] width 9 height 9
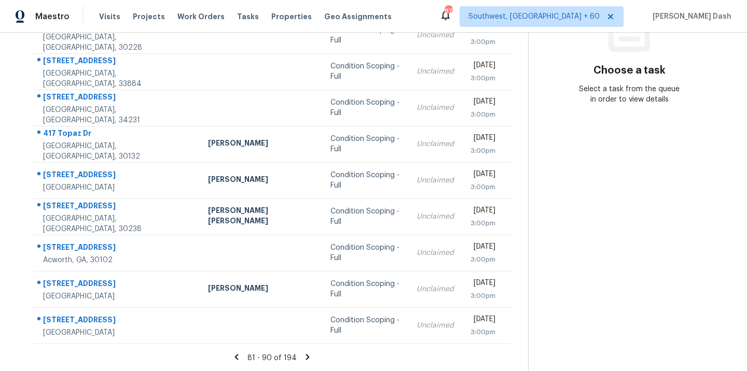
click at [303, 357] on icon at bounding box center [307, 357] width 9 height 9
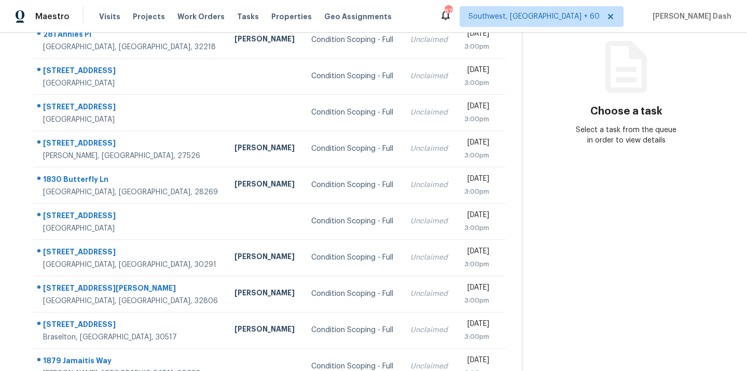
scroll to position [45, 0]
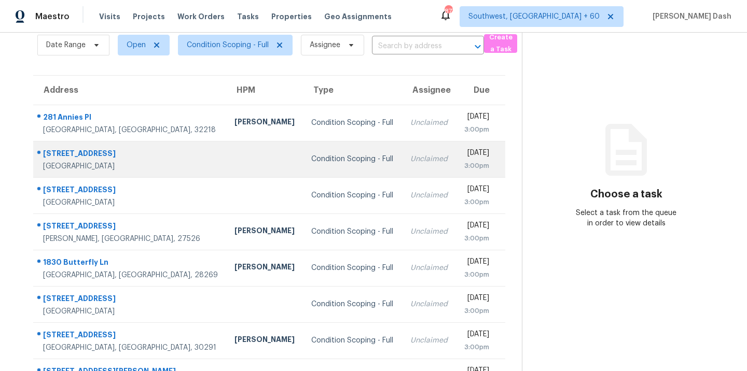
click at [303, 172] on td "Condition Scoping - Full" at bounding box center [352, 159] width 99 height 36
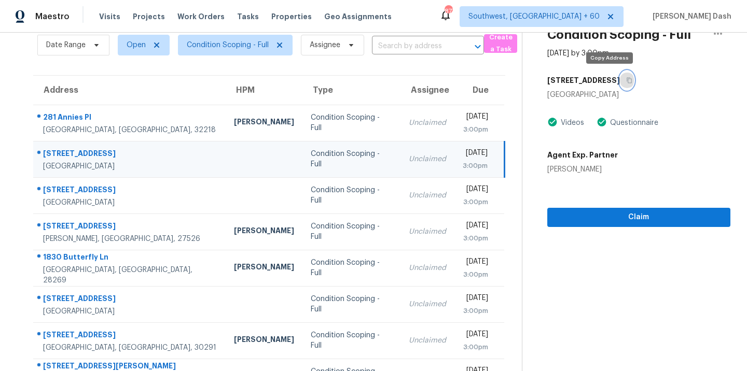
click at [620, 75] on button "button" at bounding box center [627, 80] width 14 height 19
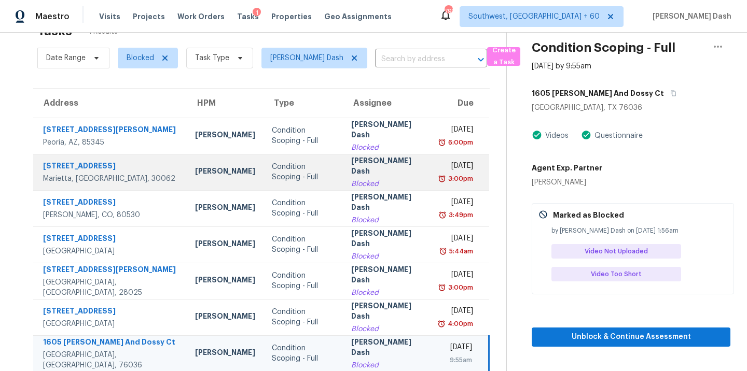
scroll to position [40, 0]
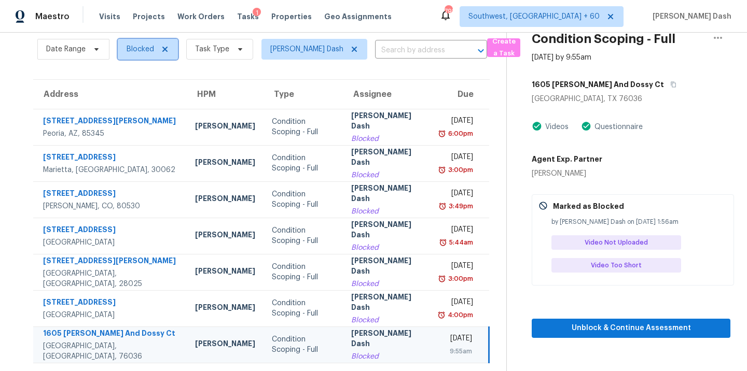
click at [143, 49] on span "Blocked" at bounding box center [140, 49] width 27 height 10
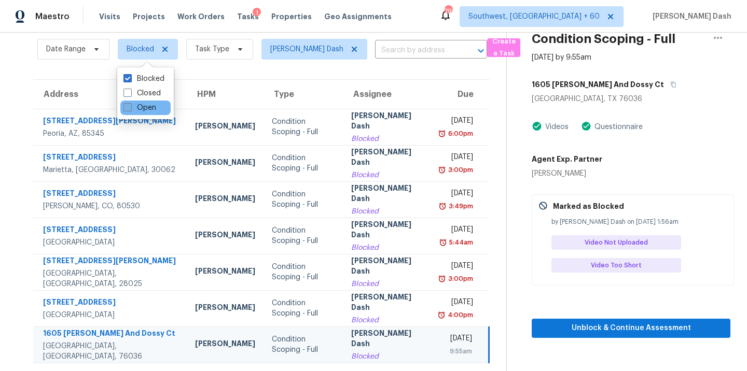
click at [143, 107] on label "Open" at bounding box center [139, 108] width 33 height 10
click at [130, 107] on input "Open" at bounding box center [126, 106] width 7 height 7
checkbox input "true"
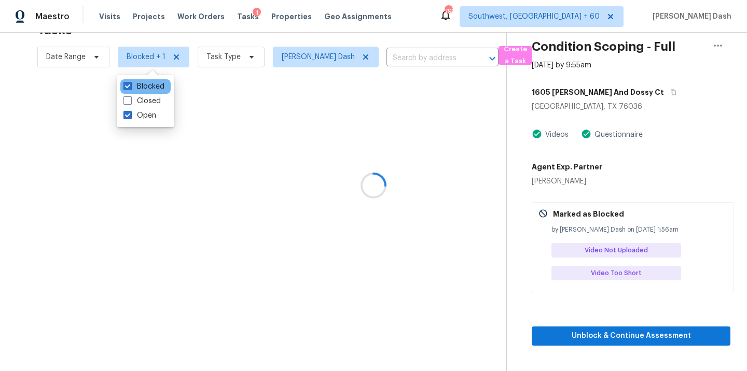
click at [143, 79] on div "Blocked" at bounding box center [145, 86] width 50 height 15
click at [143, 82] on label "Blocked" at bounding box center [143, 86] width 41 height 10
click at [130, 82] on input "Blocked" at bounding box center [126, 84] width 7 height 7
checkbox input "false"
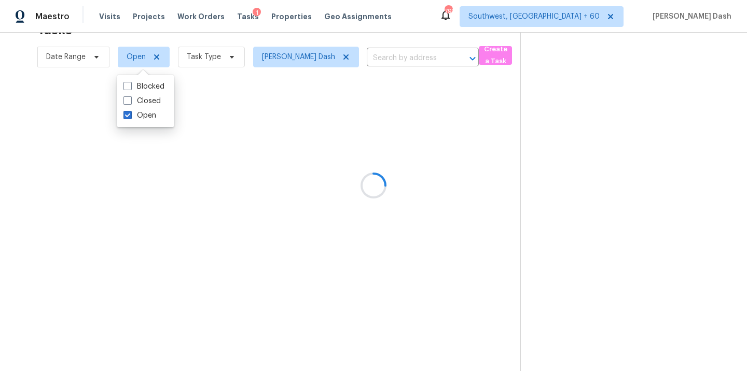
click at [326, 193] on div at bounding box center [373, 185] width 747 height 371
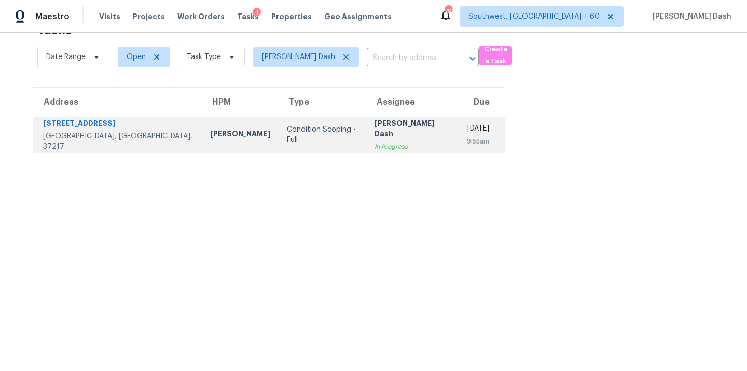
click at [314, 140] on td "Condition Scoping - Full" at bounding box center [322, 135] width 88 height 36
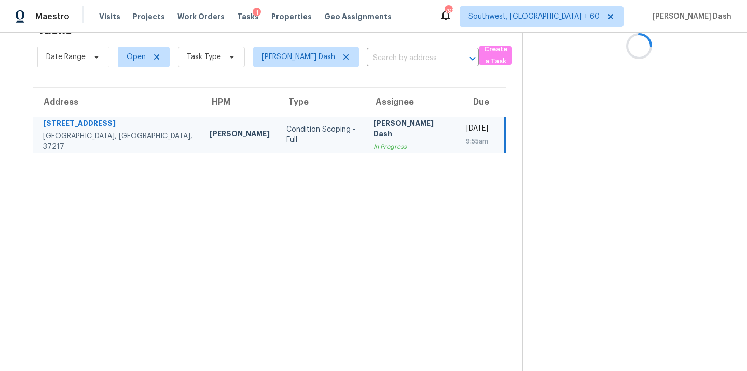
scroll to position [0, 0]
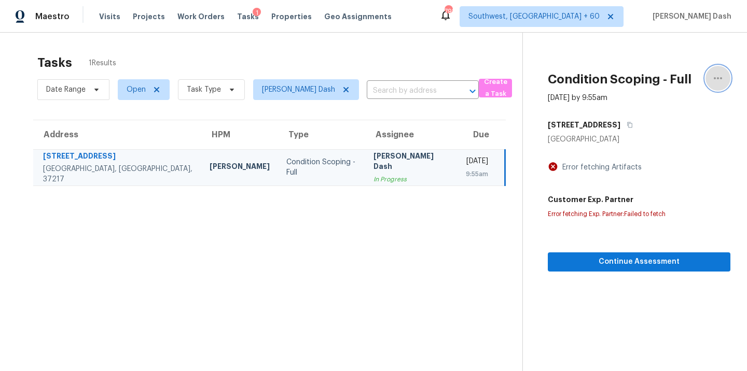
click at [721, 79] on icon "button" at bounding box center [717, 78] width 8 height 2
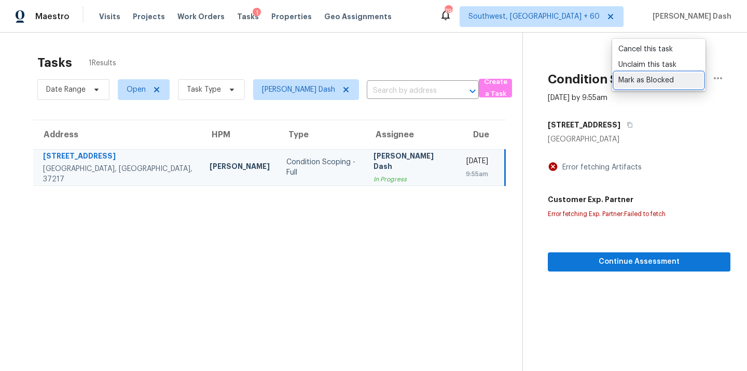
click at [653, 81] on div "Mark as Blocked" at bounding box center [658, 80] width 81 height 10
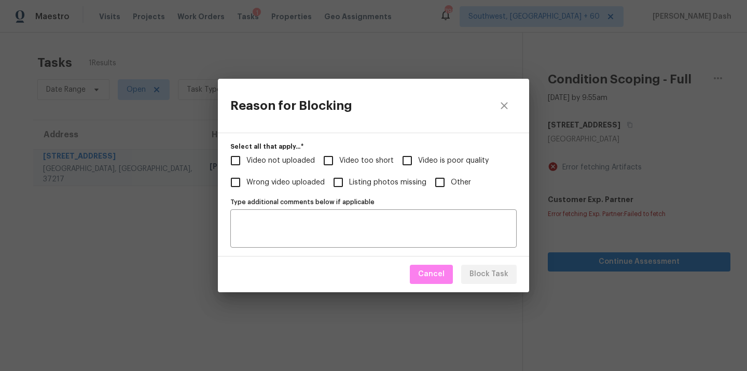
click at [364, 160] on span "Video too short" at bounding box center [366, 161] width 54 height 11
click at [339, 160] on input "Video too short" at bounding box center [328, 161] width 22 height 22
checkbox input "true"
click at [305, 162] on span "Video not uploaded" at bounding box center [280, 161] width 68 height 11
click at [246, 162] on input "Video not uploaded" at bounding box center [235, 161] width 22 height 22
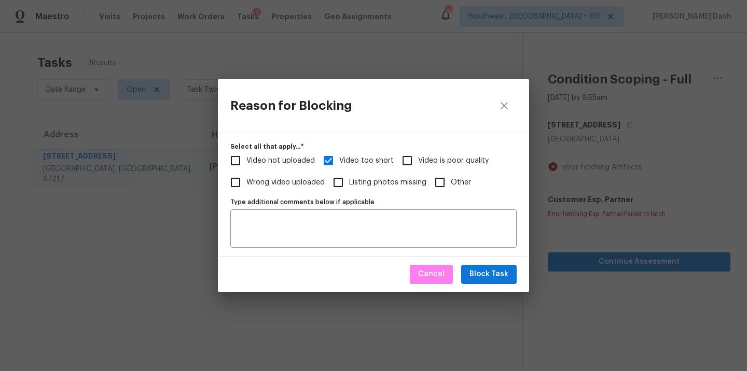
checkbox input "true"
click at [492, 271] on span "Block Task" at bounding box center [488, 274] width 39 height 13
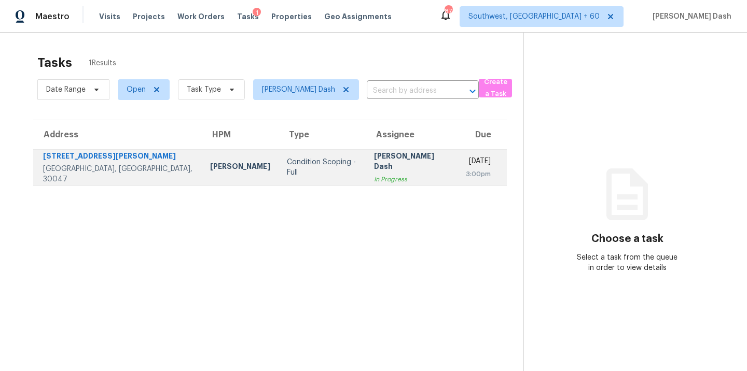
click at [374, 174] on div "In Progress" at bounding box center [411, 179] width 75 height 10
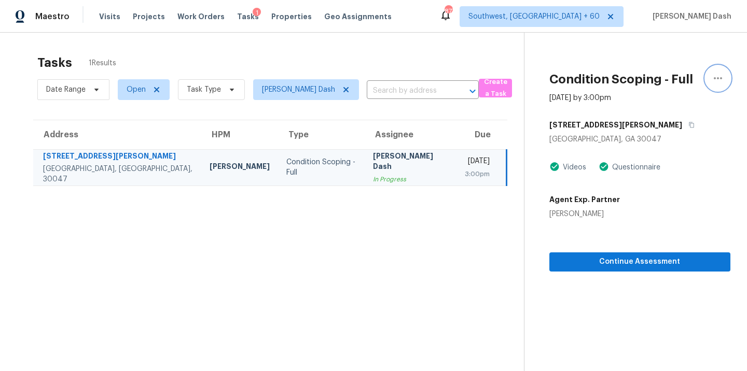
click at [708, 81] on button "button" at bounding box center [717, 78] width 25 height 25
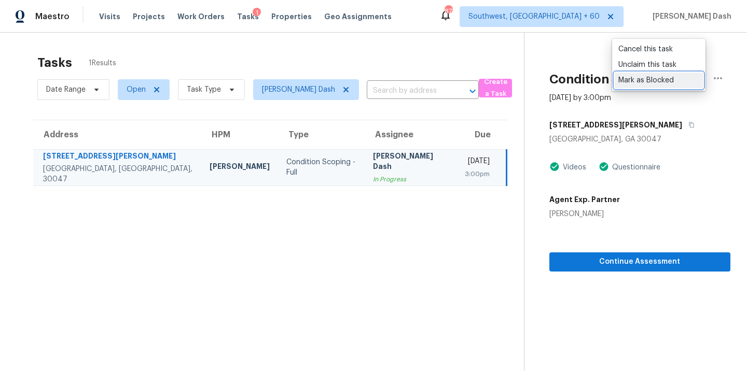
click at [661, 79] on div "Mark as Blocked" at bounding box center [658, 80] width 81 height 10
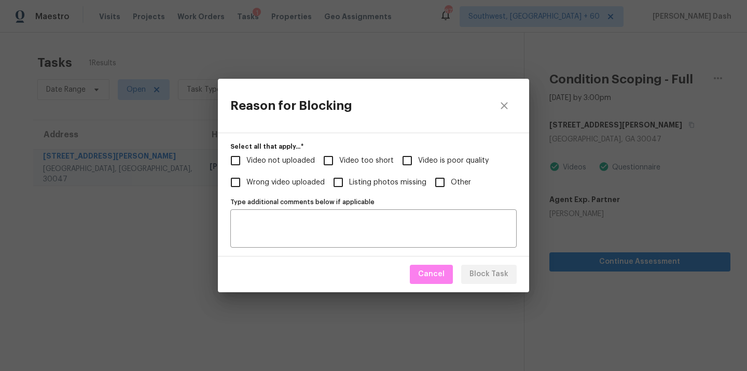
click at [339, 161] on span "Video too short" at bounding box center [366, 161] width 54 height 11
click at [338, 161] on input "Video too short" at bounding box center [328, 161] width 22 height 22
checkbox input "true"
click at [267, 161] on span "Video not uploaded" at bounding box center [280, 161] width 68 height 11
click at [246, 161] on input "Video not uploaded" at bounding box center [235, 161] width 22 height 22
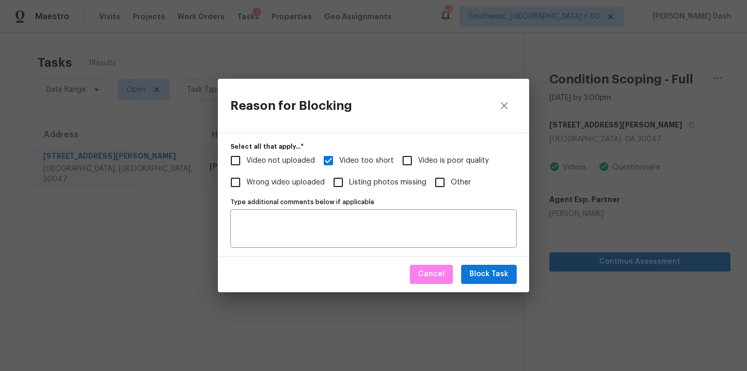
checkbox input "true"
click at [501, 272] on span "Block Task" at bounding box center [488, 274] width 39 height 13
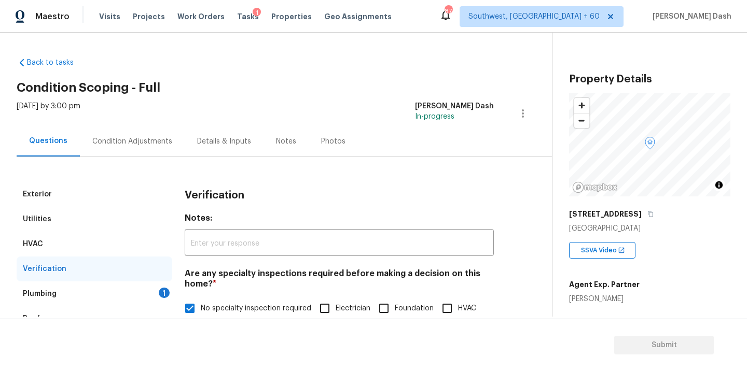
scroll to position [112, 0]
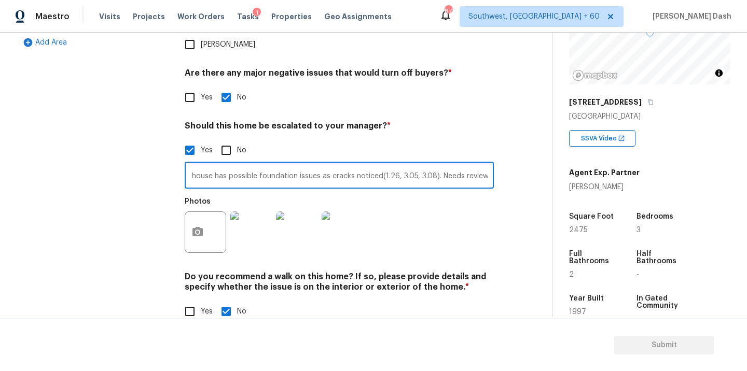
type input "The house has possible foundation issues as cracks noticed(1.26, 3.05, 3.08). N…"
click at [87, 157] on div "Exterior Utilities HVAC Verification Plumbing 1 Roof Gated Community 1 Pricing …" at bounding box center [95, 83] width 156 height 504
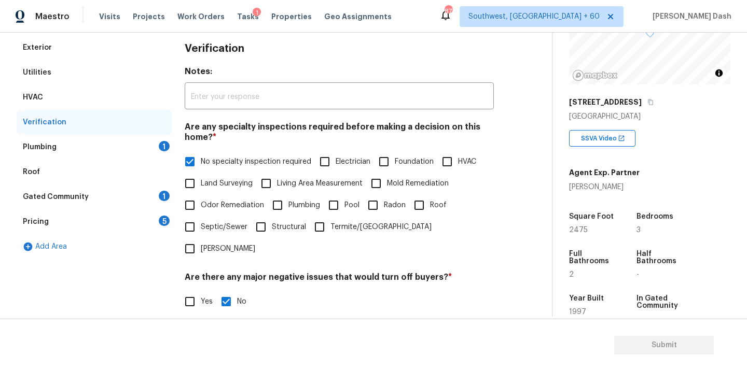
click at [114, 148] on div "Plumbing 1" at bounding box center [95, 147] width 156 height 25
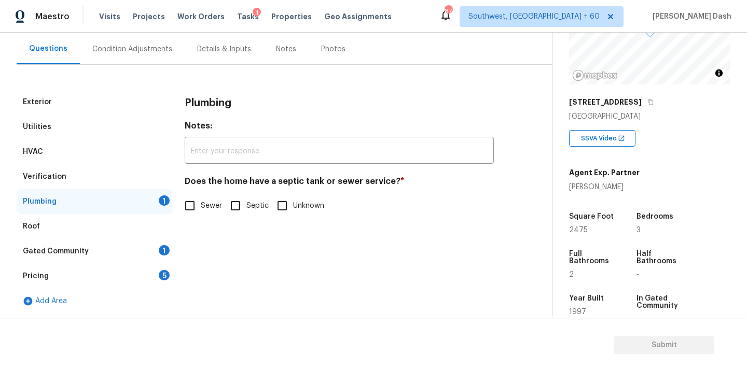
click at [196, 203] on input "Sewer" at bounding box center [190, 206] width 22 height 22
checkbox input "true"
click at [162, 243] on div "Gated Community 1" at bounding box center [95, 251] width 156 height 25
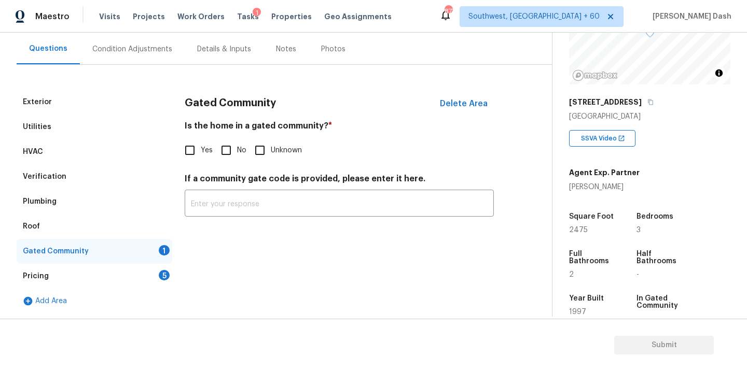
drag, startPoint x: 226, startPoint y: 151, endPoint x: 215, endPoint y: 183, distance: 33.9
click at [226, 151] on input "No" at bounding box center [226, 150] width 22 height 22
checkbox input "true"
click at [153, 278] on div "Pricing 5" at bounding box center [95, 276] width 156 height 25
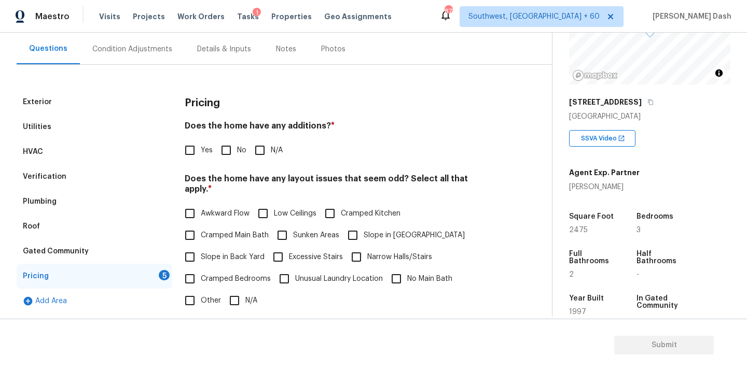
click at [232, 150] on input "No" at bounding box center [226, 150] width 22 height 22
checkbox input "true"
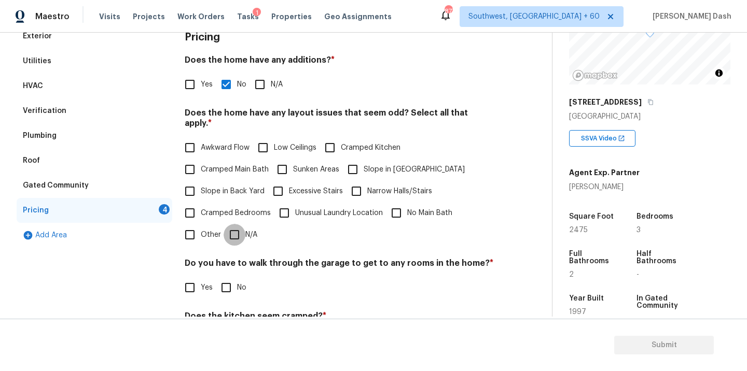
click at [235, 234] on input "N/A" at bounding box center [234, 235] width 22 height 22
checkbox input "true"
click at [224, 297] on div "Pricing Does the home have any additions? * Yes No N/A Does the home have any l…" at bounding box center [339, 220] width 309 height 393
click at [223, 278] on input "No" at bounding box center [226, 288] width 22 height 22
checkbox input "true"
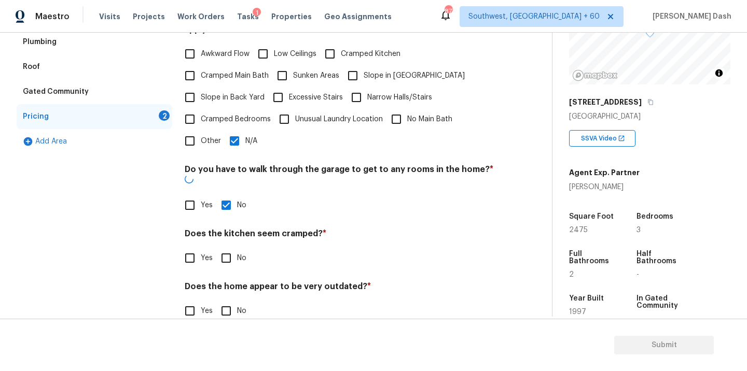
scroll to position [251, 0]
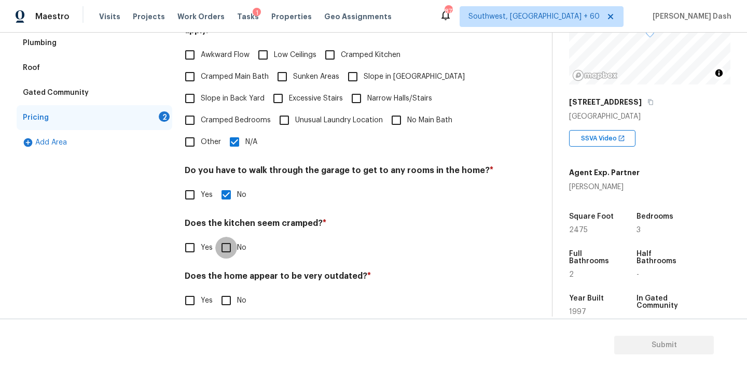
click at [224, 241] on input "No" at bounding box center [226, 248] width 22 height 22
checkbox input "true"
click at [224, 278] on div "Does the home appear to be very outdated? * Yes No" at bounding box center [339, 292] width 309 height 40
click at [233, 297] on input "No" at bounding box center [226, 301] width 22 height 22
checkbox input "true"
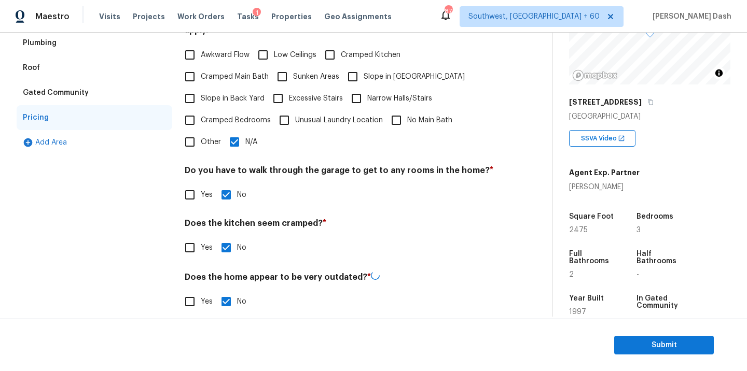
click at [140, 264] on div "Exterior Utilities HVAC Verification Plumbing Roof Gated Community Pricing Add …" at bounding box center [95, 128] width 156 height 394
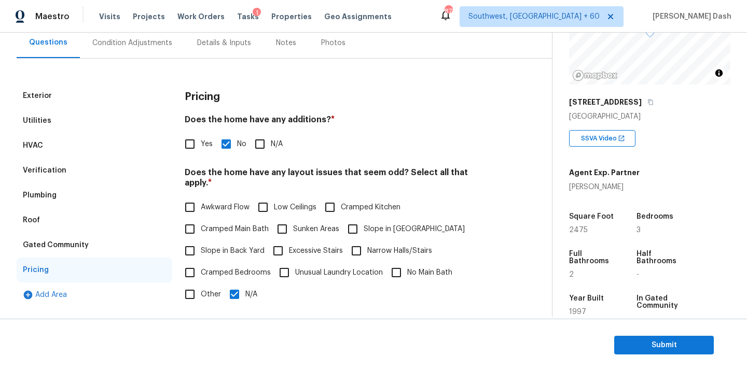
scroll to position [95, 0]
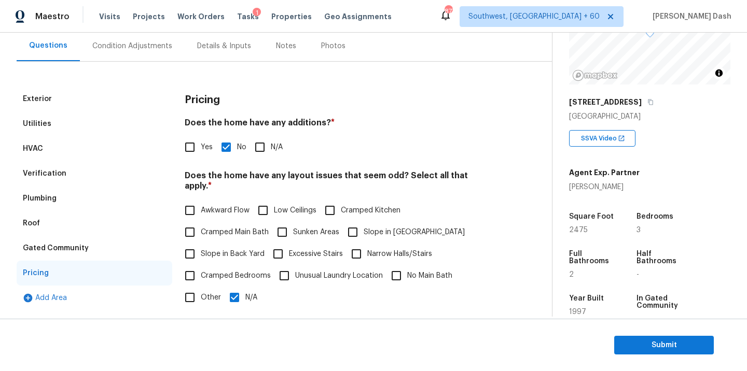
click at [116, 59] on div "Condition Adjustments" at bounding box center [132, 46] width 105 height 31
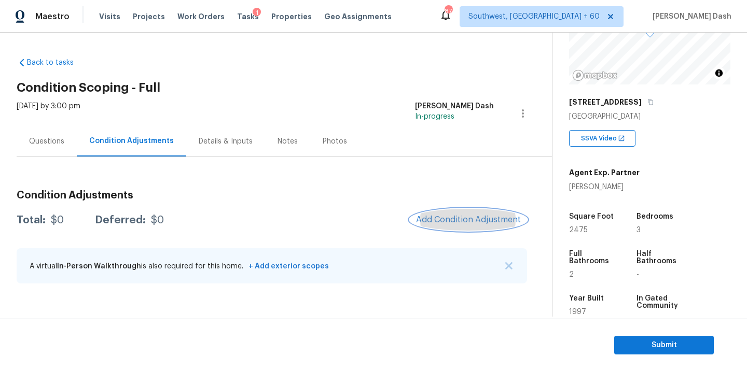
click at [467, 209] on button "Add Condition Adjustment" at bounding box center [468, 220] width 117 height 22
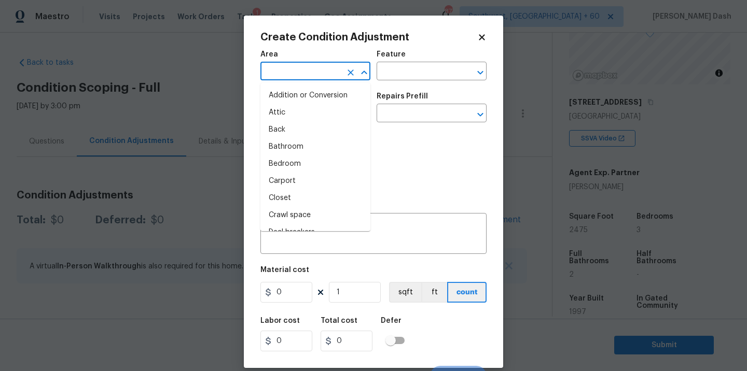
click at [310, 79] on input "text" at bounding box center [300, 72] width 81 height 16
type input "in"
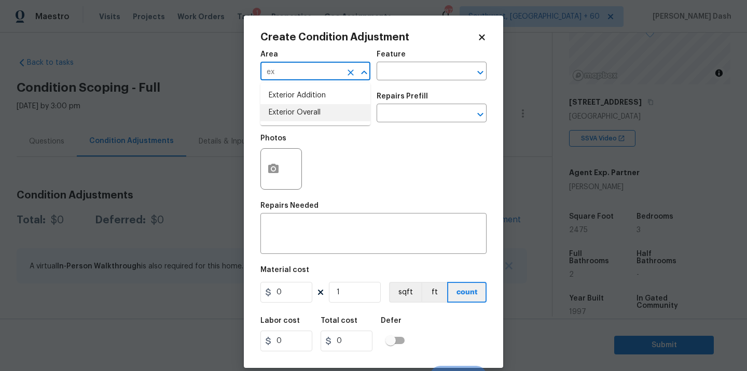
click at [324, 113] on li "Exterior Overall" at bounding box center [315, 112] width 110 height 17
type input "Exterior Overall"
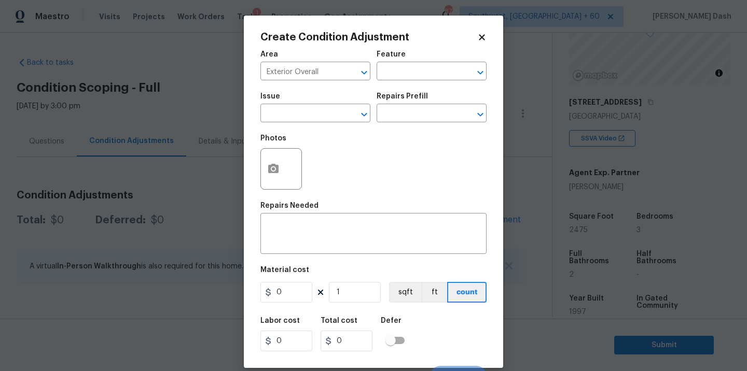
click at [414, 81] on div "Area Exterior Overall ​ Feature ​" at bounding box center [373, 66] width 226 height 42
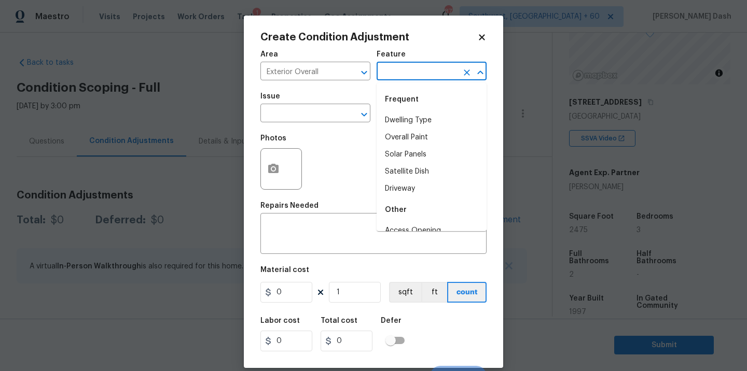
click at [419, 70] on input "text" at bounding box center [416, 72] width 81 height 16
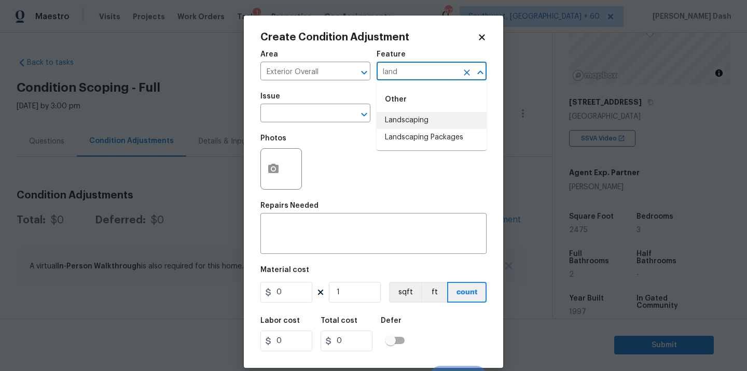
click at [406, 122] on li "Landscaping" at bounding box center [431, 120] width 110 height 17
type input "Landscaping"
click at [333, 122] on input "text" at bounding box center [300, 114] width 81 height 16
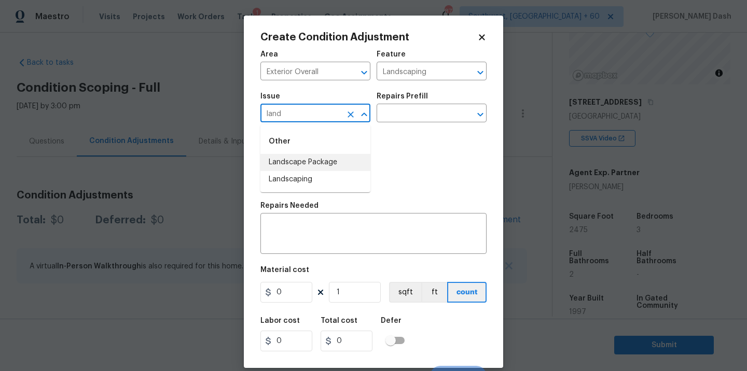
click at [299, 169] on li "Landscape Package" at bounding box center [315, 162] width 110 height 17
type input "Landscape Package"
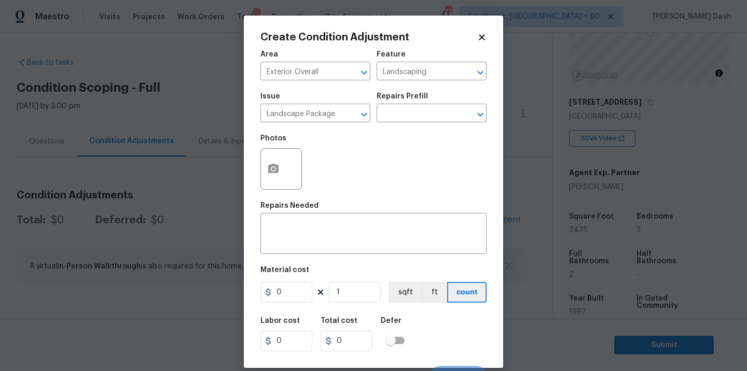
click at [410, 103] on div "Repairs Prefill" at bounding box center [431, 99] width 110 height 13
click at [410, 118] on input "text" at bounding box center [416, 114] width 81 height 16
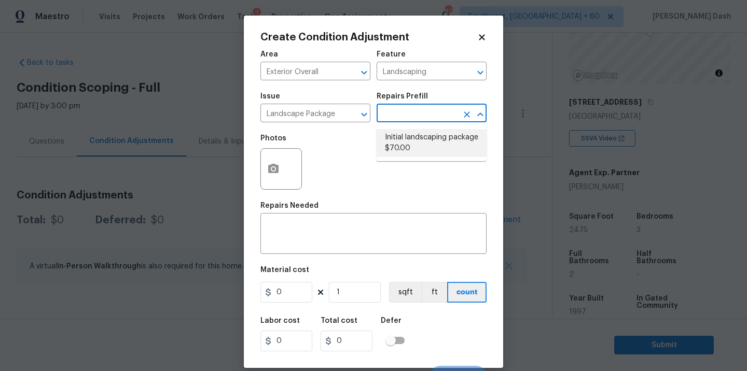
click at [400, 141] on li "Initial landscaping package $70.00" at bounding box center [431, 143] width 110 height 28
type input "Home Readiness Packages"
type textarea "Mowing of grass up to 6" in height. Mow, edge along driveways & sidewalks, trim…"
type input "70"
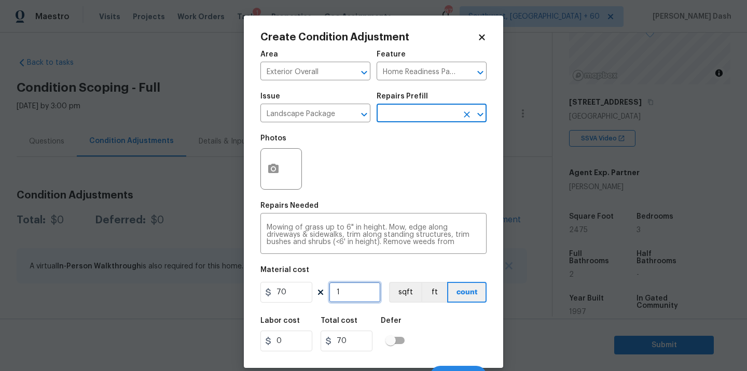
click at [369, 289] on input "1" at bounding box center [355, 292] width 52 height 21
type input "0"
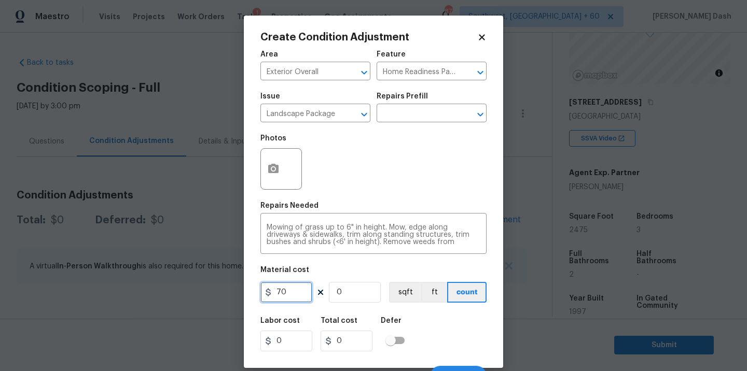
click at [301, 292] on input "70" at bounding box center [286, 292] width 52 height 21
click at [358, 292] on input "0" at bounding box center [355, 292] width 52 height 21
type input "1"
type input "70"
type input "1"
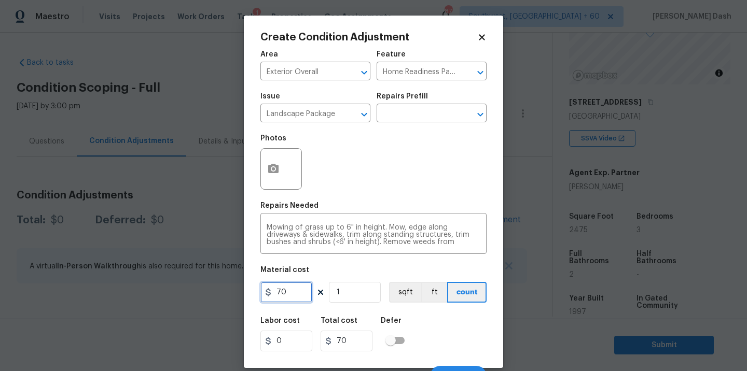
click at [290, 292] on input "70" at bounding box center [286, 292] width 52 height 21
type input "300"
click at [469, 355] on div "Labor cost 0 Total cost 300 Defer" at bounding box center [373, 334] width 226 height 47
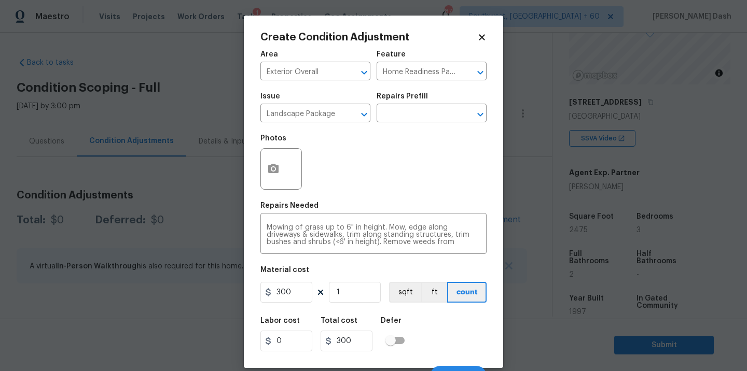
scroll to position [16, 0]
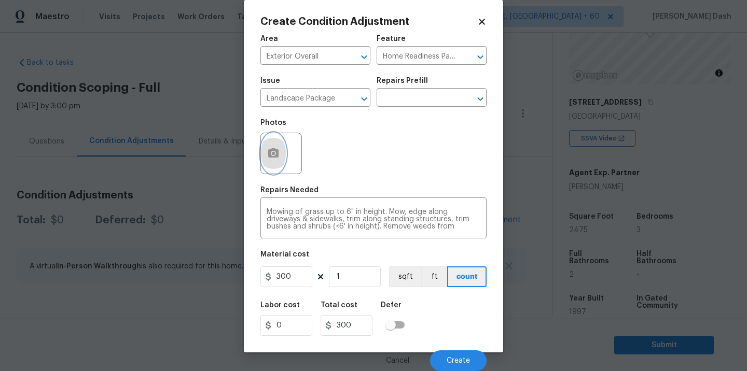
click at [263, 148] on button "button" at bounding box center [273, 153] width 25 height 40
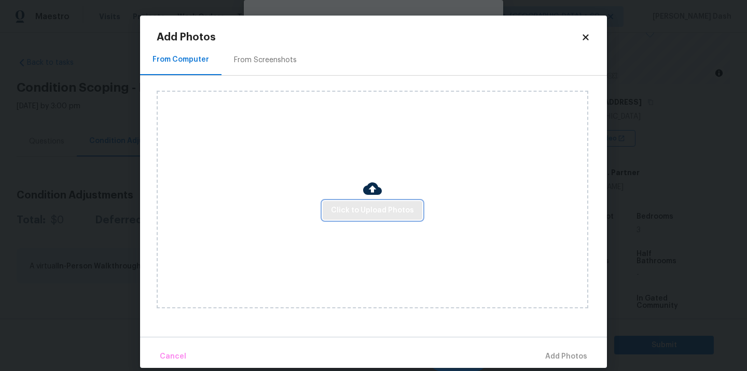
click at [353, 202] on button "Click to Upload Photos" at bounding box center [372, 210] width 100 height 19
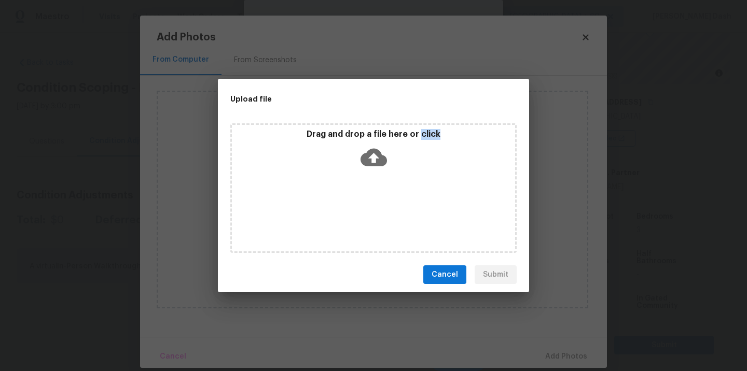
click at [353, 202] on div "Drag and drop a file here or click" at bounding box center [373, 188] width 286 height 130
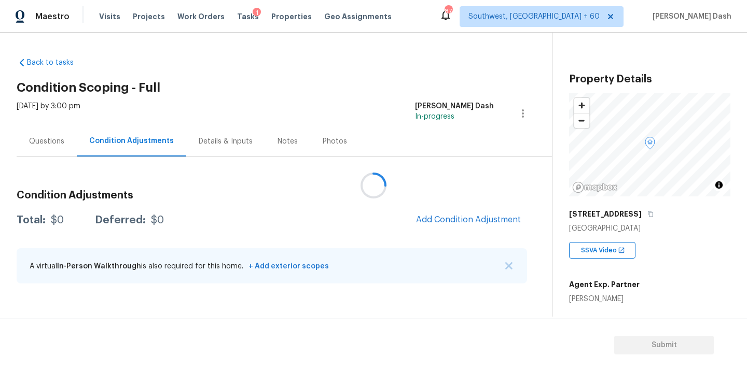
click at [467, 217] on div at bounding box center [373, 185] width 747 height 371
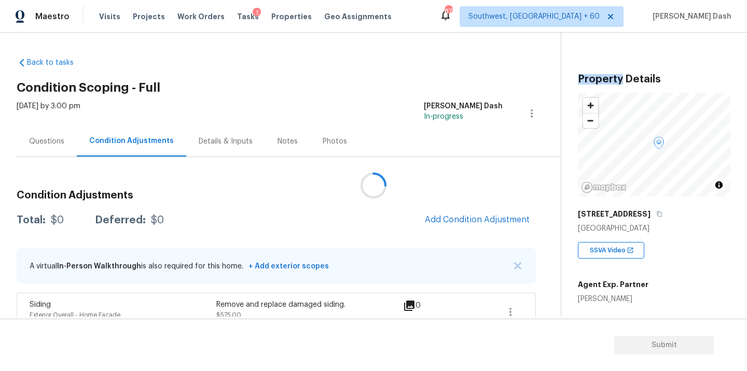
click at [467, 217] on div at bounding box center [373, 185] width 747 height 371
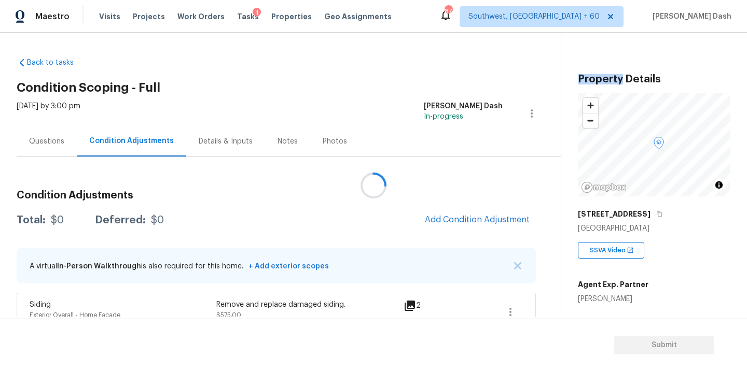
click at [467, 217] on div at bounding box center [373, 185] width 747 height 371
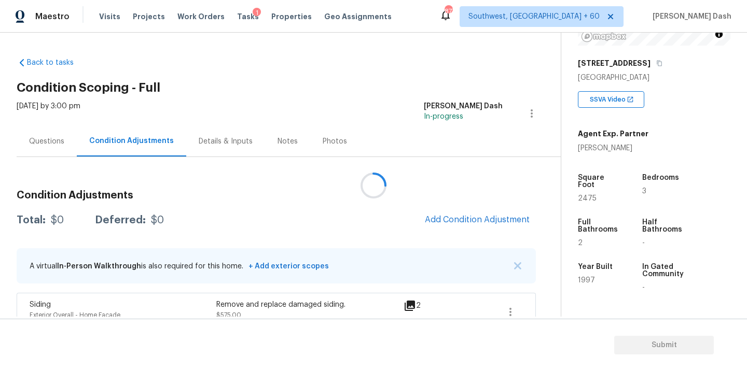
scroll to position [167, 0]
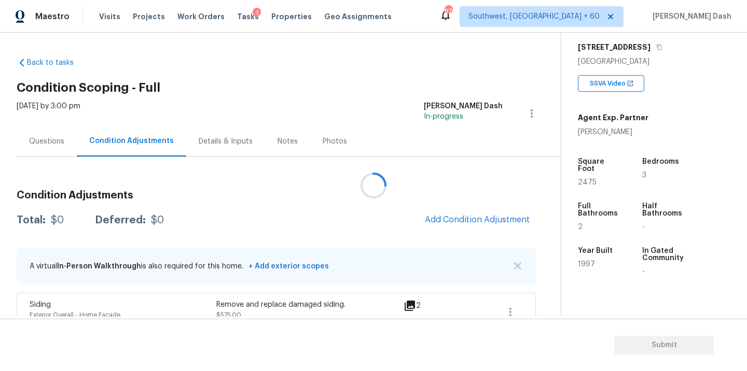
click at [463, 220] on div at bounding box center [373, 185] width 747 height 371
click at [465, 226] on button "Add Condition Adjustment" at bounding box center [476, 220] width 117 height 22
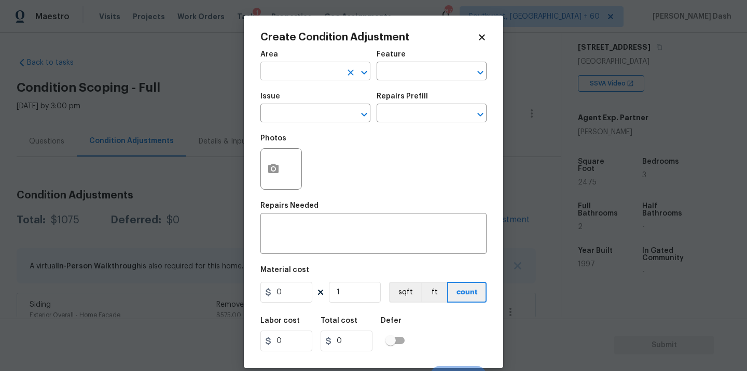
click at [331, 65] on input "text" at bounding box center [300, 72] width 81 height 16
click at [316, 113] on li "Exterior Overall" at bounding box center [315, 112] width 110 height 17
type input "Exterior Overall"
click at [274, 160] on button "button" at bounding box center [273, 169] width 25 height 40
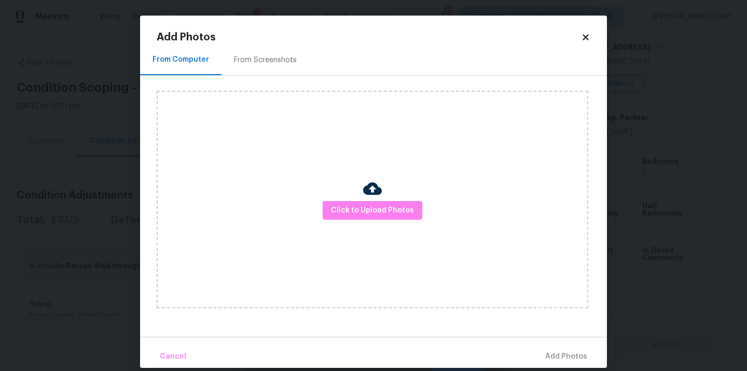
click at [377, 185] on img at bounding box center [372, 188] width 19 height 19
click at [377, 192] on img at bounding box center [372, 188] width 19 height 19
click at [377, 208] on span "Click to Upload Photos" at bounding box center [372, 210] width 83 height 13
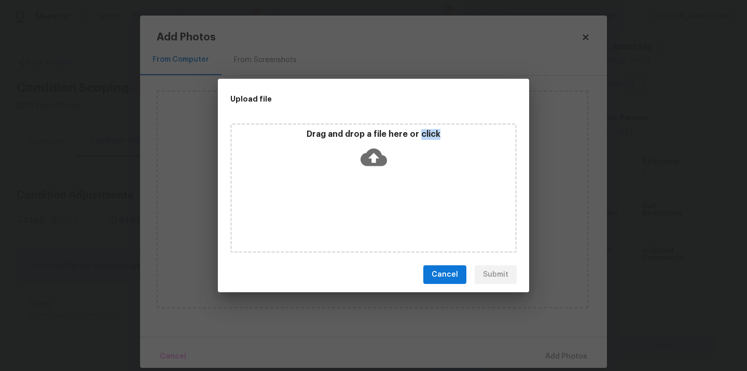
click at [377, 208] on div "Drag and drop a file here or click" at bounding box center [373, 188] width 286 height 130
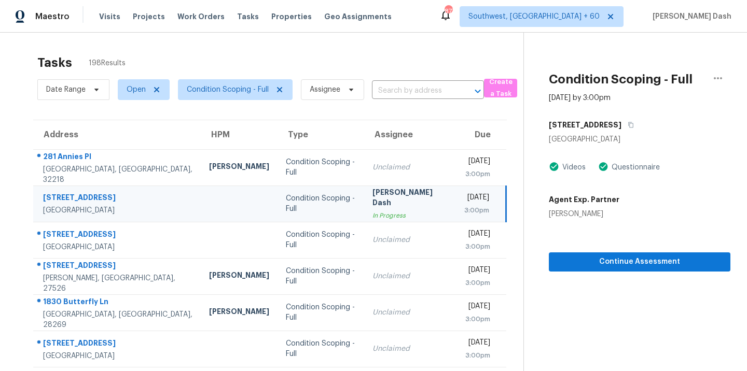
click at [238, 88] on span "Condition Scoping - Full" at bounding box center [228, 90] width 82 height 10
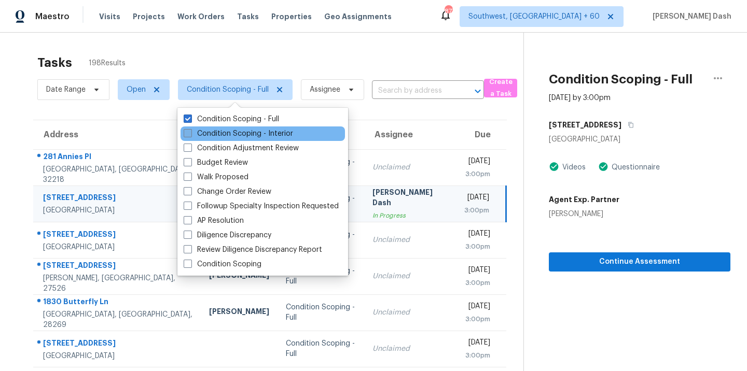
click at [227, 134] on label "Condition Scoping - Interior" at bounding box center [238, 134] width 109 height 10
click at [190, 134] on input "Condition Scoping - Interior" at bounding box center [187, 132] width 7 height 7
checkbox input "true"
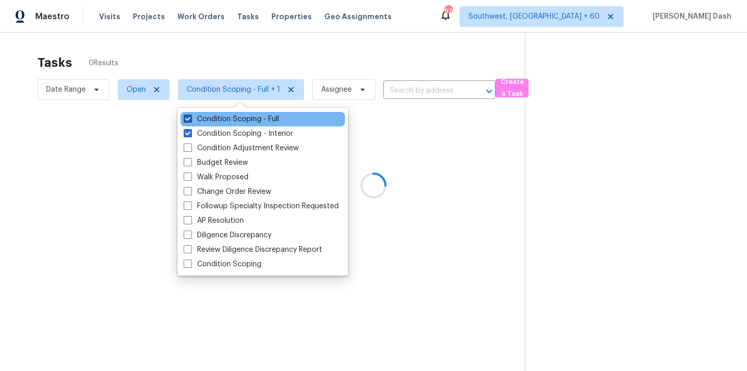
click at [230, 122] on label "Condition Scoping - Full" at bounding box center [231, 119] width 95 height 10
click at [190, 121] on input "Condition Scoping - Full" at bounding box center [187, 117] width 7 height 7
checkbox input "false"
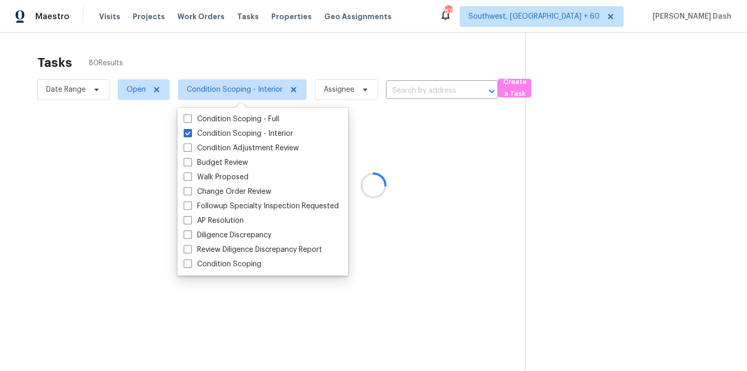
click at [154, 47] on div at bounding box center [373, 185] width 747 height 371
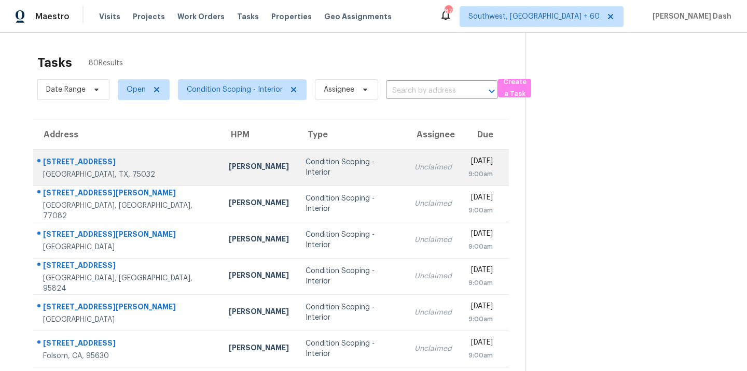
click at [230, 173] on div "[PERSON_NAME]" at bounding box center [259, 167] width 60 height 13
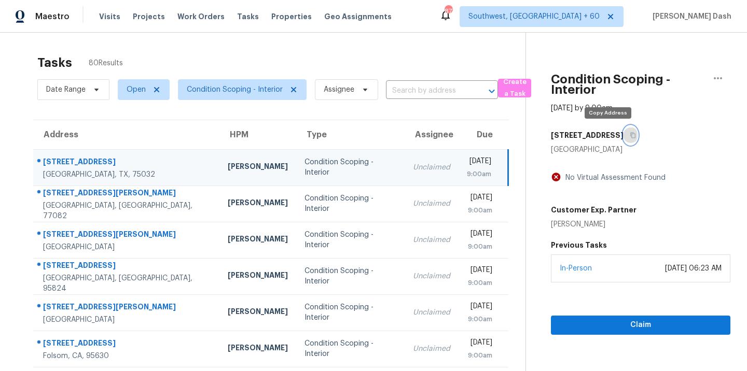
click at [629, 133] on icon "button" at bounding box center [632, 135] width 6 height 6
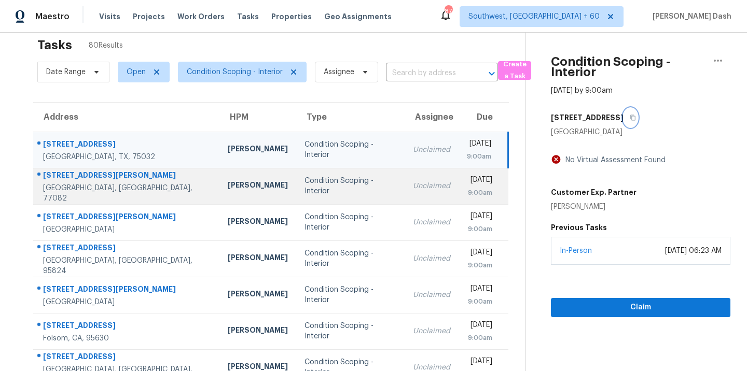
scroll to position [19, 0]
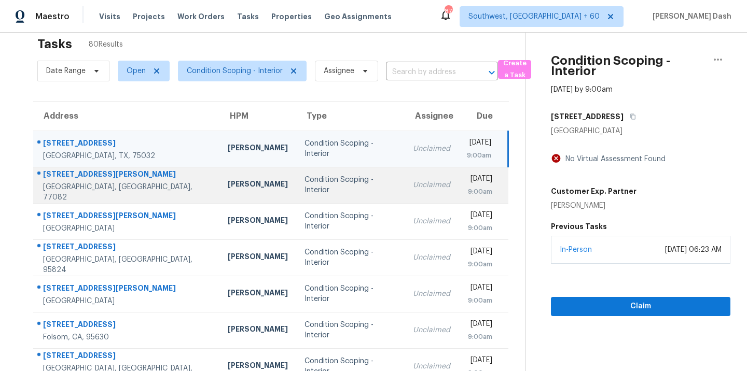
click at [329, 196] on td "Condition Scoping - Interior" at bounding box center [350, 185] width 108 height 36
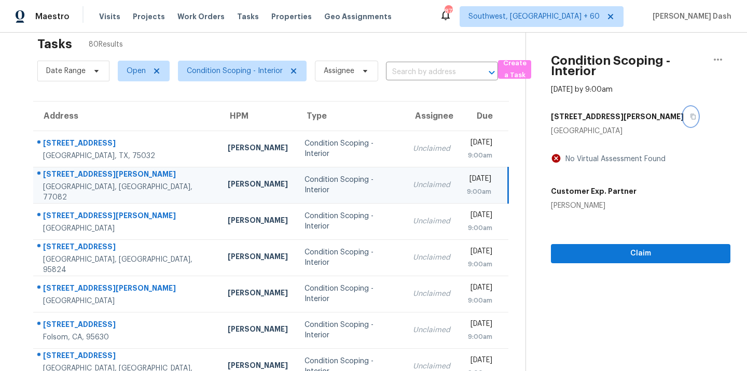
click at [690, 116] on icon "button" at bounding box center [692, 117] width 5 height 6
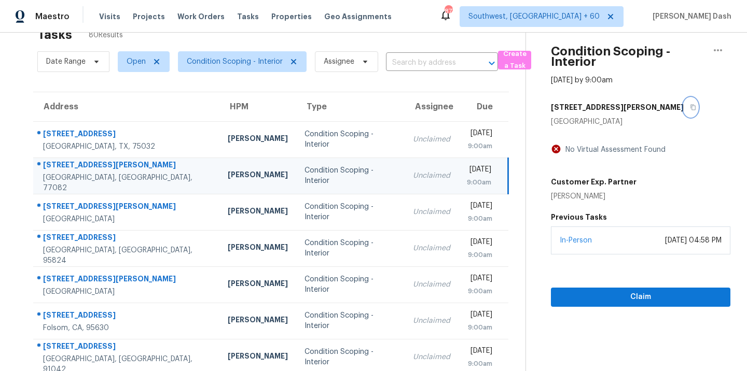
scroll to position [30, 0]
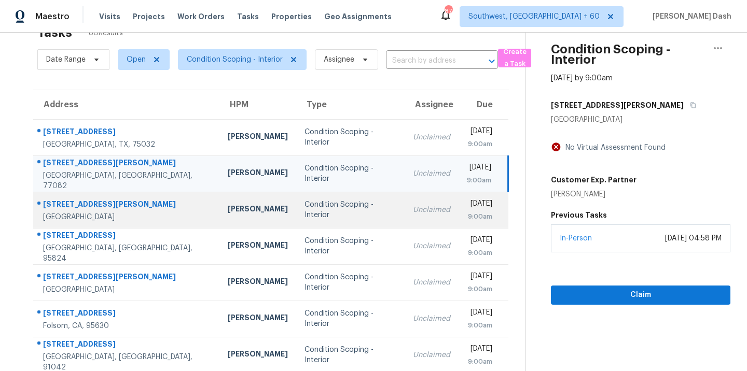
click at [345, 207] on div "Condition Scoping - Interior" at bounding box center [350, 210] width 92 height 21
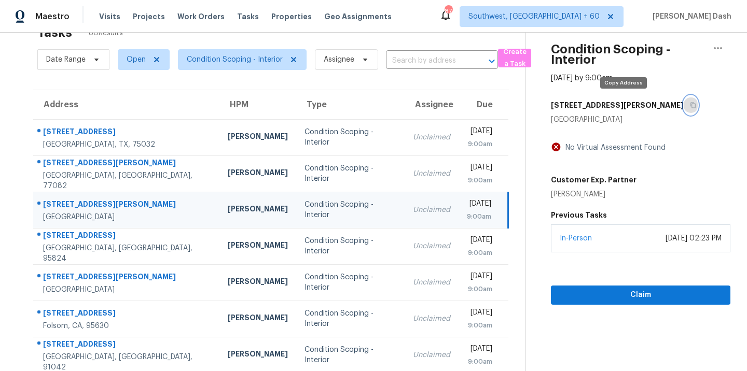
click at [690, 107] on icon "button" at bounding box center [693, 105] width 6 height 6
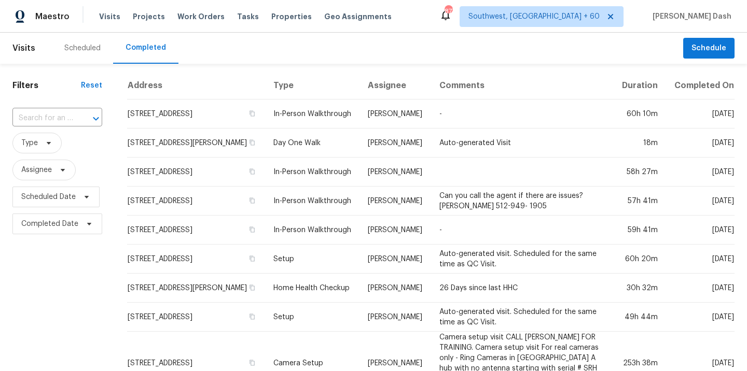
click at [73, 115] on div "​" at bounding box center [57, 118] width 90 height 16
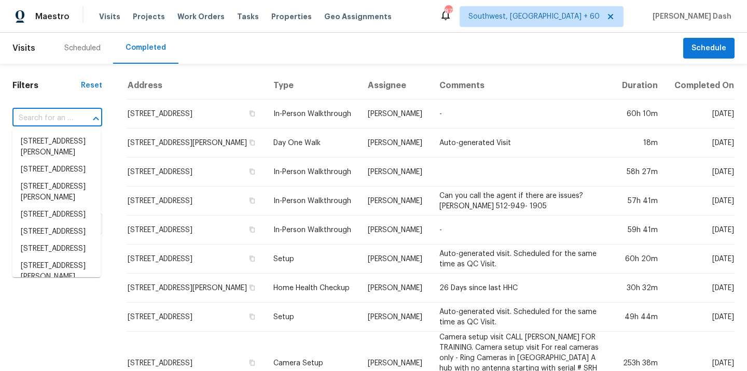
paste input "[STREET_ADDRESS]"
type input "[STREET_ADDRESS]"
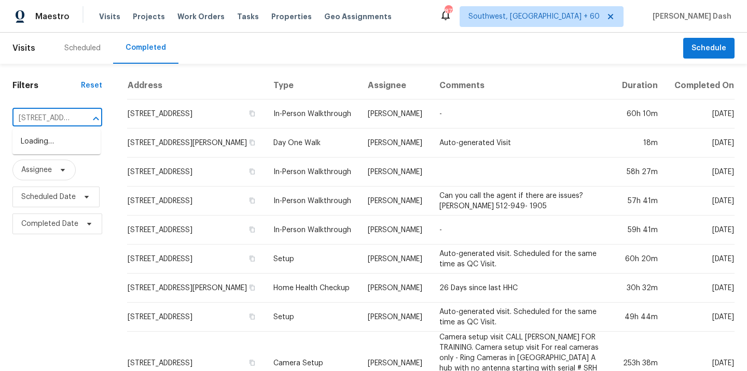
scroll to position [0, 64]
click at [59, 143] on li "[STREET_ADDRESS]" at bounding box center [56, 141] width 88 height 17
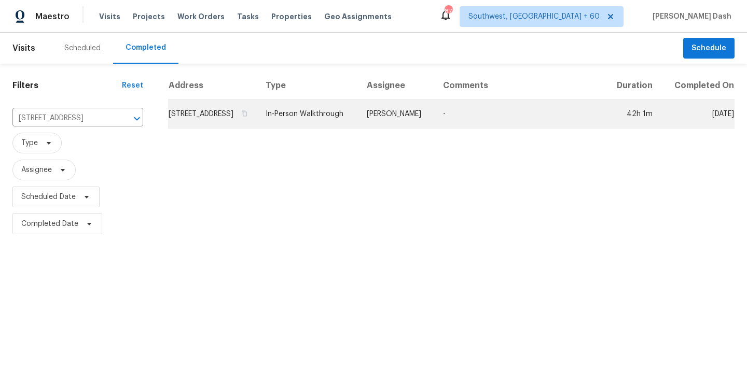
click at [358, 129] on td "In-Person Walkthrough" at bounding box center [307, 114] width 101 height 29
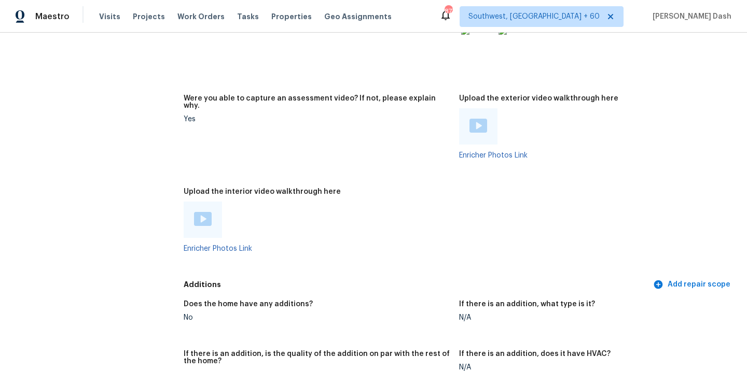
scroll to position [2020, 0]
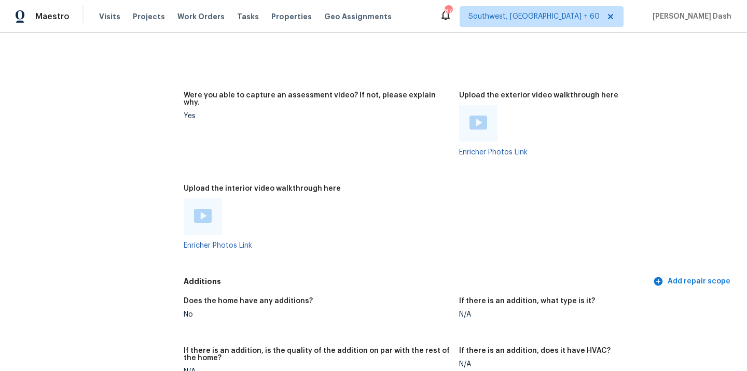
click at [196, 209] on img at bounding box center [203, 216] width 18 height 14
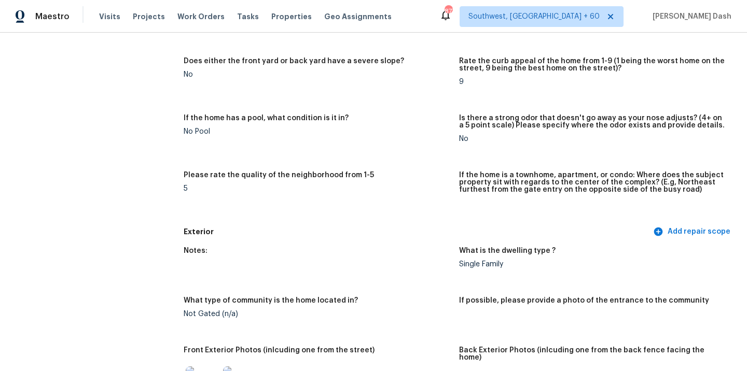
scroll to position [0, 0]
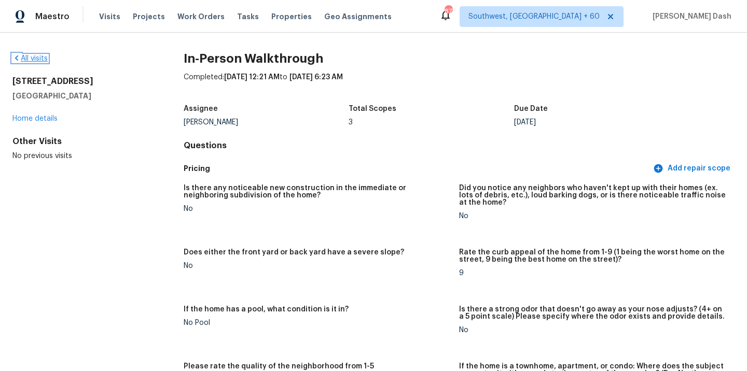
click at [23, 60] on link "All visits" at bounding box center [29, 58] width 35 height 7
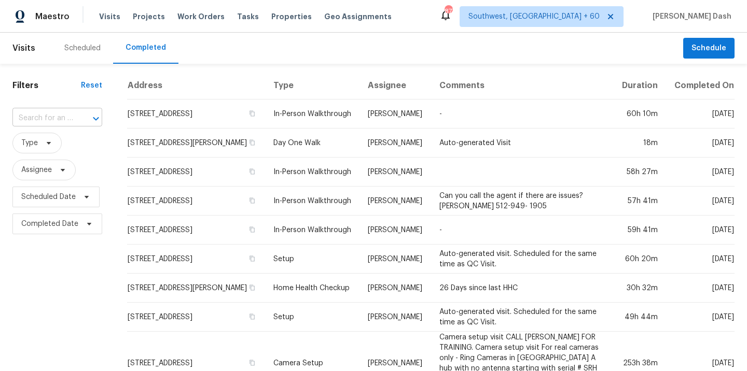
click at [33, 115] on input "text" at bounding box center [42, 118] width 61 height 16
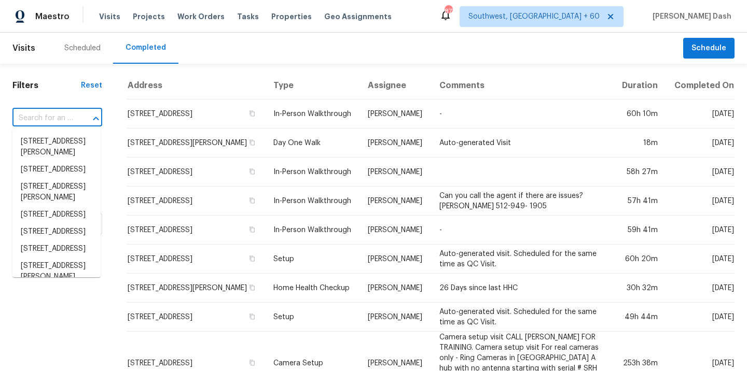
paste input "[STREET_ADDRESS][PERSON_NAME]"
type input "[STREET_ADDRESS][PERSON_NAME]"
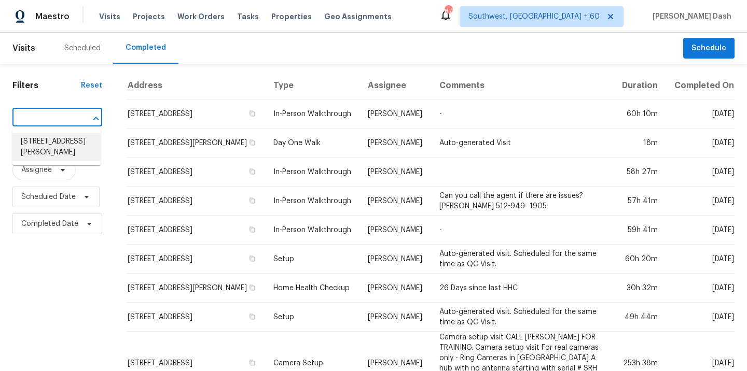
click at [76, 161] on li "[STREET_ADDRESS][PERSON_NAME]" at bounding box center [56, 147] width 88 height 28
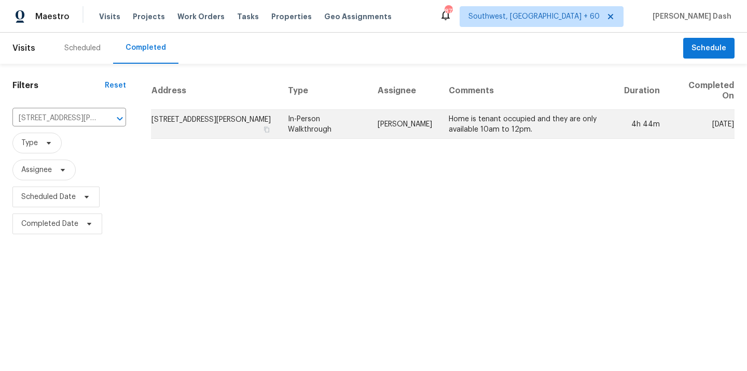
click at [362, 131] on td "In-Person Walkthrough" at bounding box center [324, 124] width 90 height 29
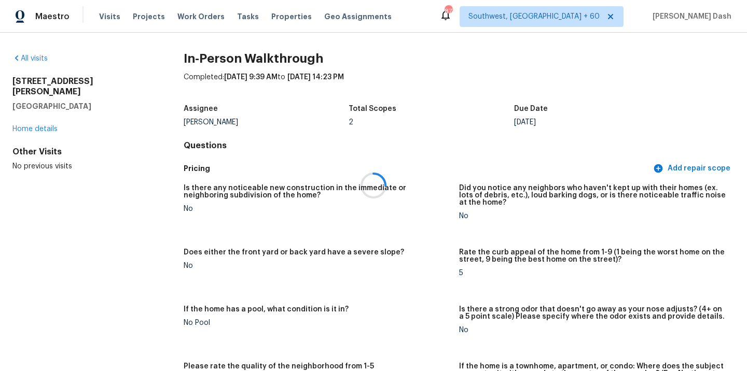
click at [409, 164] on div at bounding box center [373, 185] width 747 height 371
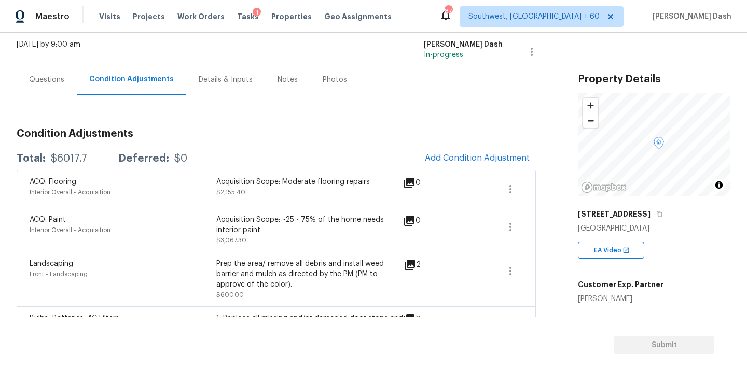
scroll to position [27, 0]
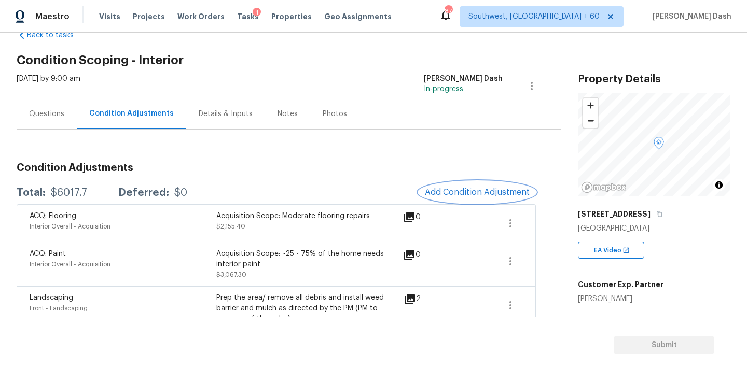
click at [488, 191] on span "Add Condition Adjustment" at bounding box center [477, 192] width 105 height 9
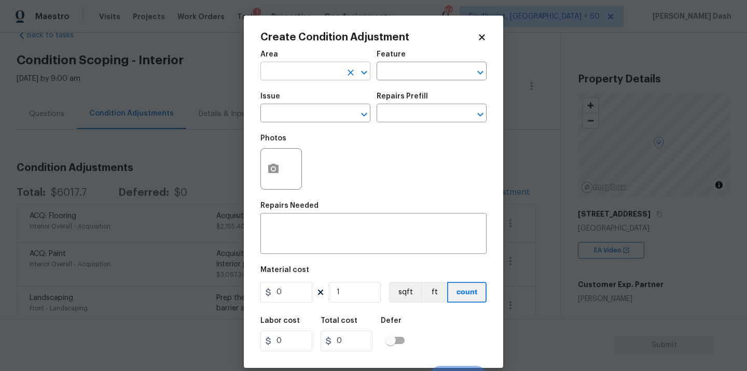
click at [329, 78] on input "text" at bounding box center [300, 72] width 81 height 16
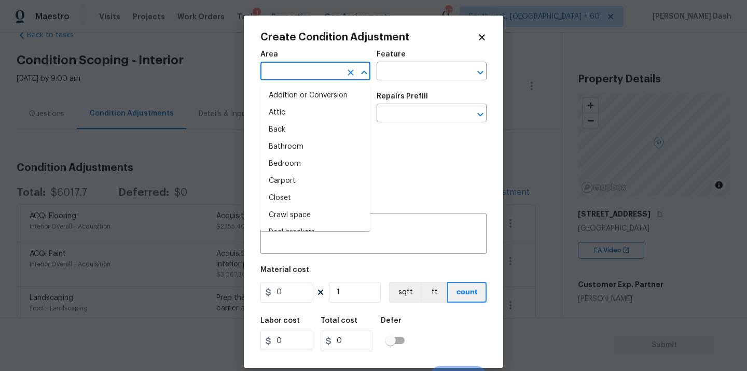
type input "i"
type input "n"
click at [299, 169] on li "Interior Overall" at bounding box center [315, 164] width 110 height 17
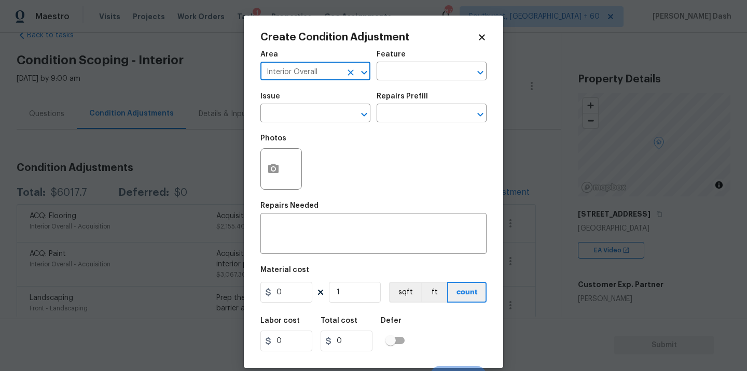
type input "Interior Overall"
click at [409, 85] on div "Area Interior Overall ​ Feature ​" at bounding box center [373, 66] width 226 height 42
click at [413, 76] on input "text" at bounding box center [416, 72] width 81 height 16
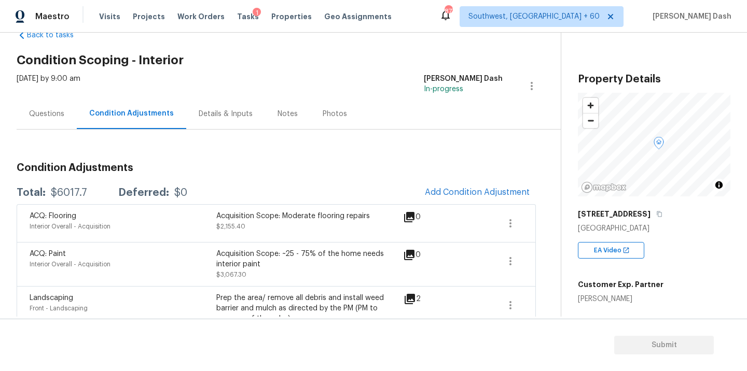
click at [176, 157] on body "Maestro Visits Projects Work Orders Tasks 1 Properties Geo Assignments 877 Sout…" at bounding box center [373, 185] width 747 height 371
click at [70, 187] on div "Total: $6017.7 Deferred: $0 Add Condition Adjustment" at bounding box center [276, 192] width 519 height 23
copy div "$6017.7"
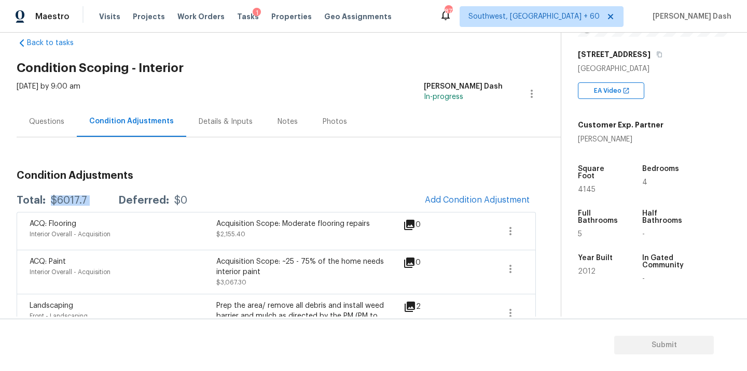
scroll to position [0, 0]
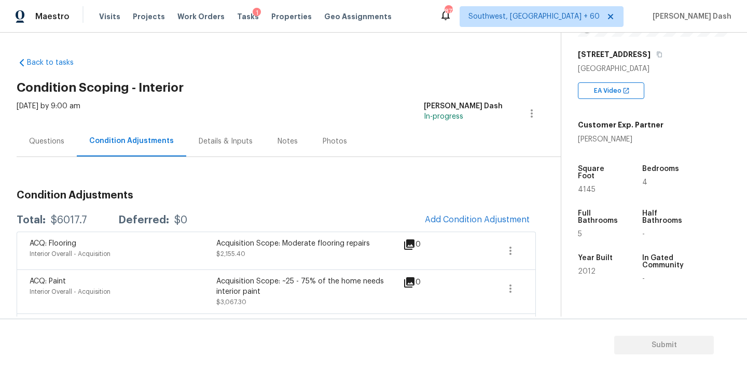
click at [47, 135] on div "Questions" at bounding box center [47, 141] width 60 height 31
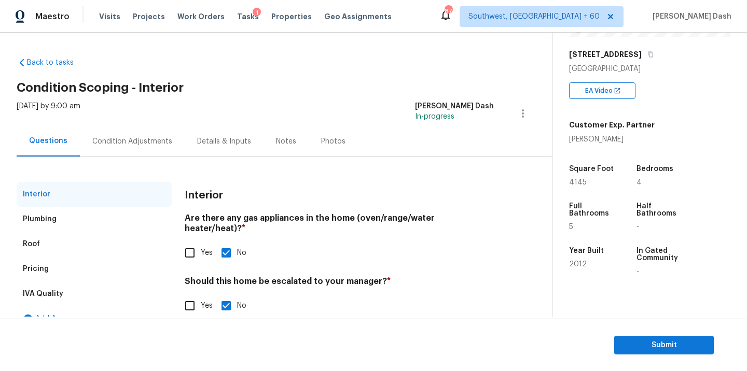
scroll to position [18, 0]
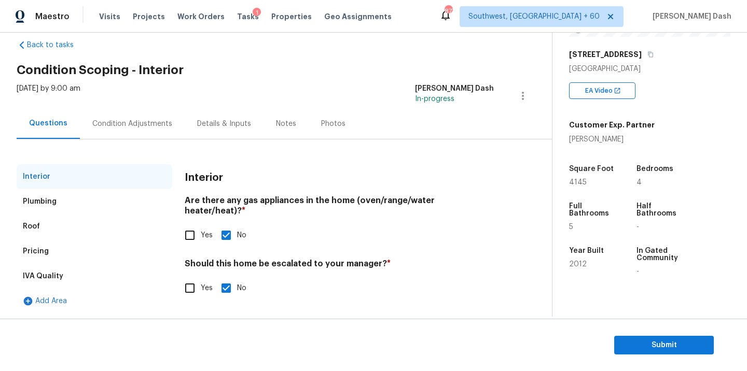
click at [47, 256] on div "Pricing" at bounding box center [95, 251] width 156 height 25
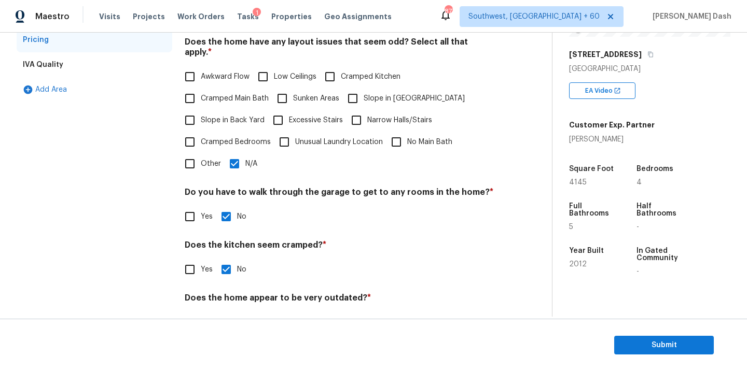
scroll to position [251, 0]
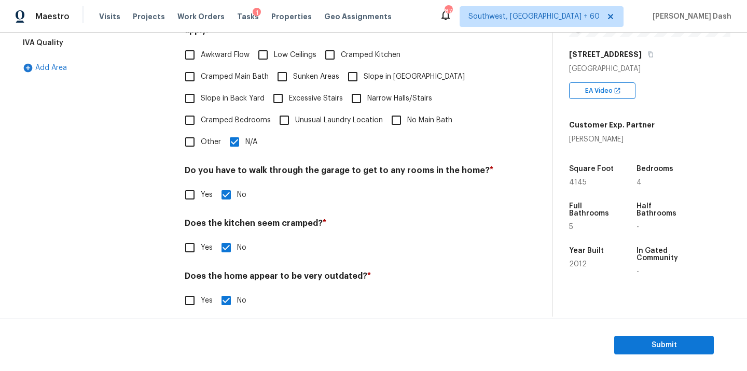
click at [189, 133] on input "Other" at bounding box center [190, 142] width 22 height 22
checkbox input "true"
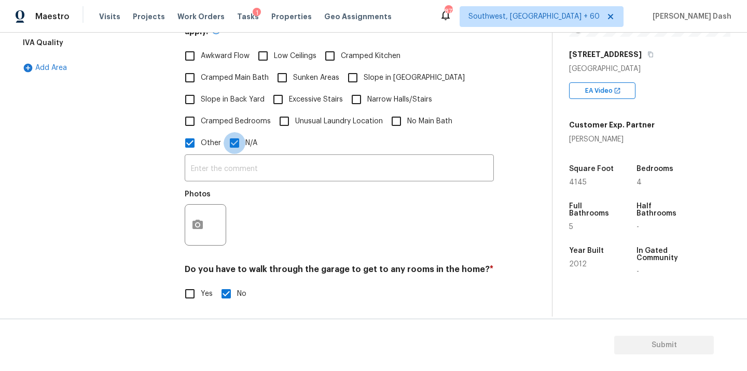
click at [231, 146] on input "N/A" at bounding box center [234, 143] width 22 height 22
checkbox input "false"
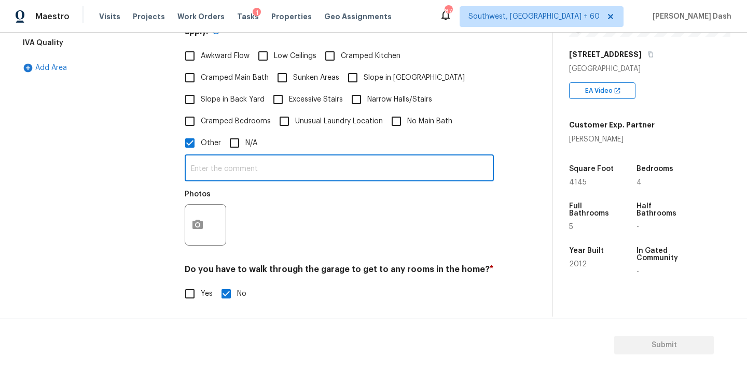
click at [231, 176] on input "text" at bounding box center [339, 169] width 309 height 24
type input "Q"
checkbox input "true"
type input "As per admin the house has bathroom count discrepancy."
click at [198, 213] on button "button" at bounding box center [197, 224] width 25 height 40
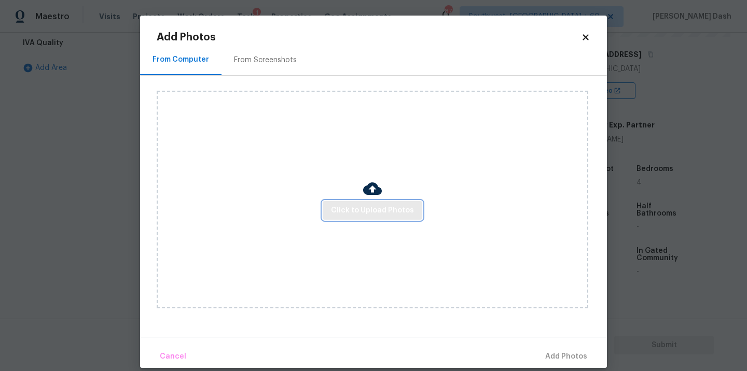
click at [376, 202] on button "Click to Upload Photos" at bounding box center [372, 210] width 100 height 19
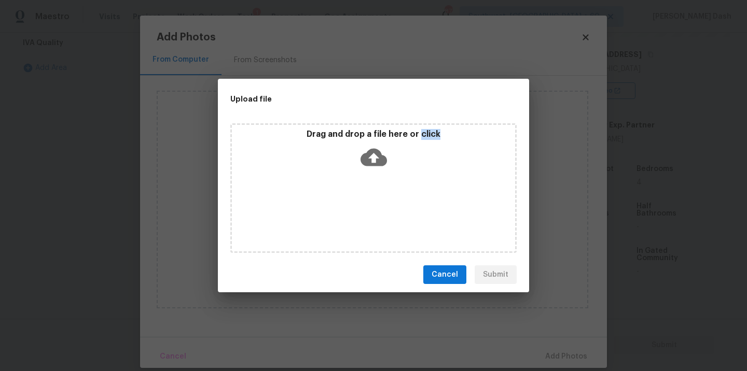
click at [376, 202] on div "Drag and drop a file here or click" at bounding box center [373, 188] width 286 height 130
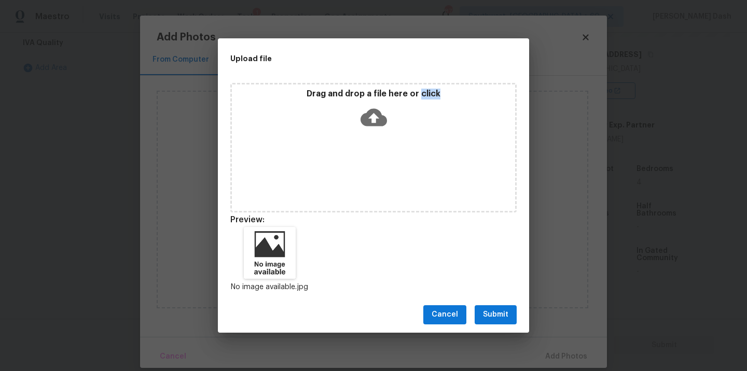
click at [489, 312] on span "Submit" at bounding box center [495, 314] width 25 height 13
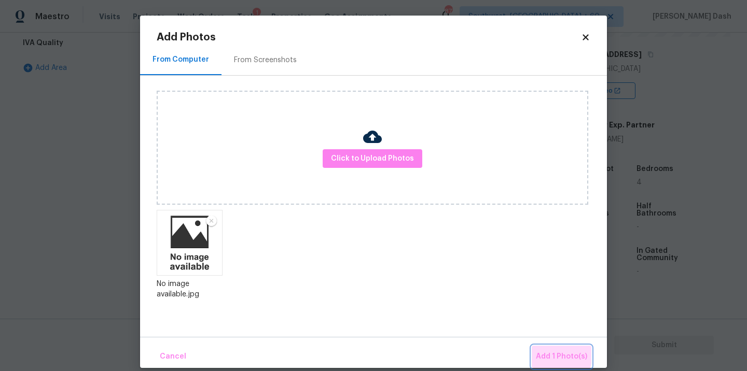
click at [541, 353] on span "Add 1 Photo(s)" at bounding box center [561, 356] width 51 height 13
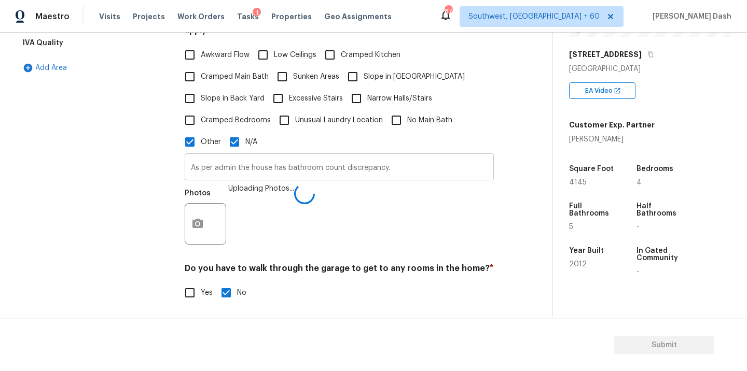
click at [283, 156] on input "As per admin the house has bathroom count discrepancy." at bounding box center [339, 168] width 309 height 24
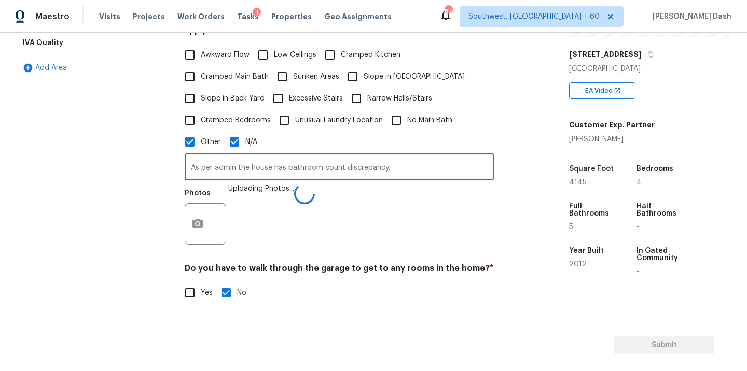
click at [283, 156] on input "As per admin the house has bathroom count discrepancy." at bounding box center [339, 168] width 309 height 24
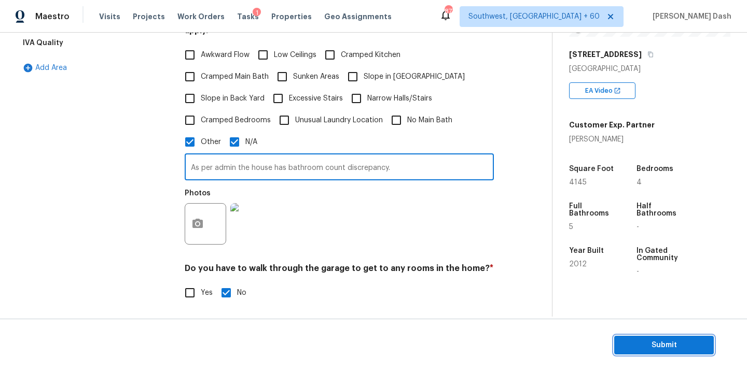
click at [647, 347] on span "Submit" at bounding box center [663, 345] width 83 height 13
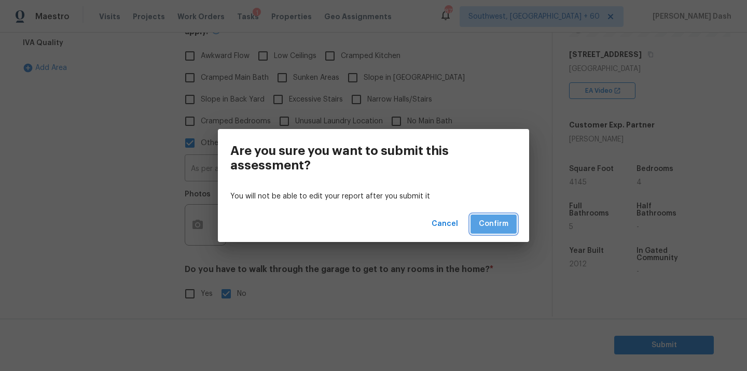
click at [509, 221] on button "Confirm" at bounding box center [493, 224] width 46 height 19
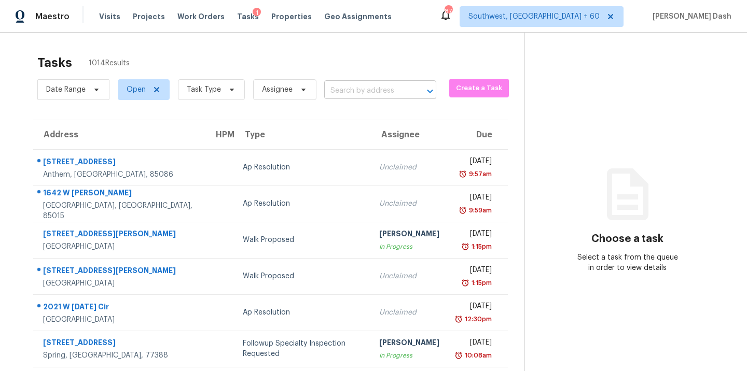
click at [340, 83] on input "text" at bounding box center [365, 91] width 83 height 16
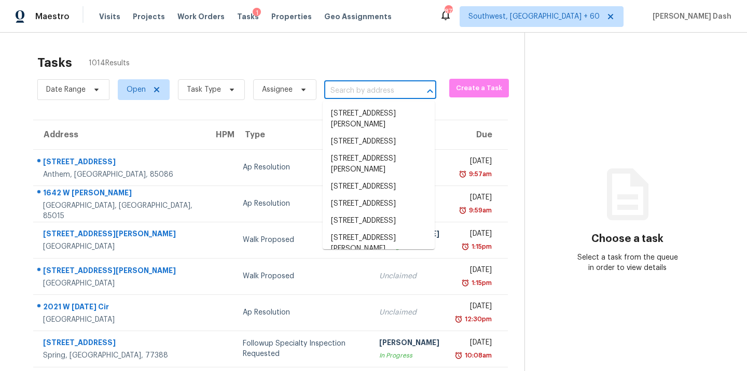
paste input "[STREET_ADDRESS][PERSON_NAME]"
type input "[STREET_ADDRESS][PERSON_NAME]"
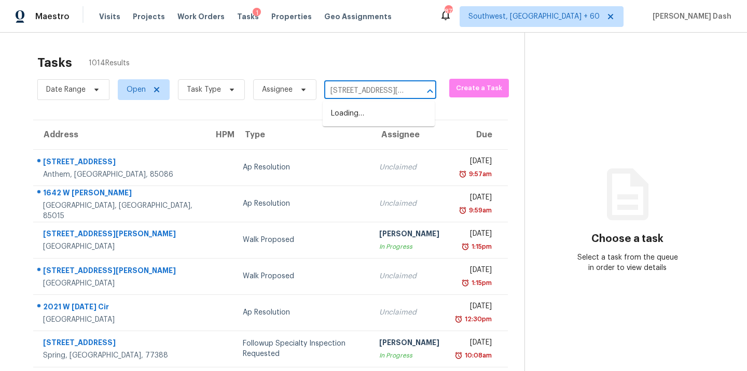
scroll to position [0, 75]
click at [363, 119] on li "[STREET_ADDRESS][PERSON_NAME]" at bounding box center [378, 119] width 112 height 28
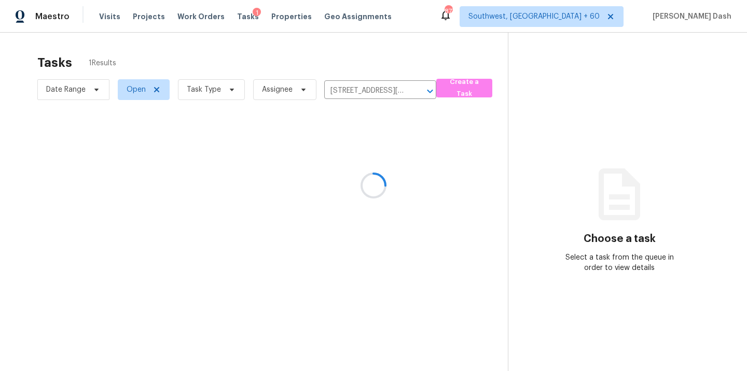
click at [279, 164] on div at bounding box center [373, 185] width 747 height 371
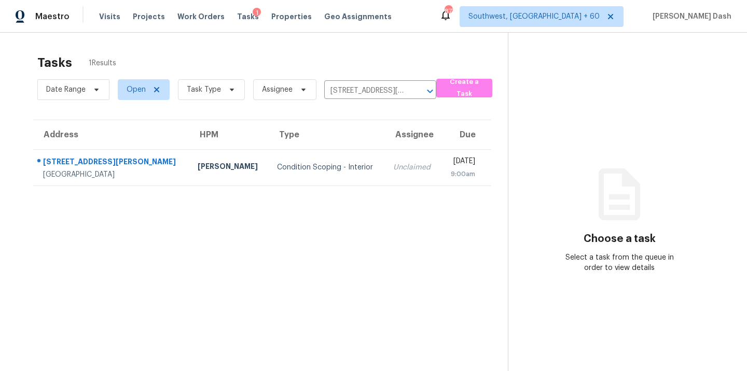
click at [279, 164] on div "Condition Scoping - Interior" at bounding box center [327, 167] width 100 height 10
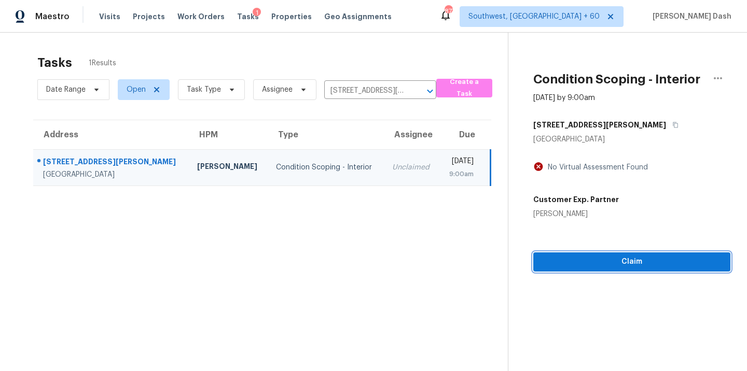
click at [616, 263] on span "Claim" at bounding box center [631, 262] width 180 height 13
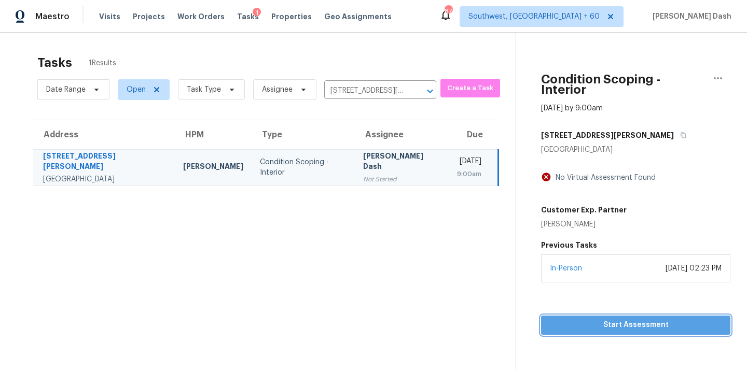
click at [626, 319] on span "Start Assessment" at bounding box center [635, 325] width 173 height 13
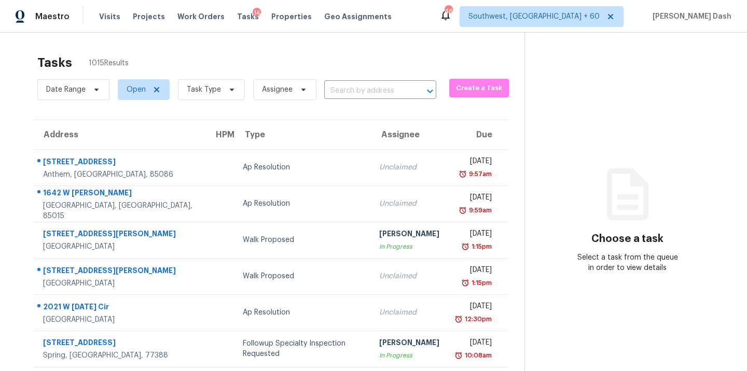
click at [101, 9] on div "Visits Projects Work Orders Tasks 14 Properties Geo Assignments" at bounding box center [251, 16] width 305 height 21
click at [104, 20] on span "Visits" at bounding box center [109, 16] width 21 height 10
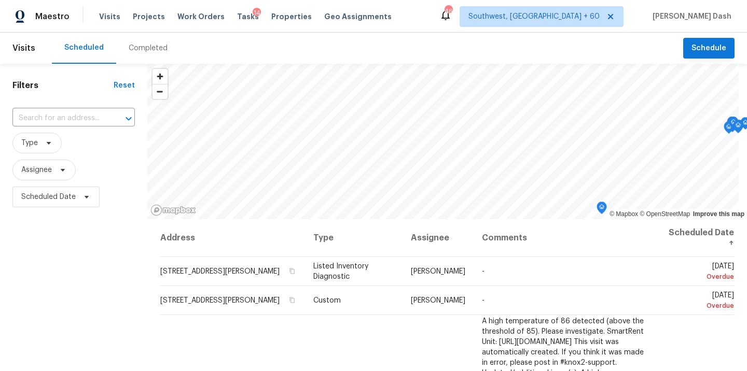
click at [154, 48] on div "Completed" at bounding box center [148, 48] width 39 height 10
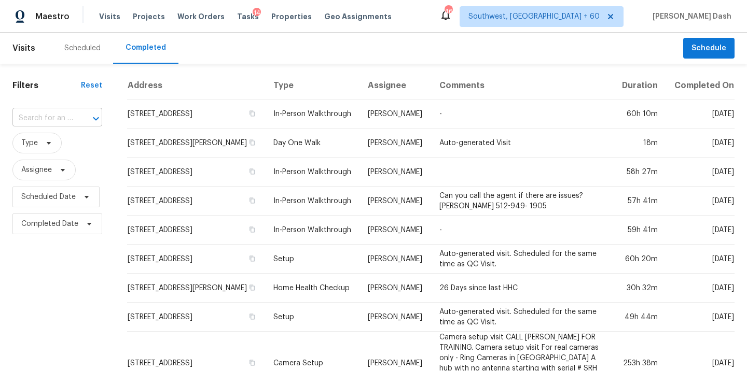
click at [72, 123] on div "​" at bounding box center [57, 118] width 90 height 16
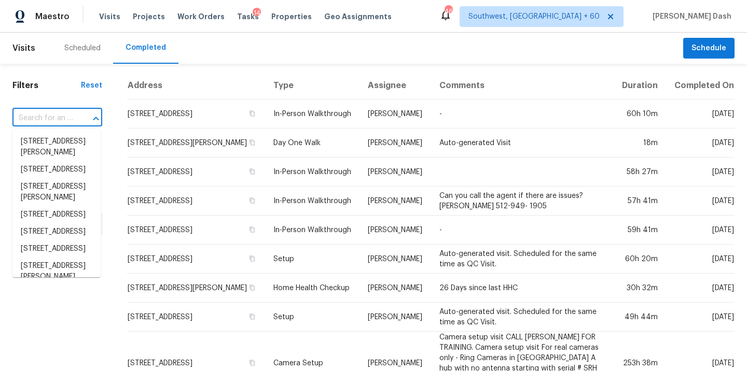
paste input "[STREET_ADDRESS][PERSON_NAME]"
type input "[STREET_ADDRESS][PERSON_NAME]"
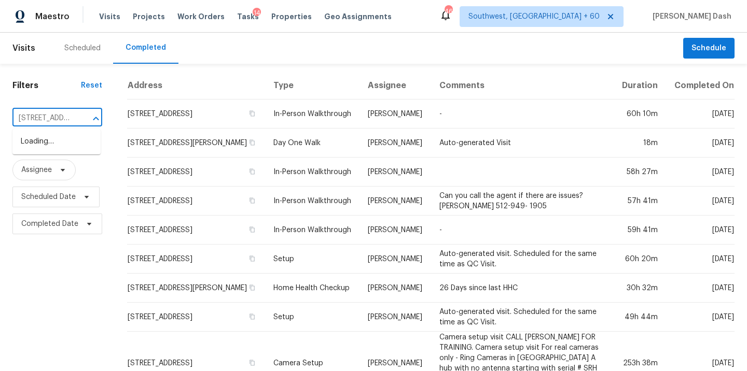
scroll to position [0, 86]
click at [63, 147] on li "[STREET_ADDRESS][PERSON_NAME]" at bounding box center [56, 147] width 88 height 28
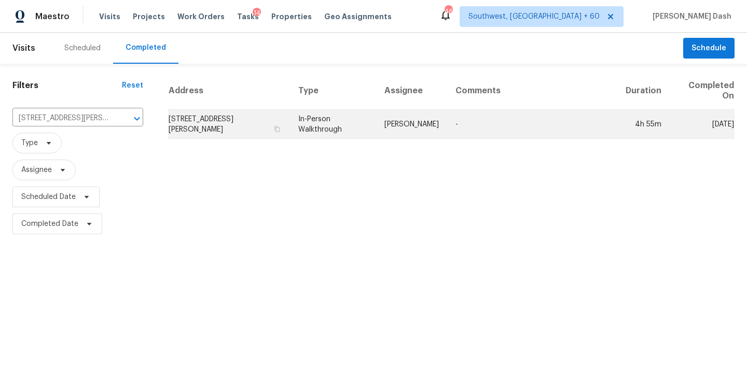
click at [335, 121] on td "In-Person Walkthrough" at bounding box center [333, 124] width 86 height 29
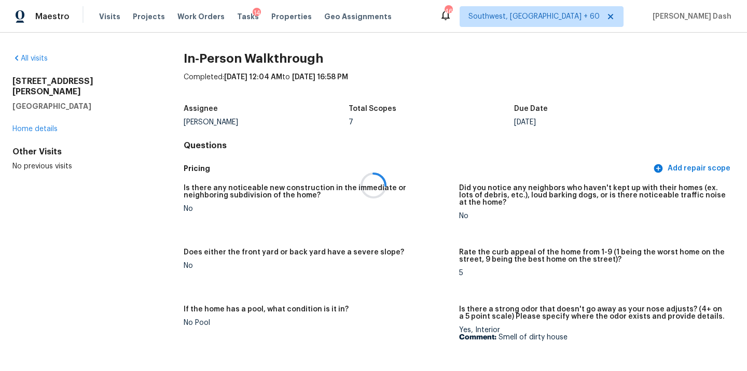
click at [36, 58] on div at bounding box center [373, 185] width 747 height 371
click at [47, 59] on link "All visits" at bounding box center [29, 58] width 35 height 7
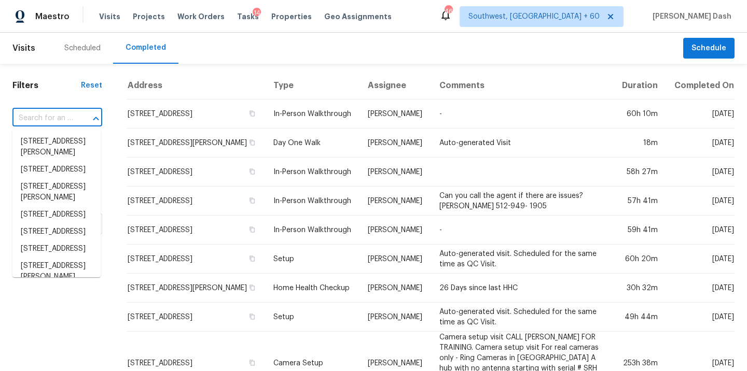
click at [53, 115] on input "text" at bounding box center [42, 118] width 61 height 16
paste input "[STREET_ADDRESS][PERSON_NAME]"
type input "[STREET_ADDRESS][PERSON_NAME]"
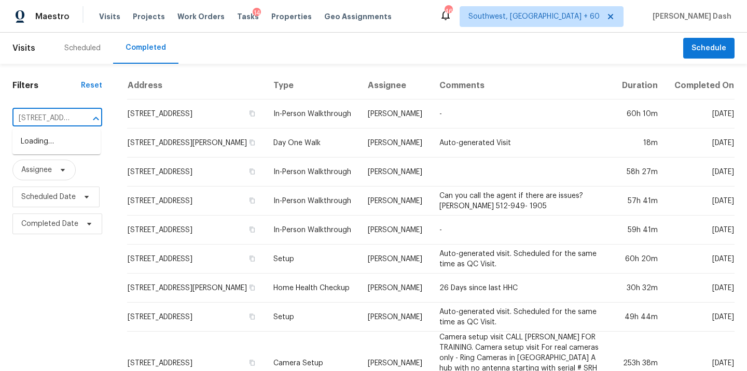
scroll to position [0, 99]
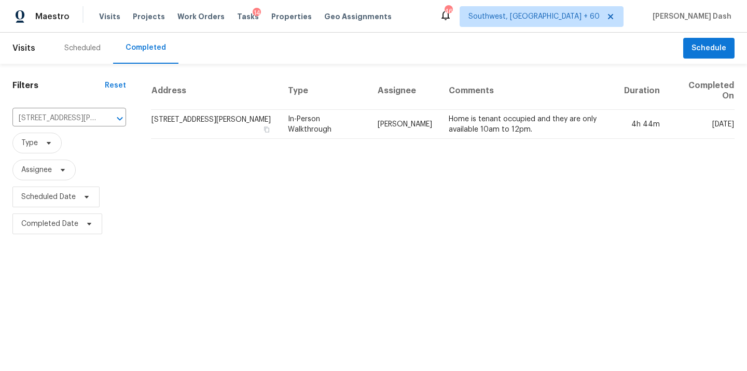
click at [369, 144] on div "Address Type Assignee Comments Duration Completed On [STREET_ADDRESS][PERSON_NA…" at bounding box center [442, 154] width 608 height 165
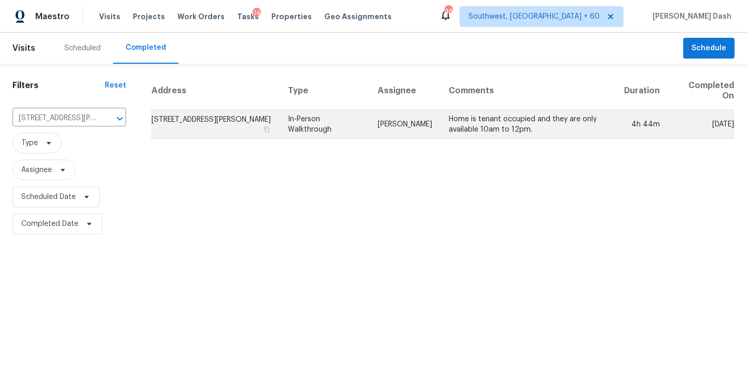
click at [369, 134] on td "In-Person Walkthrough" at bounding box center [324, 124] width 90 height 29
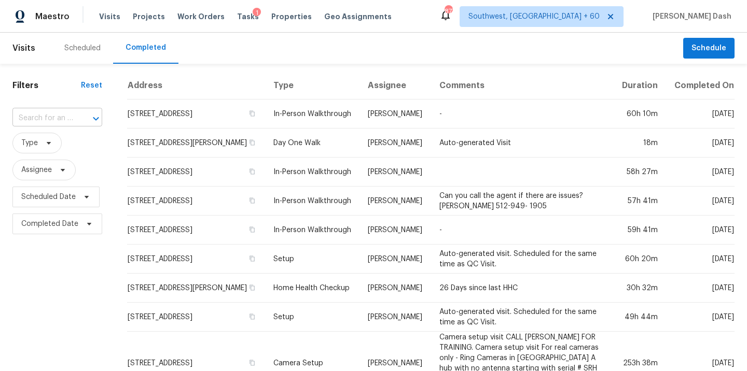
click at [40, 123] on input "text" at bounding box center [42, 118] width 61 height 16
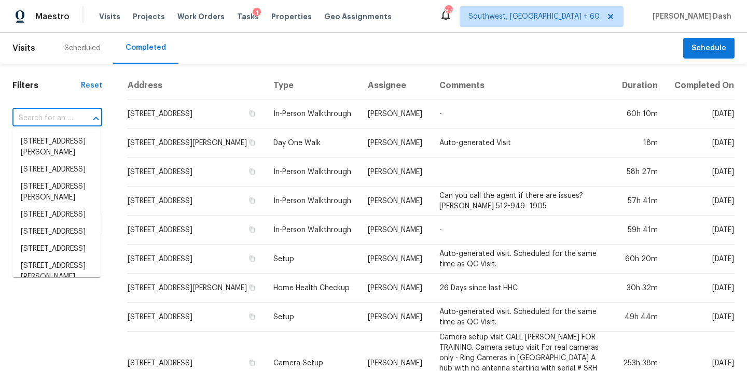
paste input "[STREET_ADDRESS][PERSON_NAME]"
type input "[STREET_ADDRESS][PERSON_NAME]"
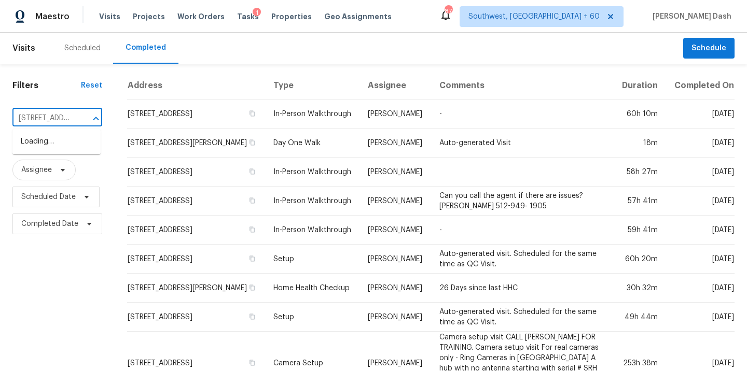
scroll to position [0, 99]
click at [80, 149] on li "[STREET_ADDRESS][PERSON_NAME]" at bounding box center [56, 147] width 88 height 28
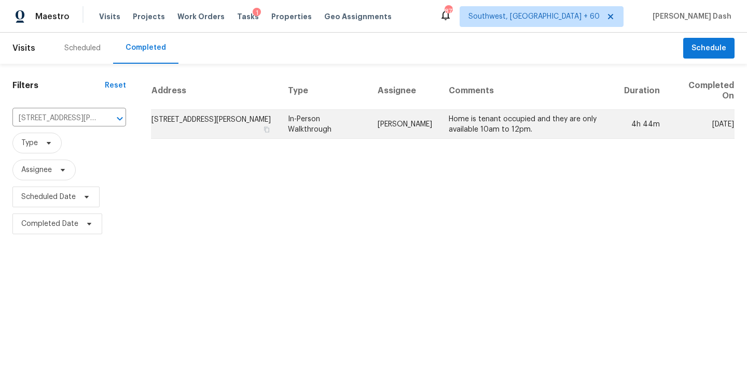
click at [406, 121] on td "[PERSON_NAME]" at bounding box center [404, 124] width 71 height 29
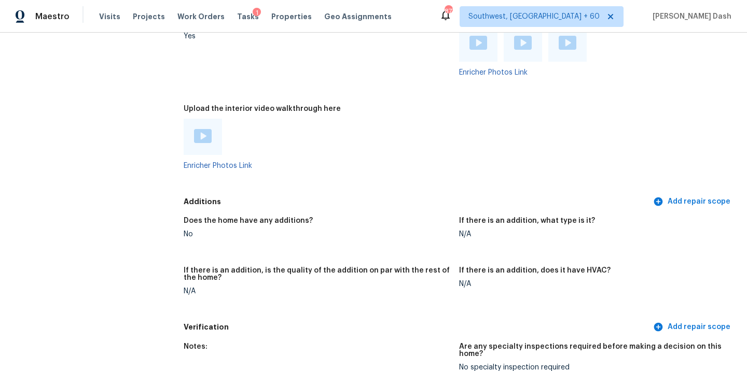
scroll to position [2002, 0]
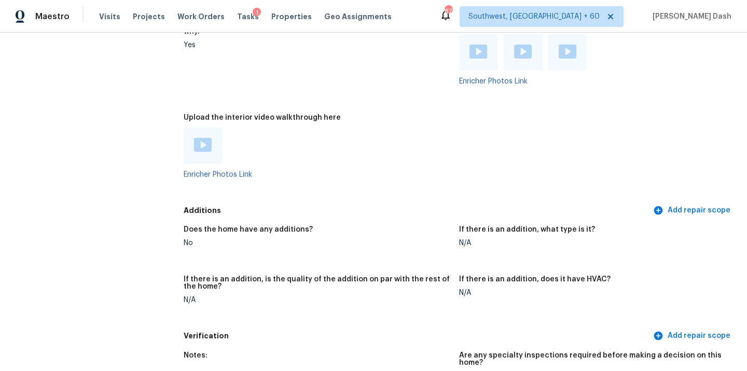
click at [205, 138] on div at bounding box center [203, 146] width 18 height 16
